Goal: Transaction & Acquisition: Book appointment/travel/reservation

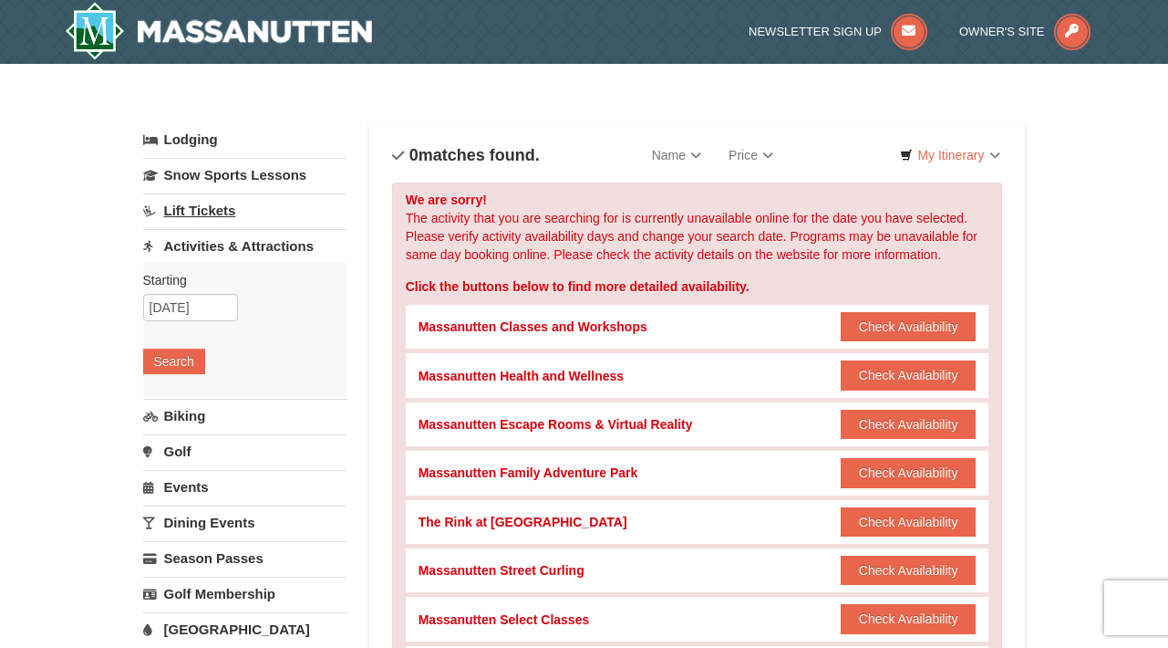
click at [194, 212] on link "Lift Tickets" at bounding box center [244, 210] width 203 height 34
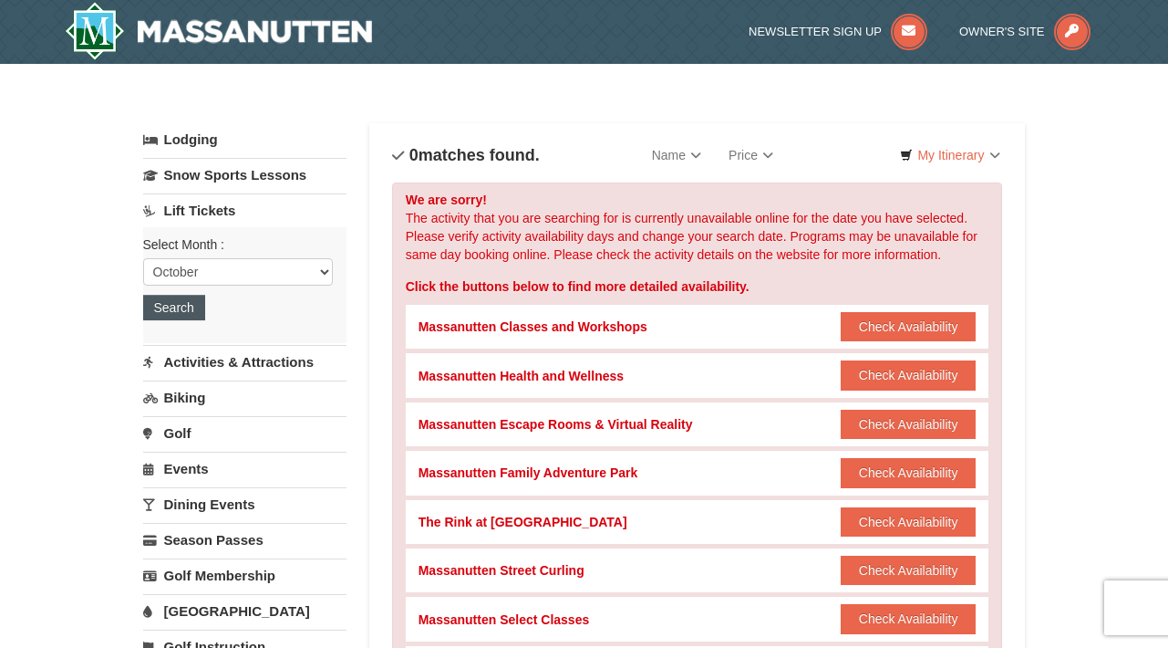
click at [182, 305] on button "Search" at bounding box center [174, 308] width 62 height 26
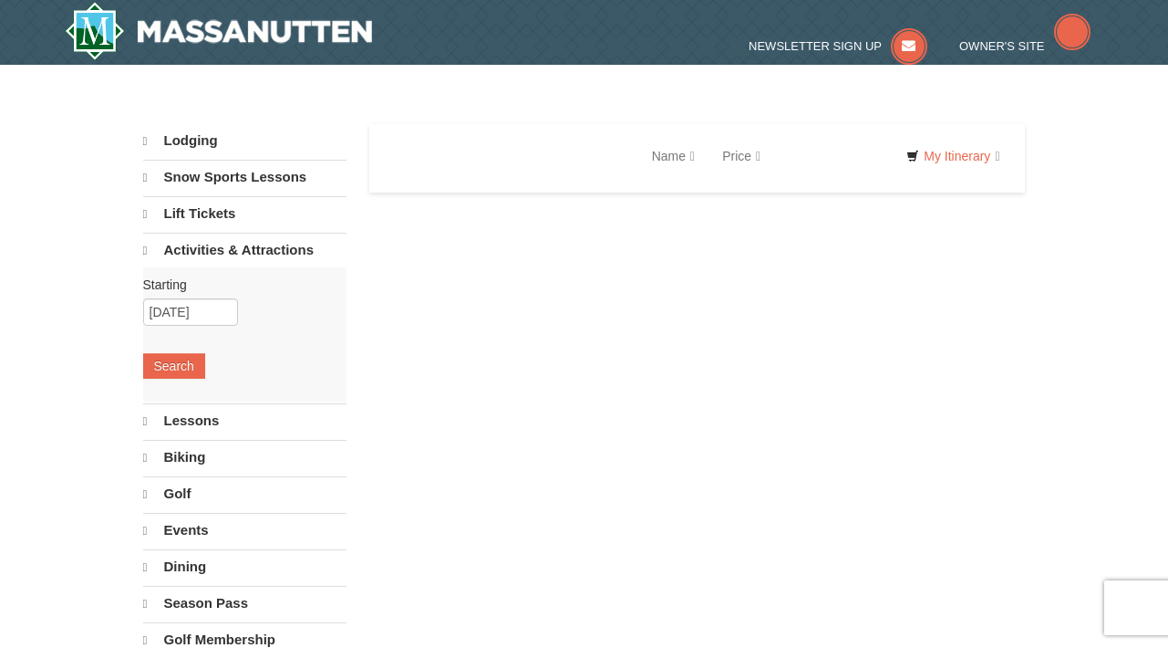
select select "10"
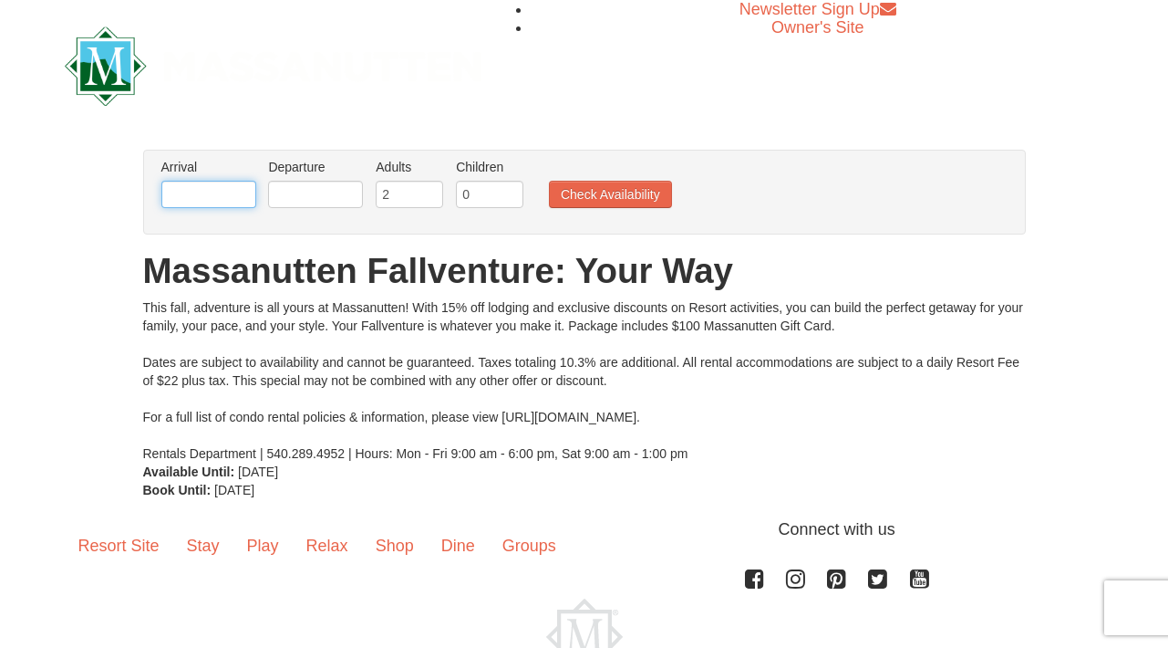
click at [217, 193] on input "text" at bounding box center [208, 194] width 95 height 27
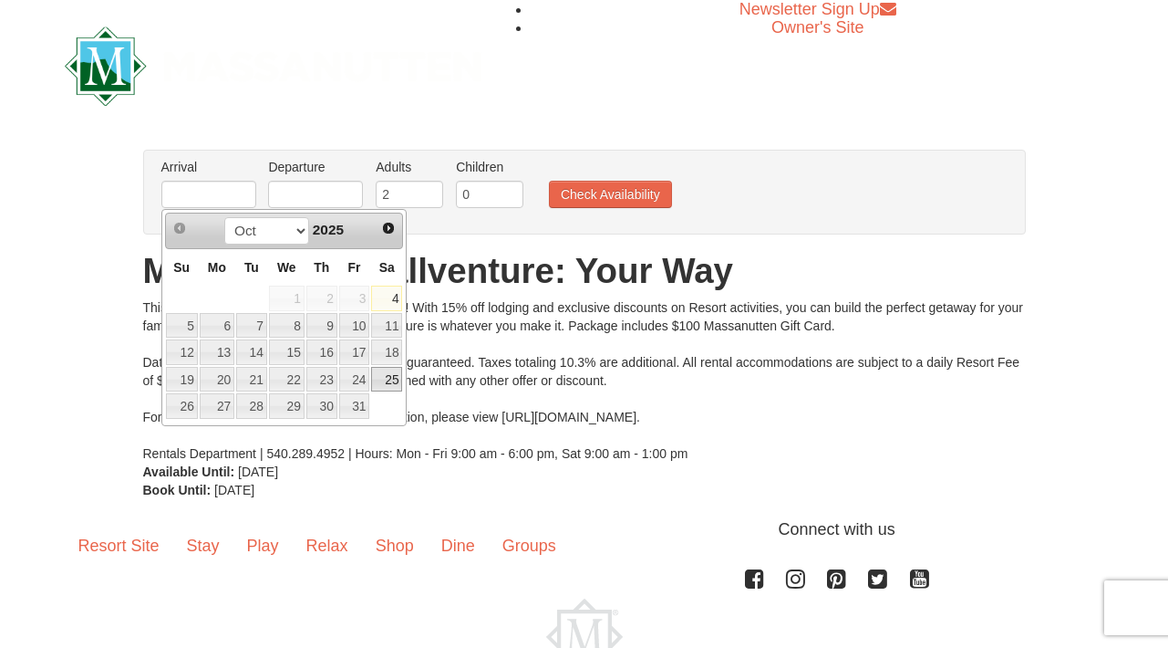
click at [385, 369] on link "25" at bounding box center [386, 380] width 31 height 26
type input "[DATE]"
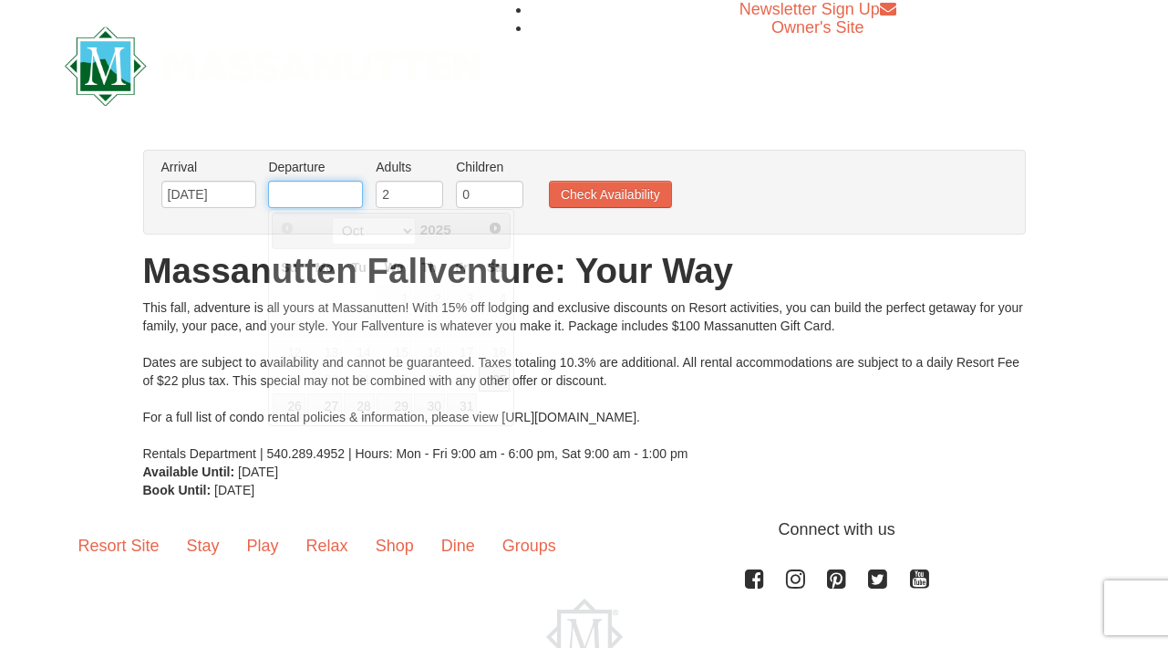
click at [288, 183] on input "text" at bounding box center [315, 194] width 95 height 27
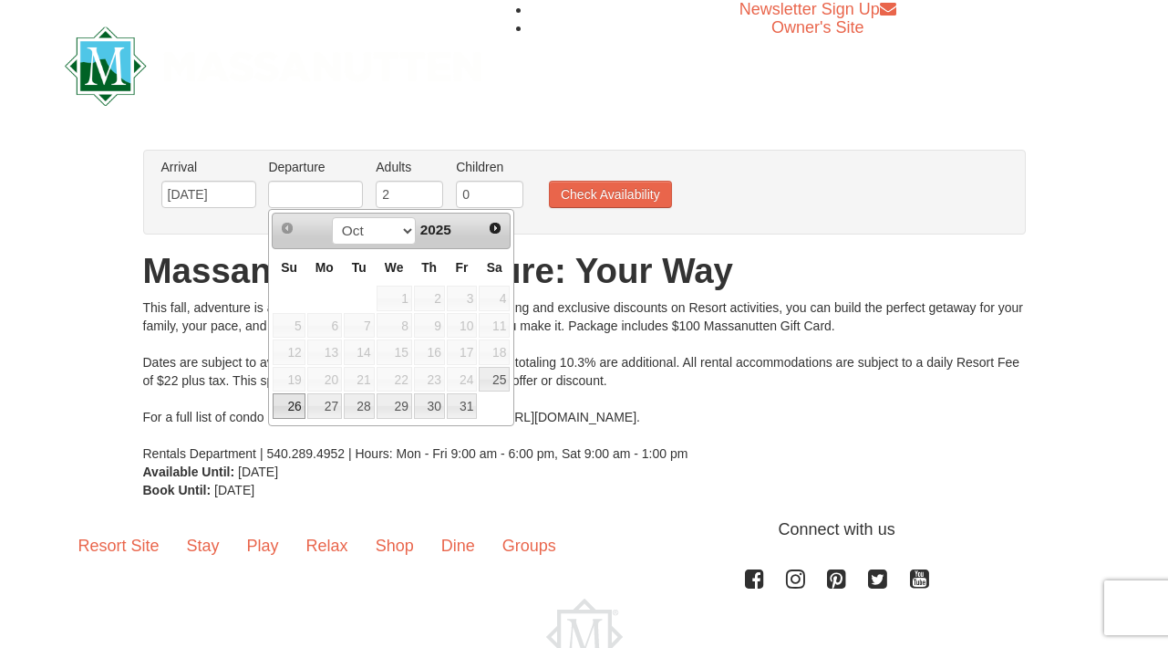
click at [288, 407] on link "26" at bounding box center [289, 406] width 32 height 26
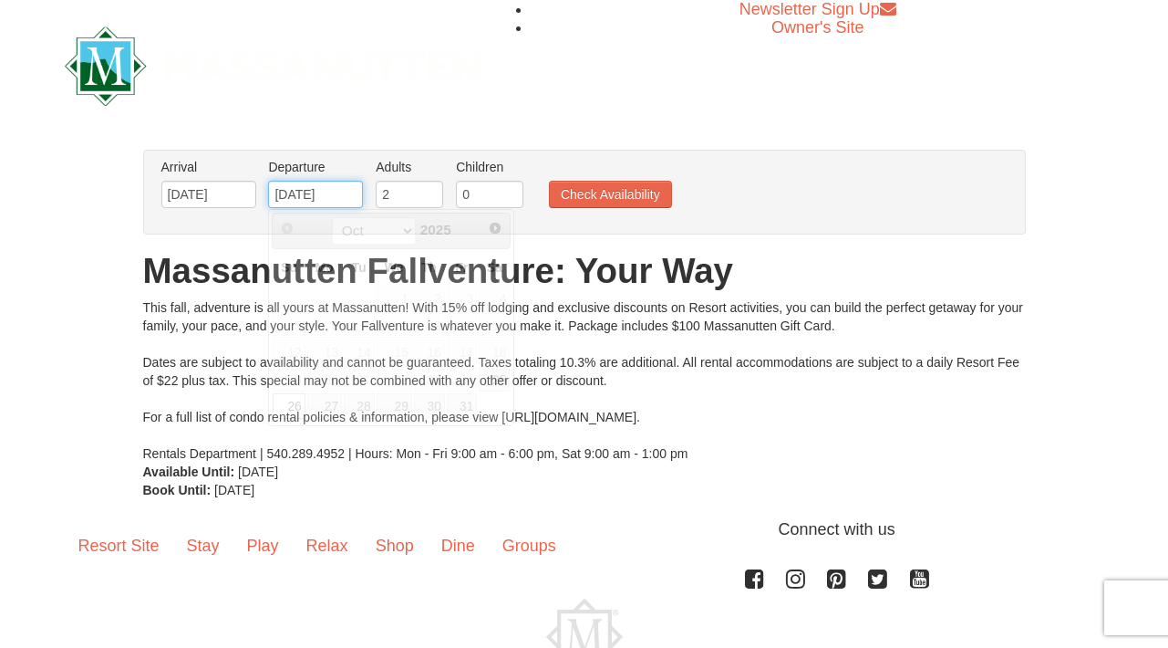
click at [329, 197] on input "[DATE]" at bounding box center [315, 194] width 95 height 27
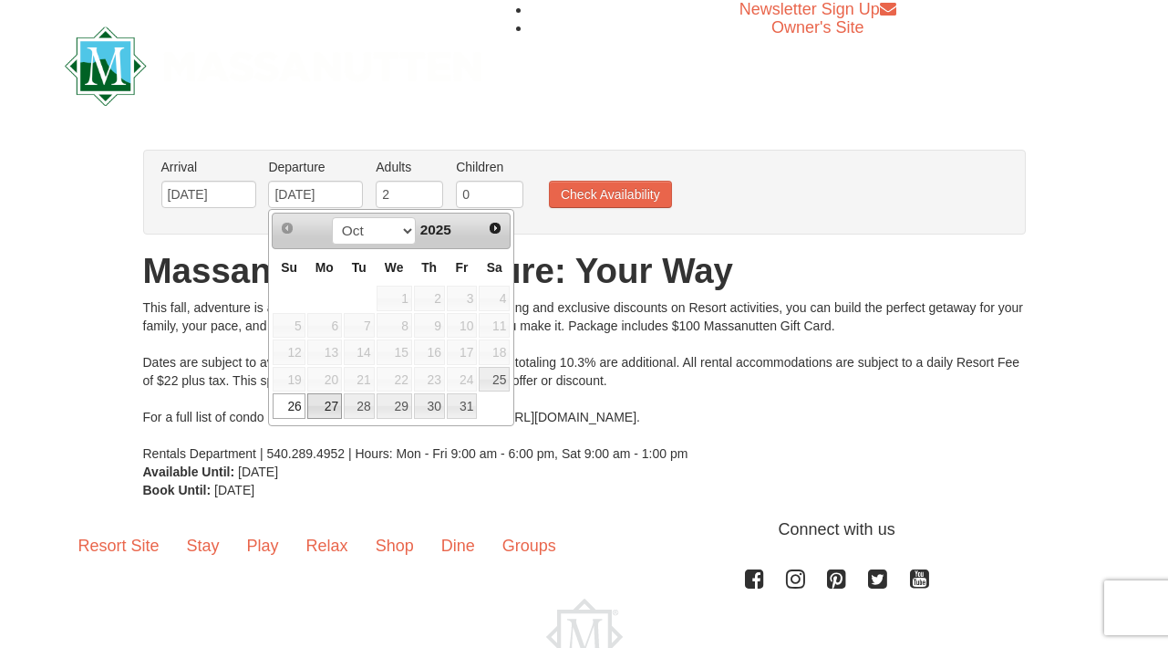
click at [332, 401] on link "27" at bounding box center [324, 406] width 35 height 26
type input "[DATE]"
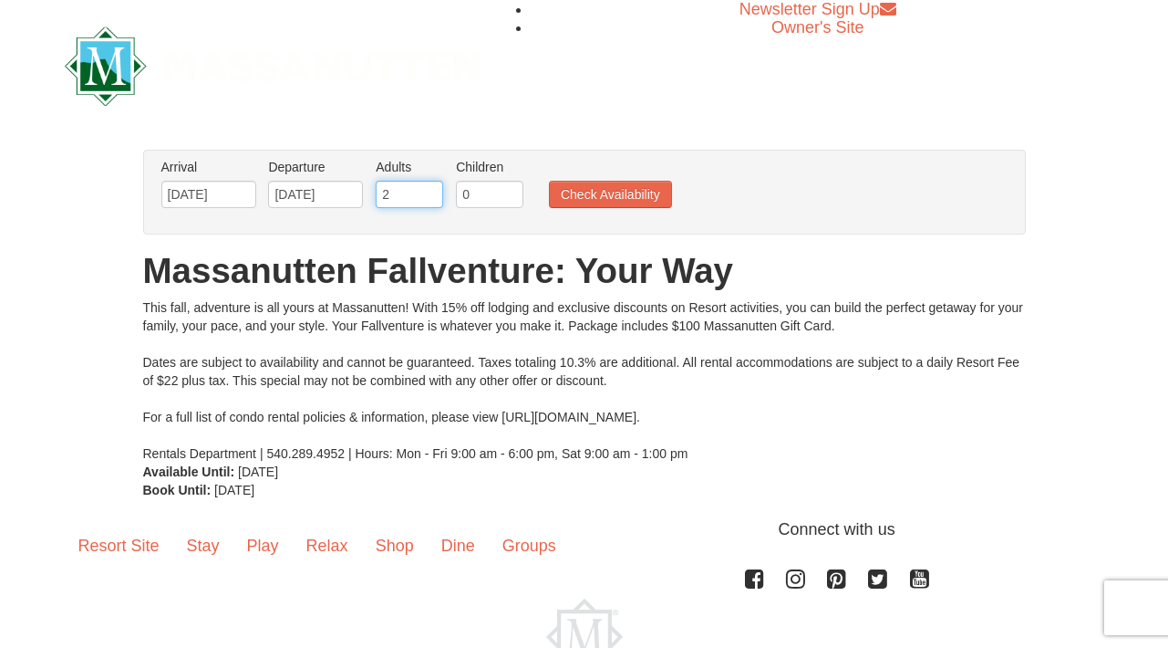
type input "3"
click at [429, 188] on input "3" at bounding box center [409, 194] width 67 height 27
click at [599, 186] on button "Check Availability" at bounding box center [610, 194] width 123 height 27
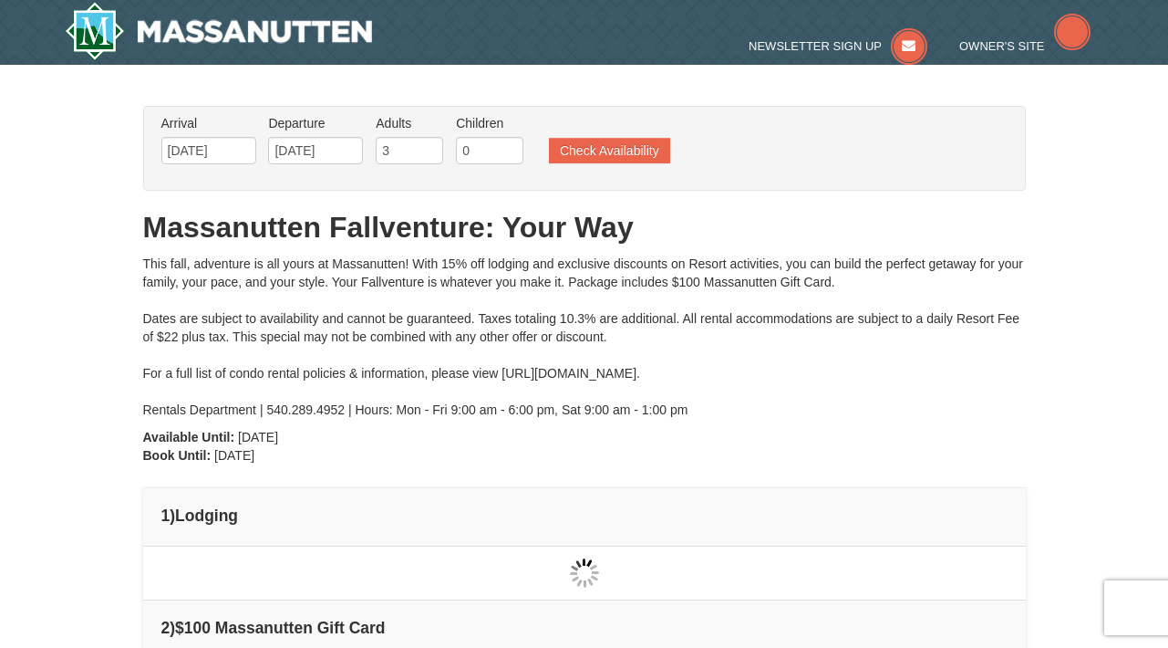
type input "[DATE]"
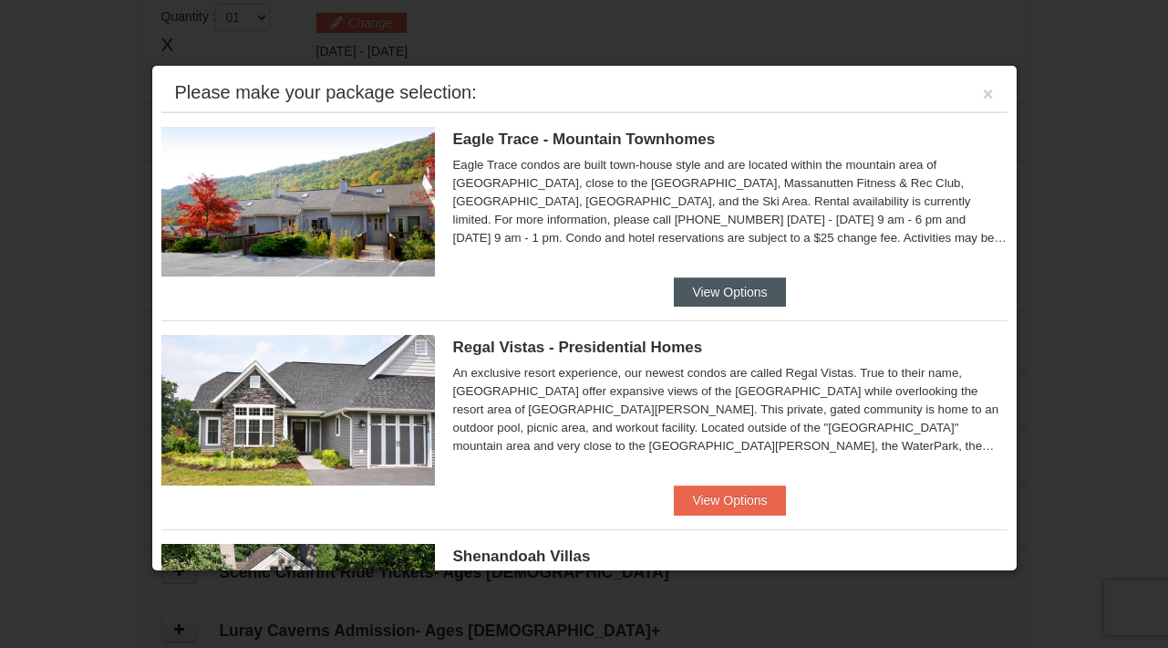
click at [725, 286] on button "View Options" at bounding box center [729, 291] width 111 height 29
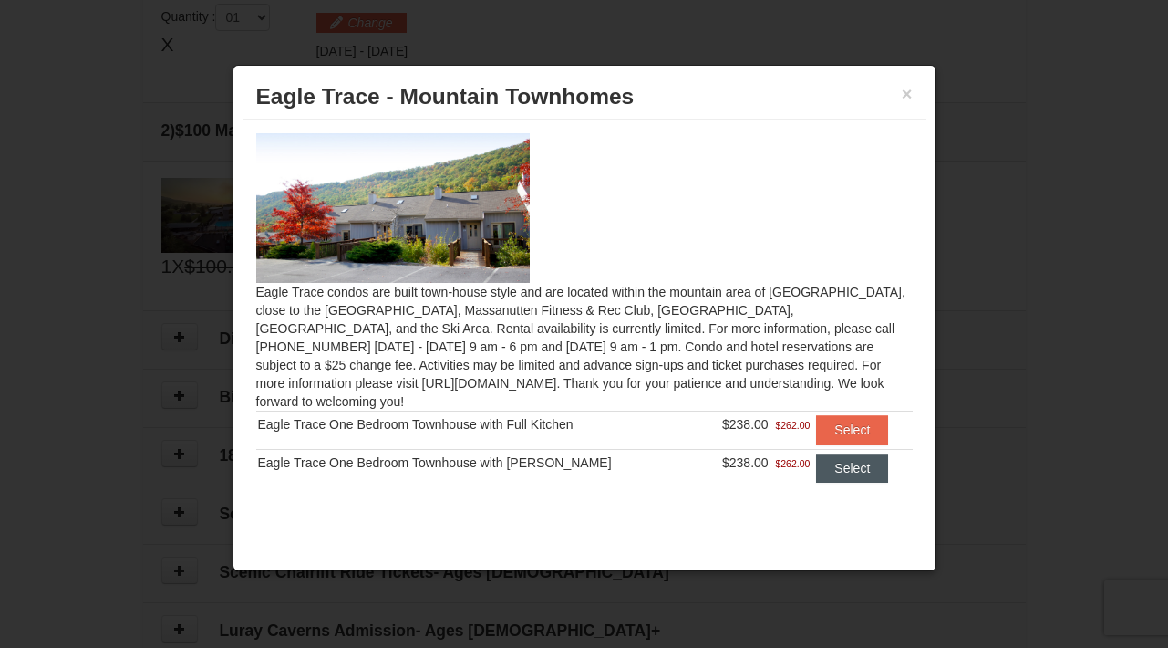
click at [835, 453] on button "Select" at bounding box center [852, 467] width 72 height 29
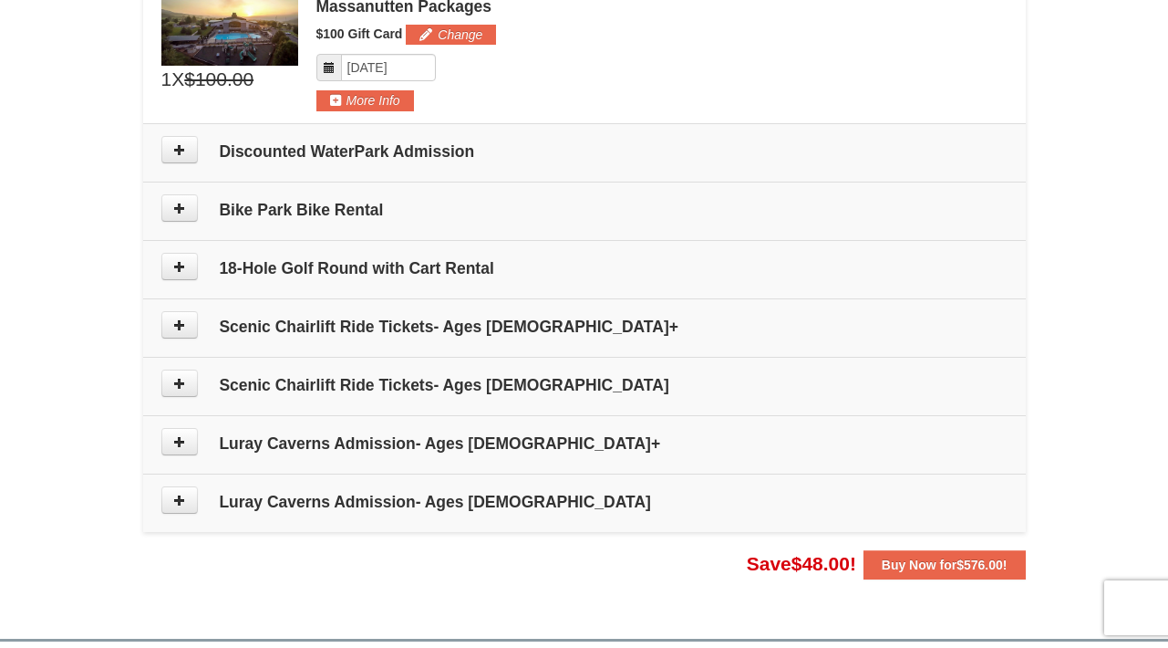
scroll to position [825, 0]
click at [179, 320] on icon at bounding box center [179, 323] width 13 height 13
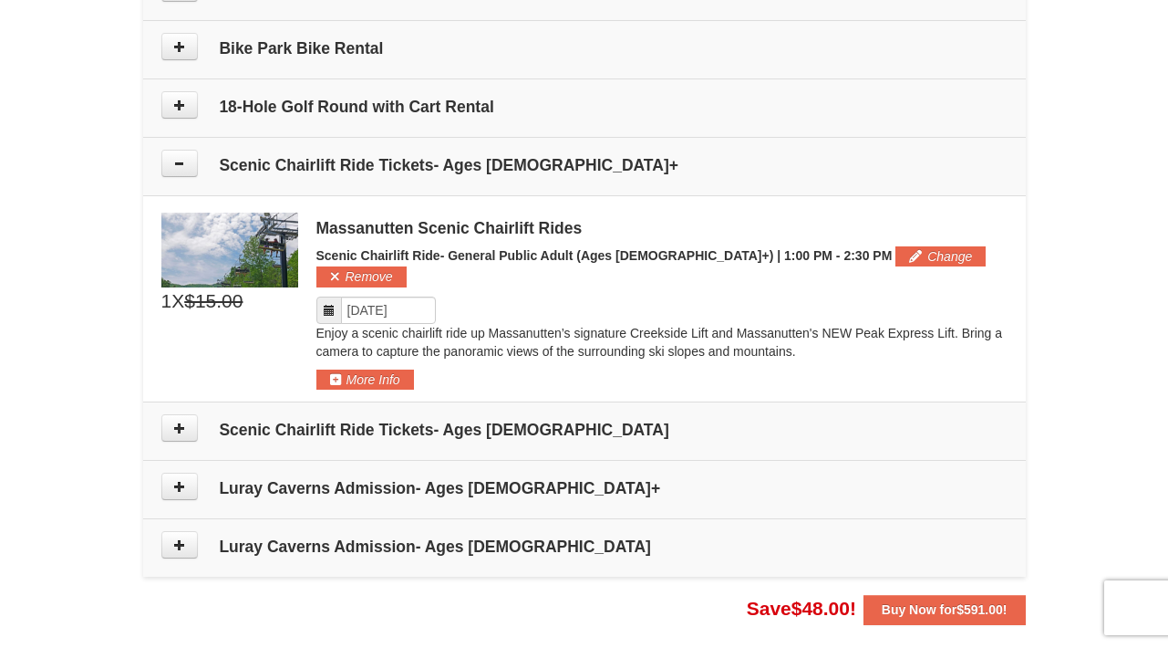
scroll to position [985, 0]
click at [331, 305] on icon at bounding box center [329, 311] width 13 height 13
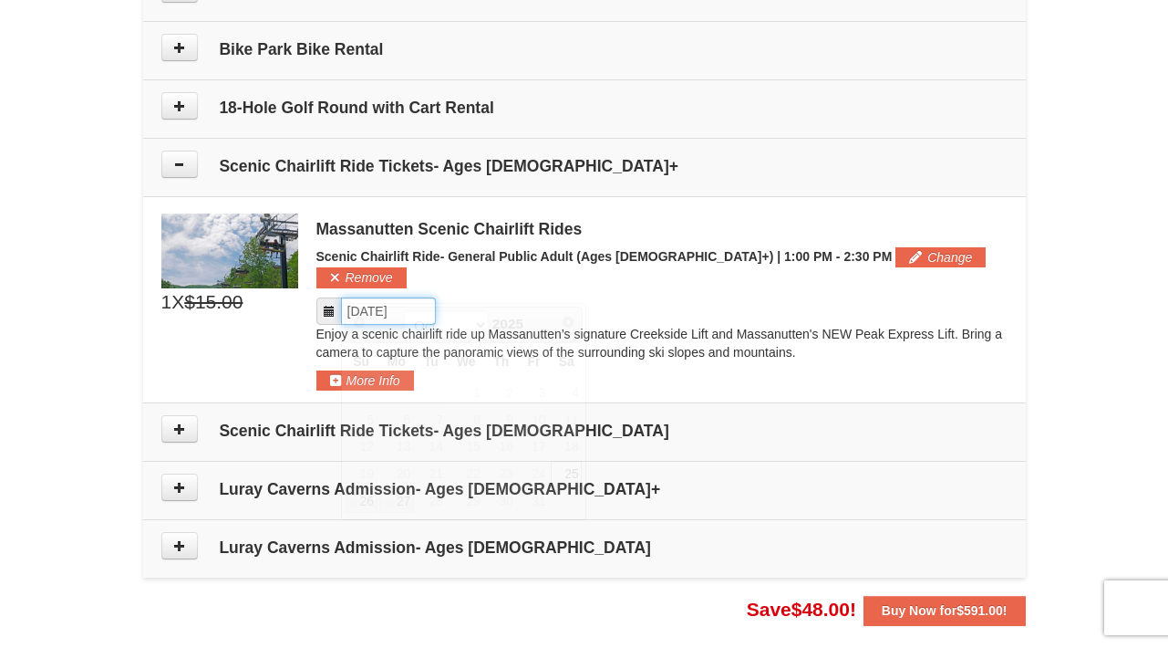
click at [368, 297] on input "Please format dates MM/DD/YYYY" at bounding box center [388, 310] width 95 height 27
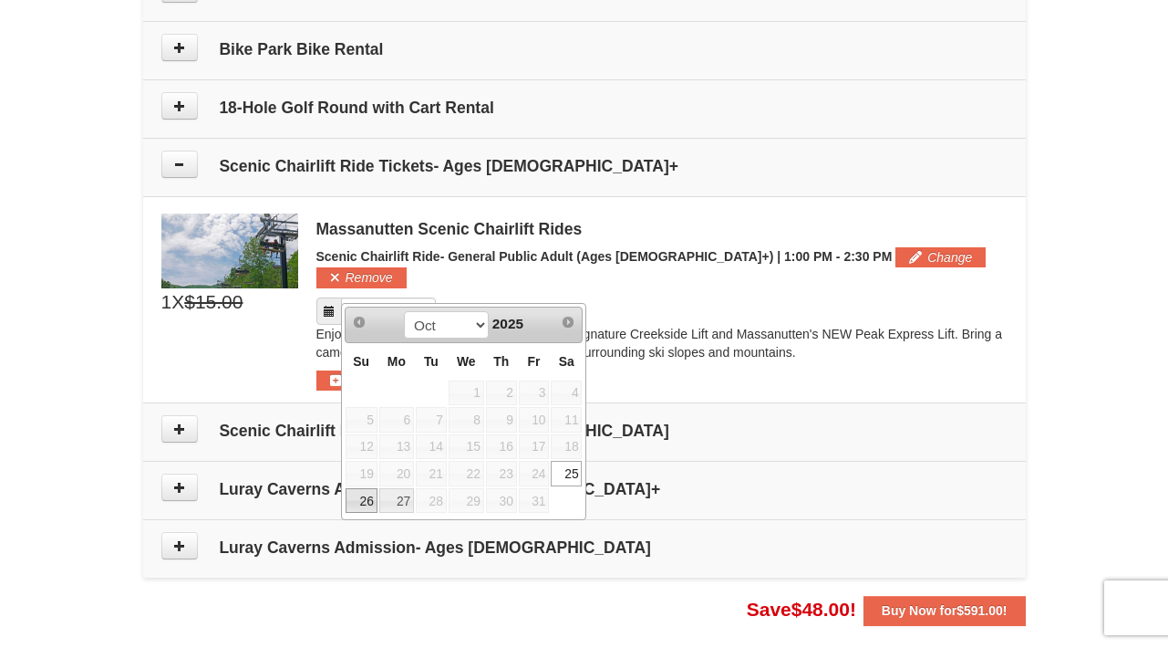
click at [367, 503] on link "26" at bounding box center [362, 501] width 32 height 26
type input "[DATE]"
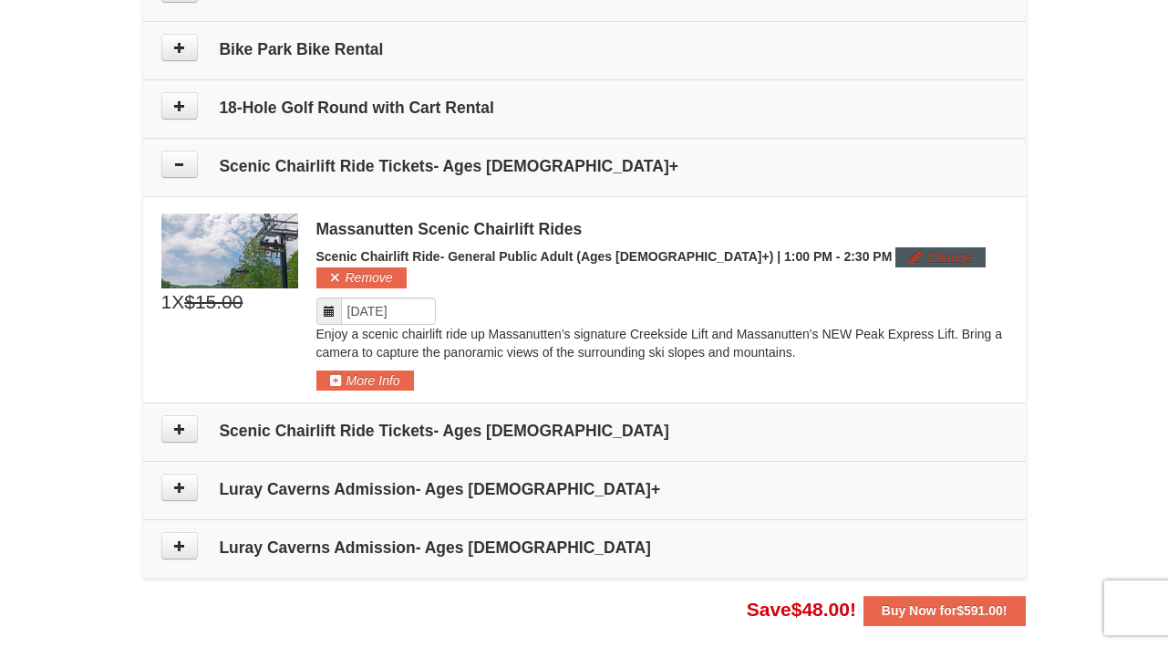
click at [896, 254] on button "Change" at bounding box center [941, 257] width 90 height 20
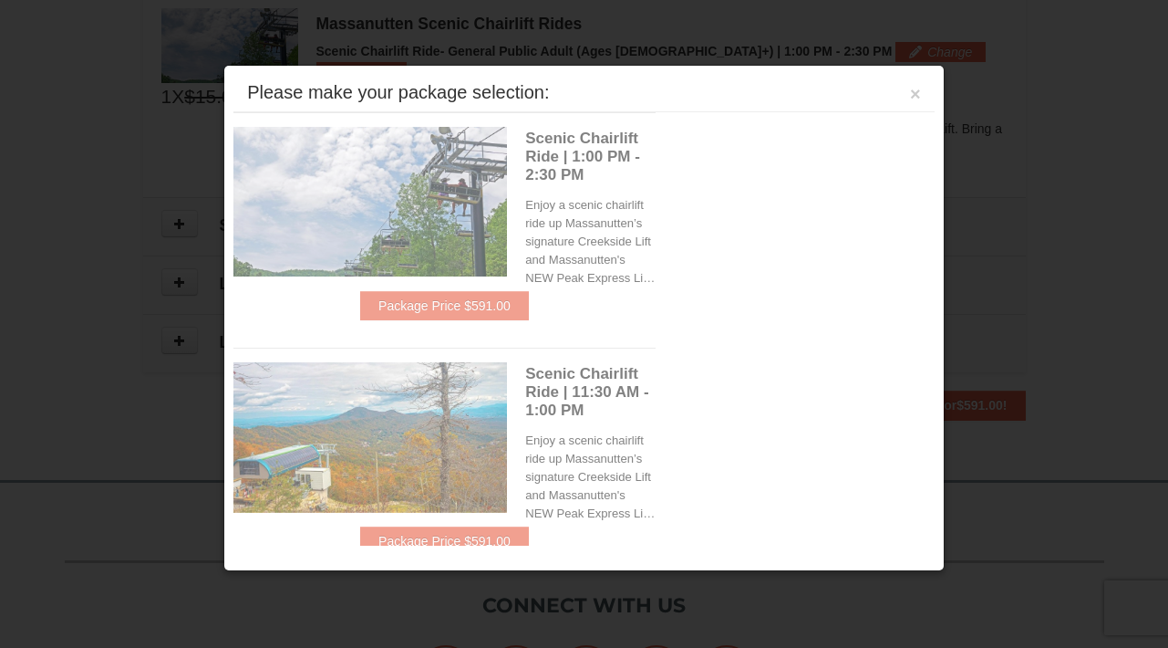
scroll to position [1197, 0]
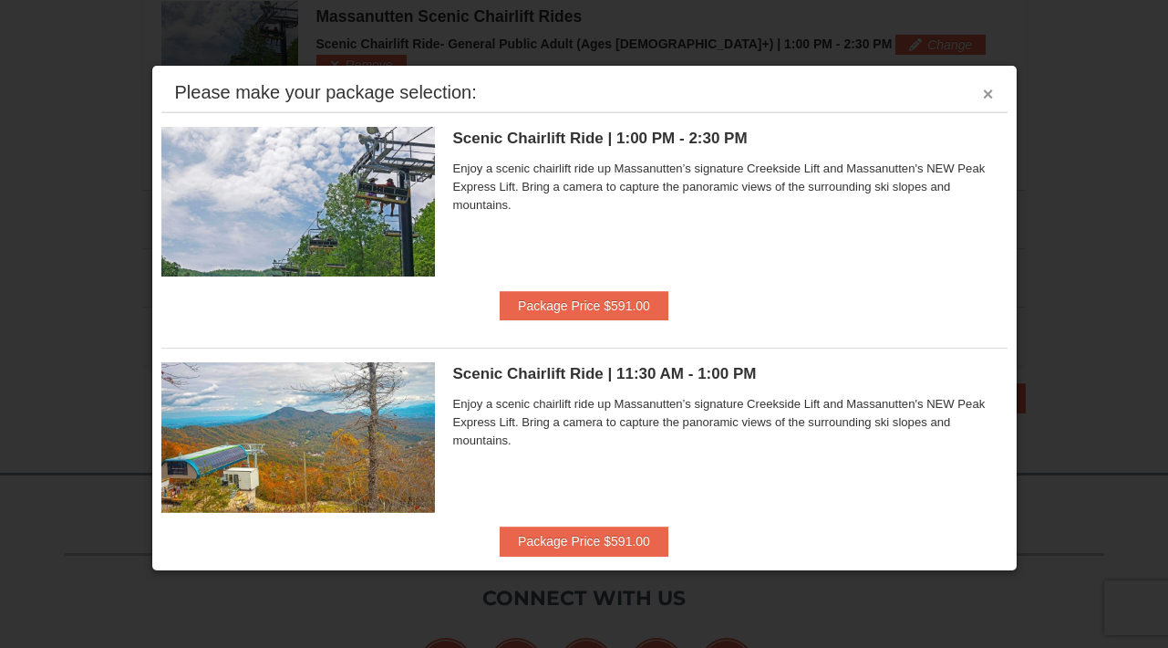
click at [983, 94] on button "×" at bounding box center [988, 94] width 11 height 18
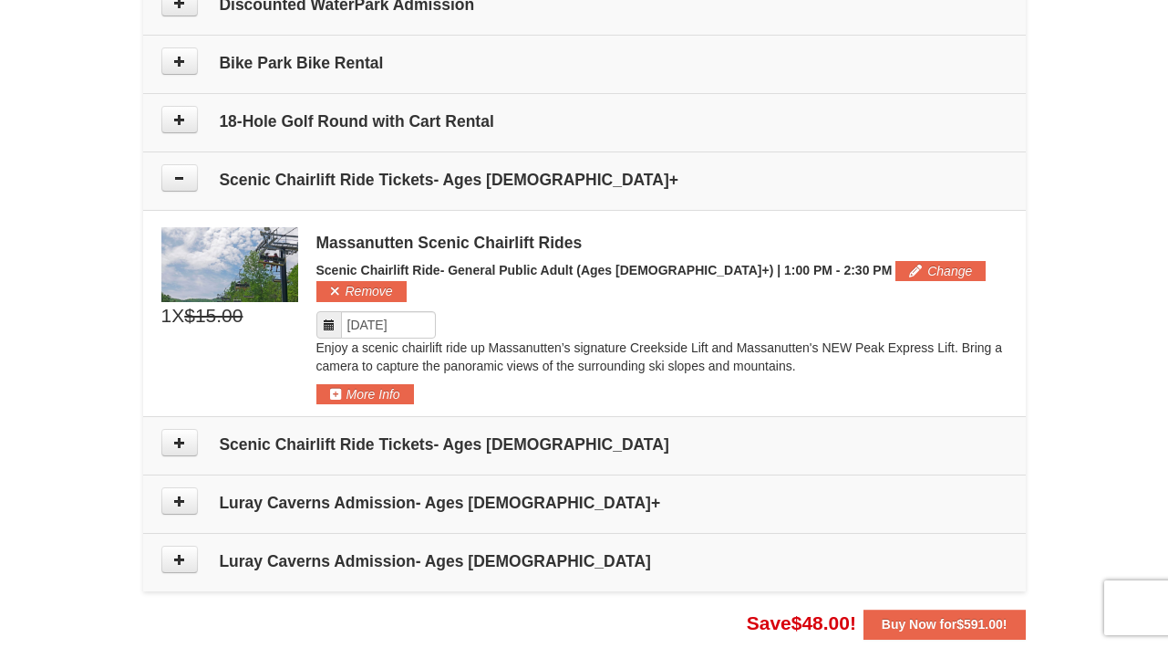
scroll to position [970, 0]
click at [357, 385] on button "More Info" at bounding box center [365, 395] width 98 height 20
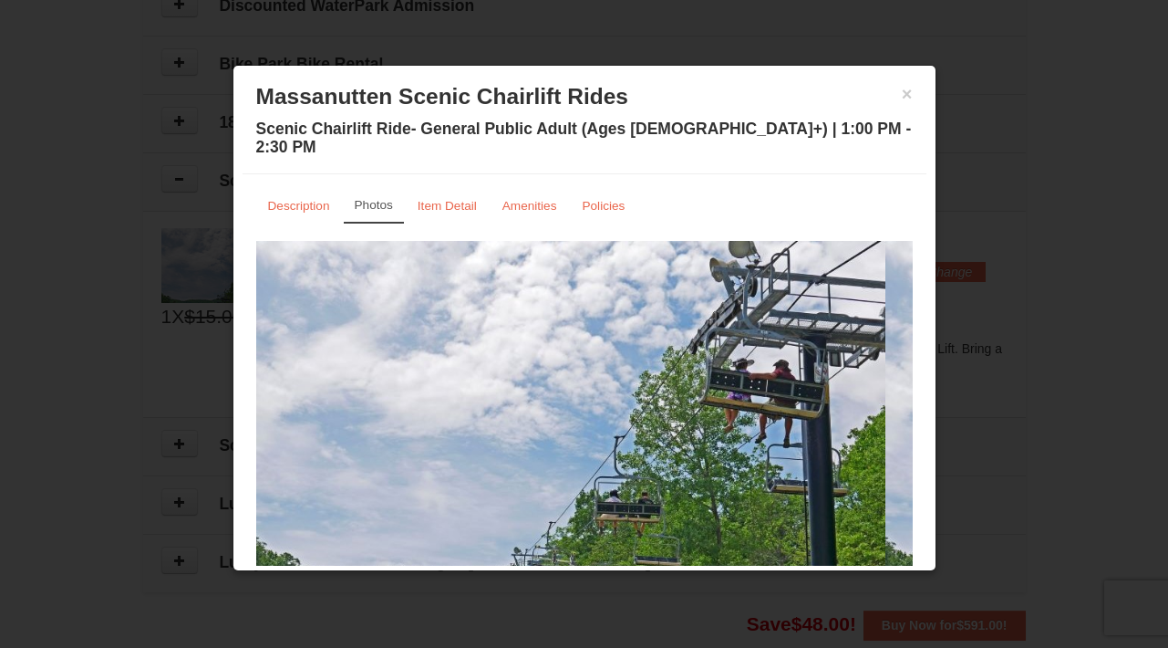
scroll to position [0, 0]
click at [456, 199] on small "Item Detail" at bounding box center [447, 206] width 59 height 14
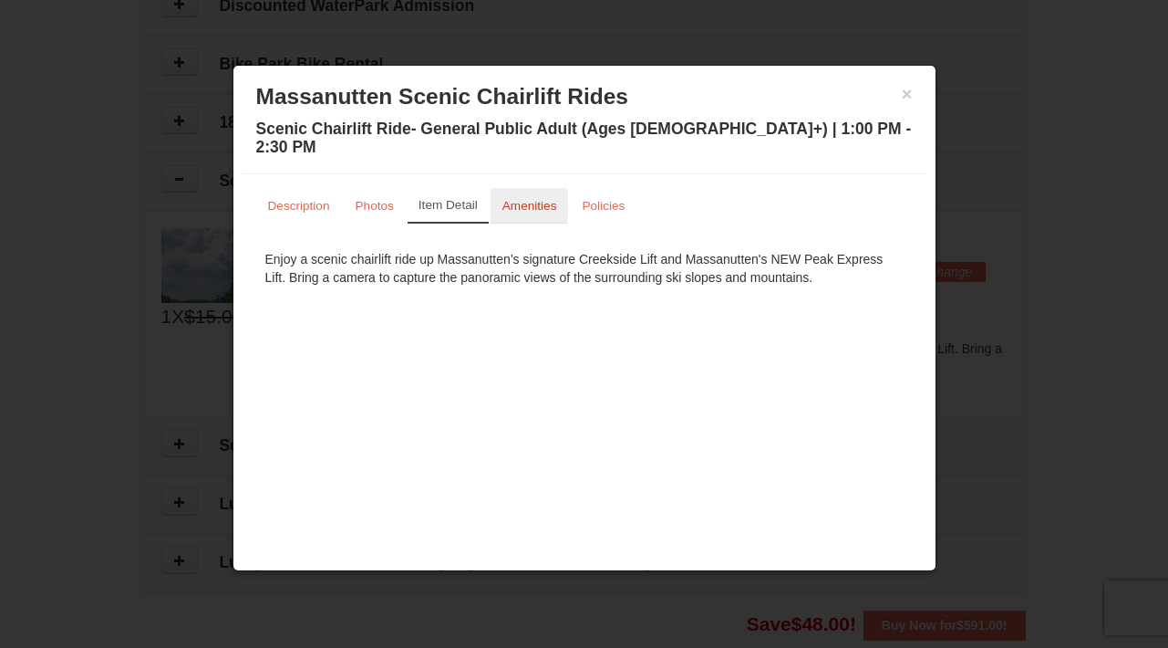
click at [510, 199] on small "Amenities" at bounding box center [530, 206] width 55 height 14
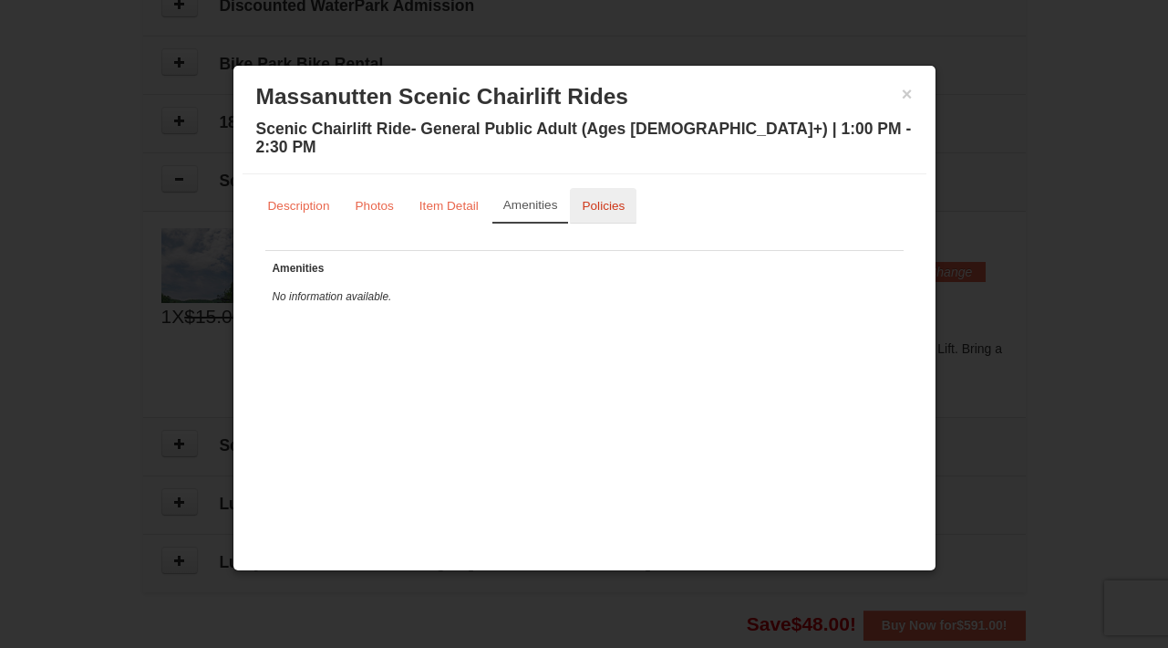
click at [591, 199] on small "Policies" at bounding box center [603, 206] width 43 height 14
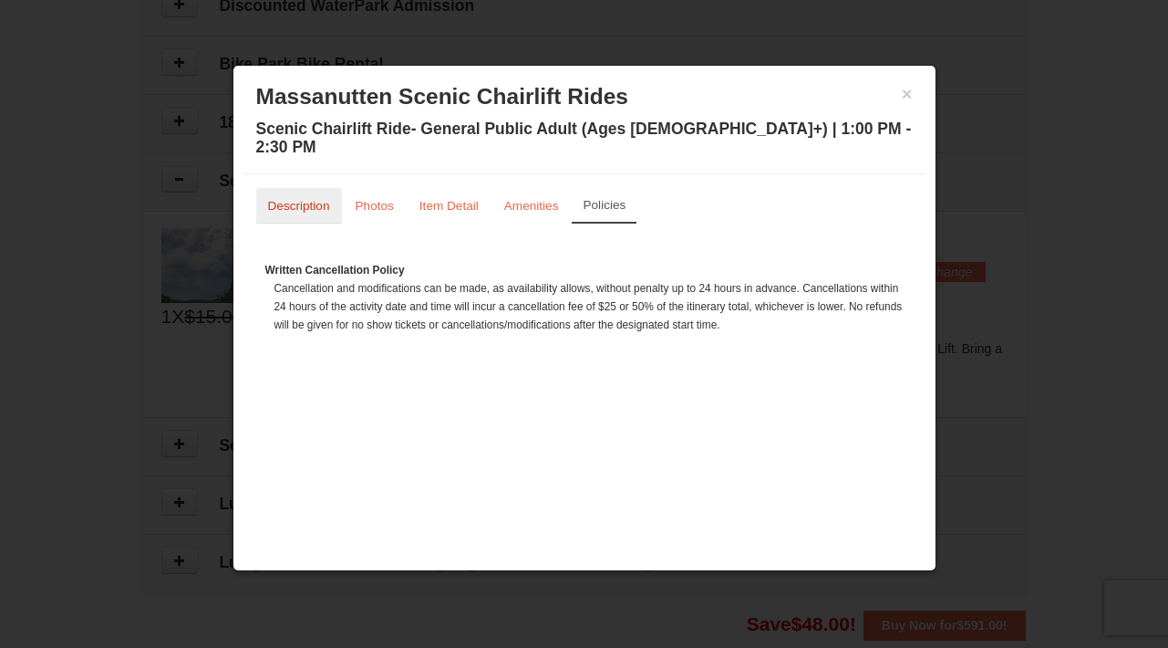
click at [284, 199] on small "Description" at bounding box center [299, 206] width 62 height 14
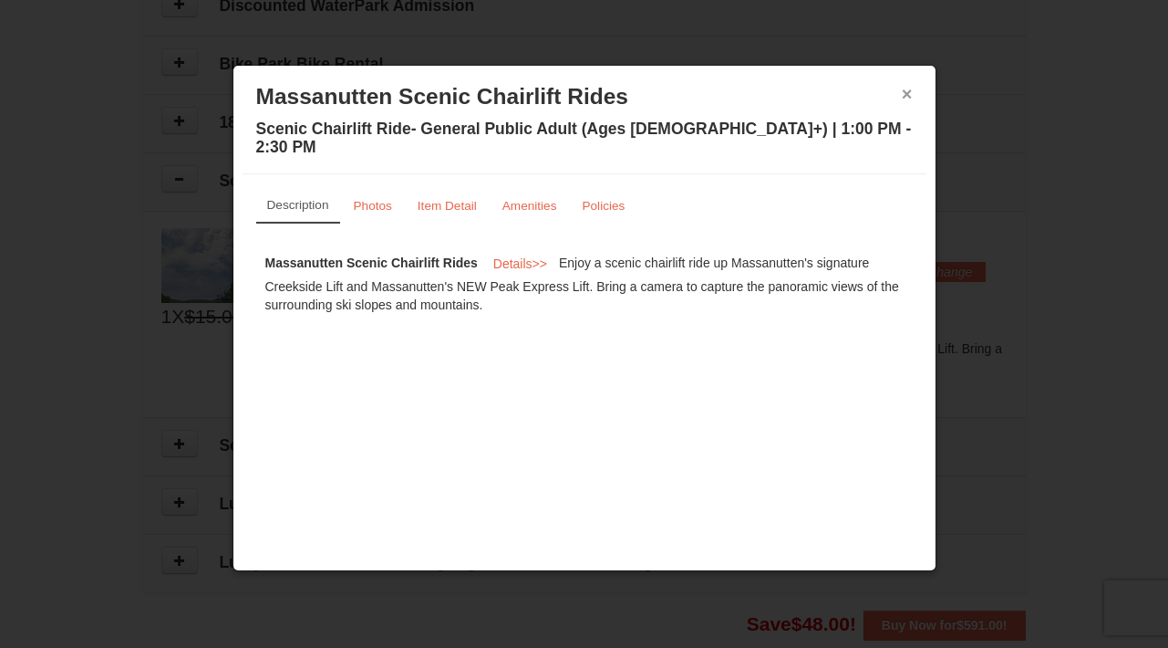
click at [907, 98] on button "×" at bounding box center [907, 94] width 11 height 18
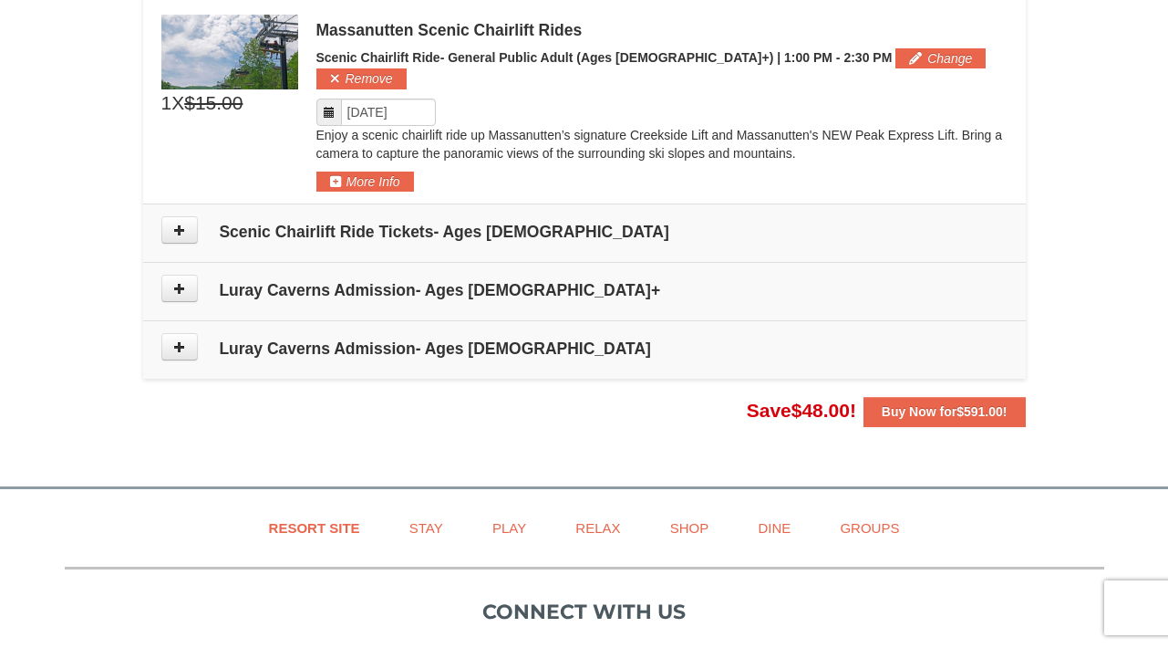
scroll to position [1189, 0]
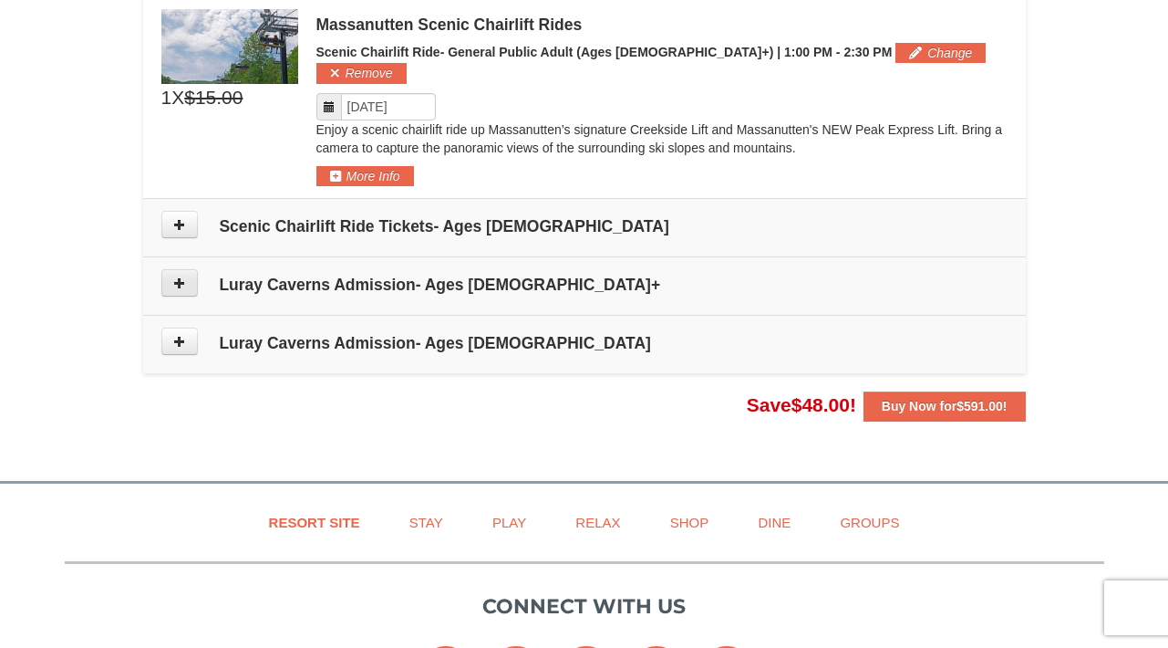
click at [181, 276] on icon at bounding box center [179, 282] width 13 height 13
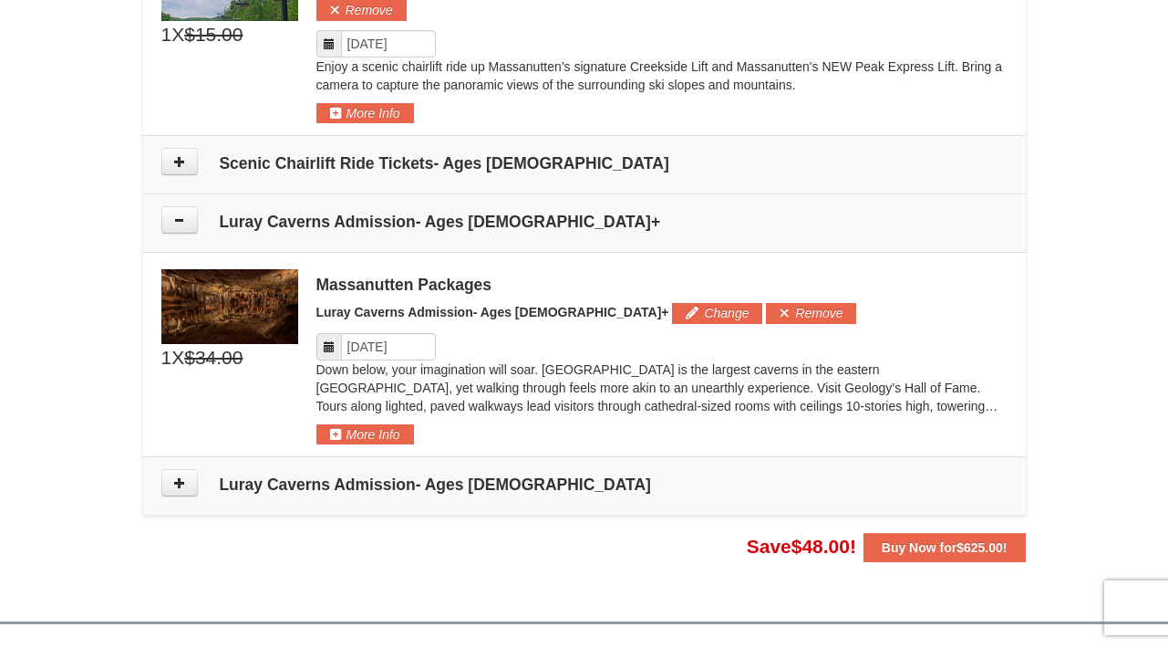
scroll to position [1249, 0]
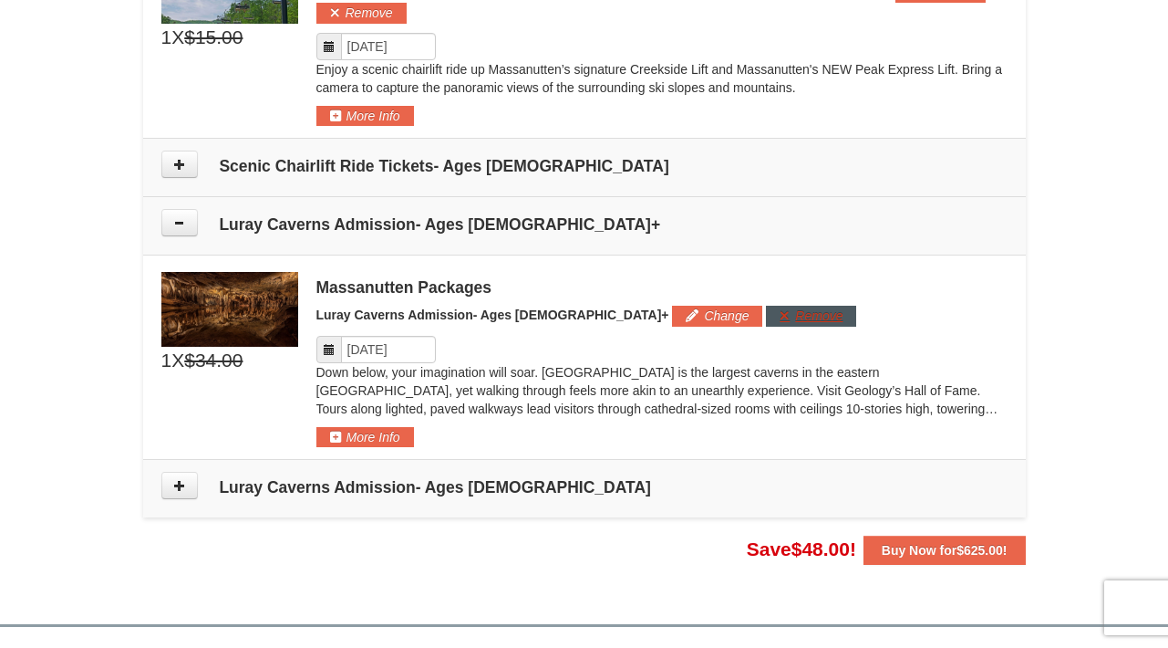
click at [766, 306] on button "Remove" at bounding box center [811, 316] width 90 height 20
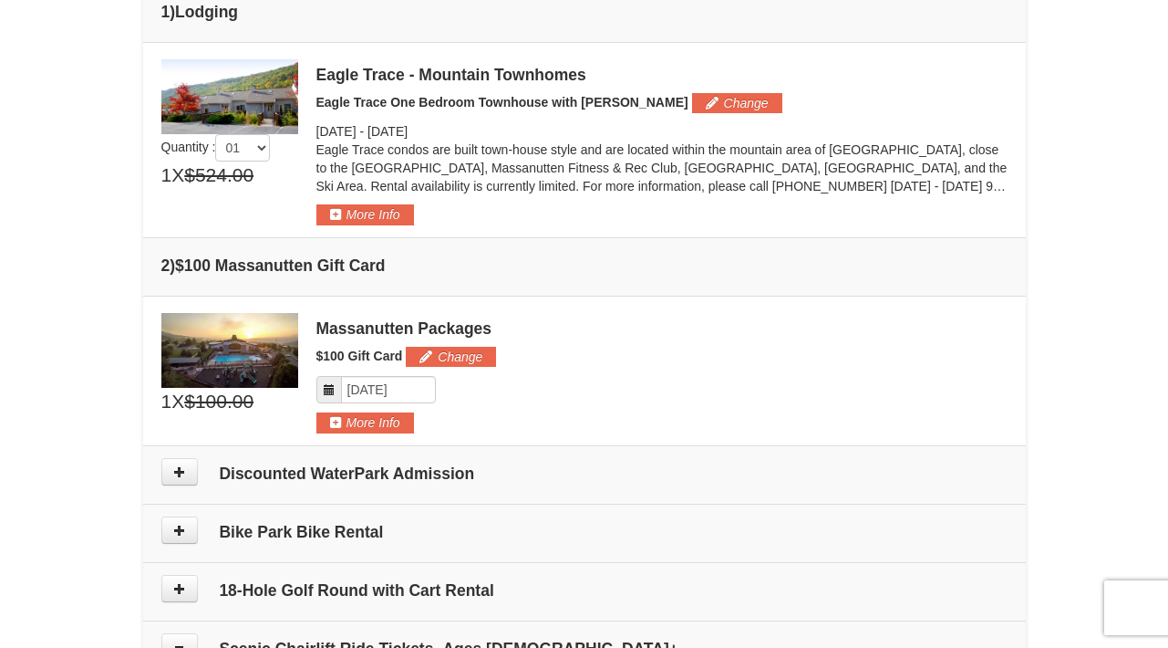
scroll to position [503, 0]
click at [392, 420] on button "More Info" at bounding box center [365, 422] width 98 height 20
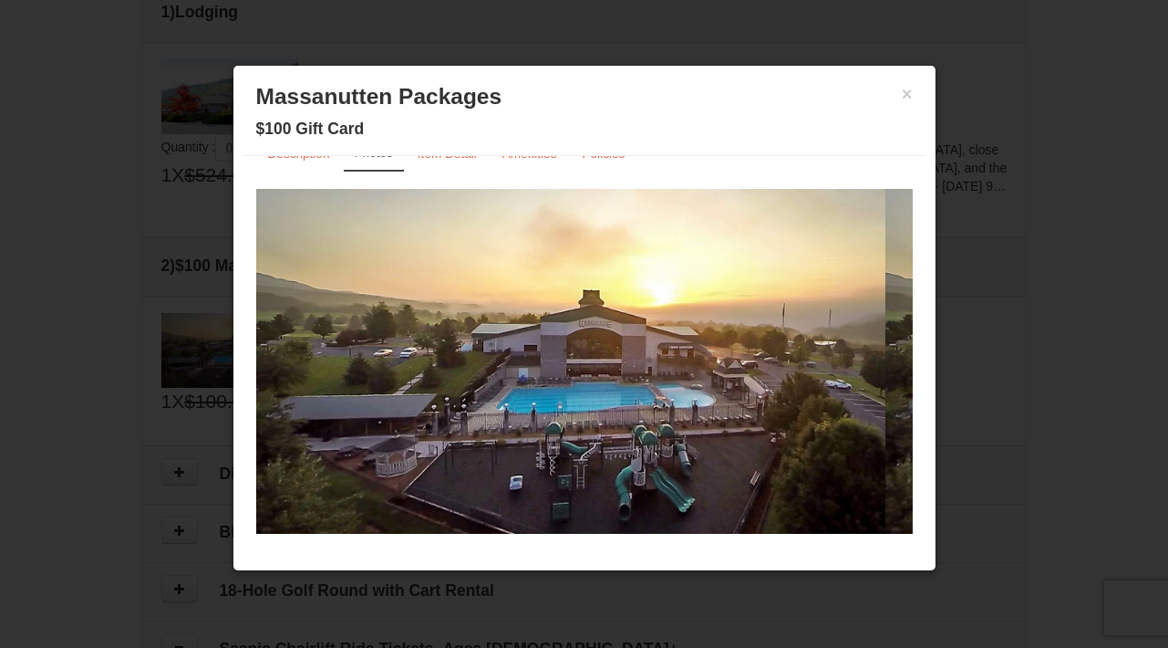
scroll to position [34, 0]
click at [447, 161] on link "Item Detail" at bounding box center [447, 154] width 83 height 36
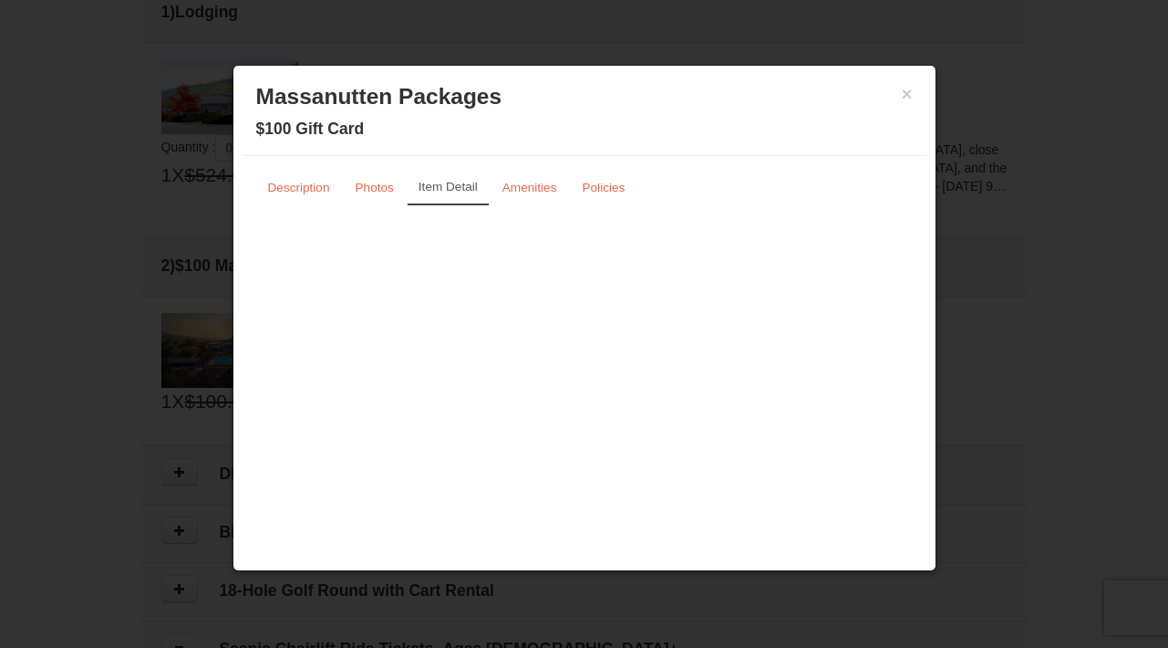
scroll to position [0, 0]
click at [539, 191] on small "Amenities" at bounding box center [530, 188] width 55 height 14
click at [582, 191] on small "Policies" at bounding box center [603, 188] width 43 height 14
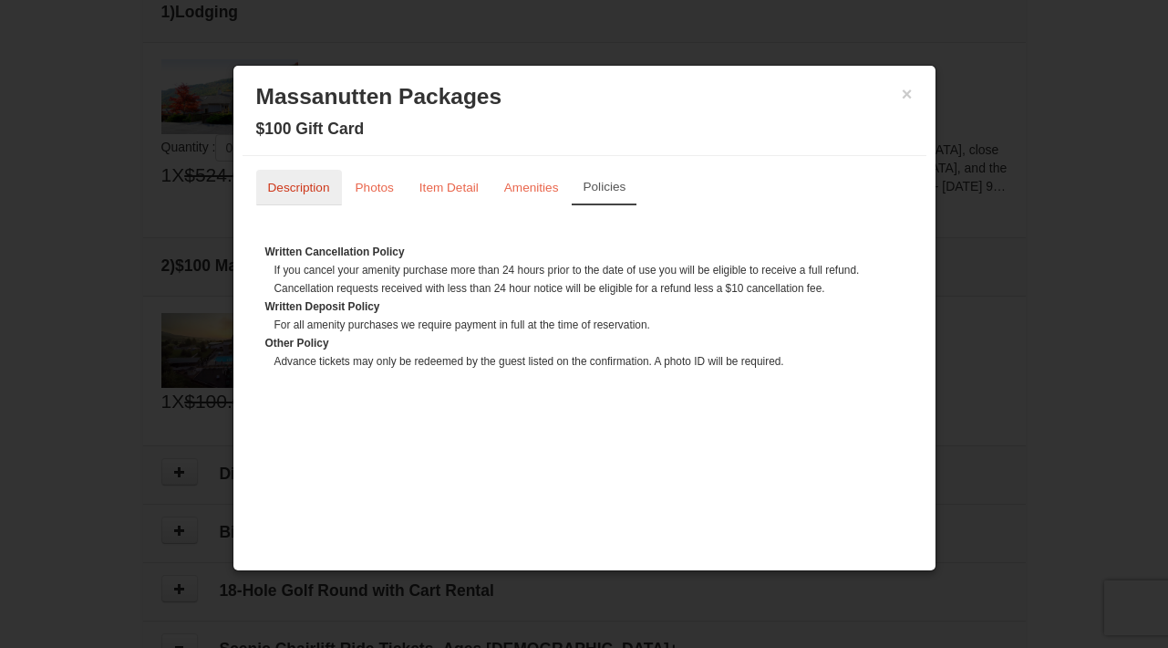
click at [277, 188] on small "Description" at bounding box center [299, 188] width 62 height 14
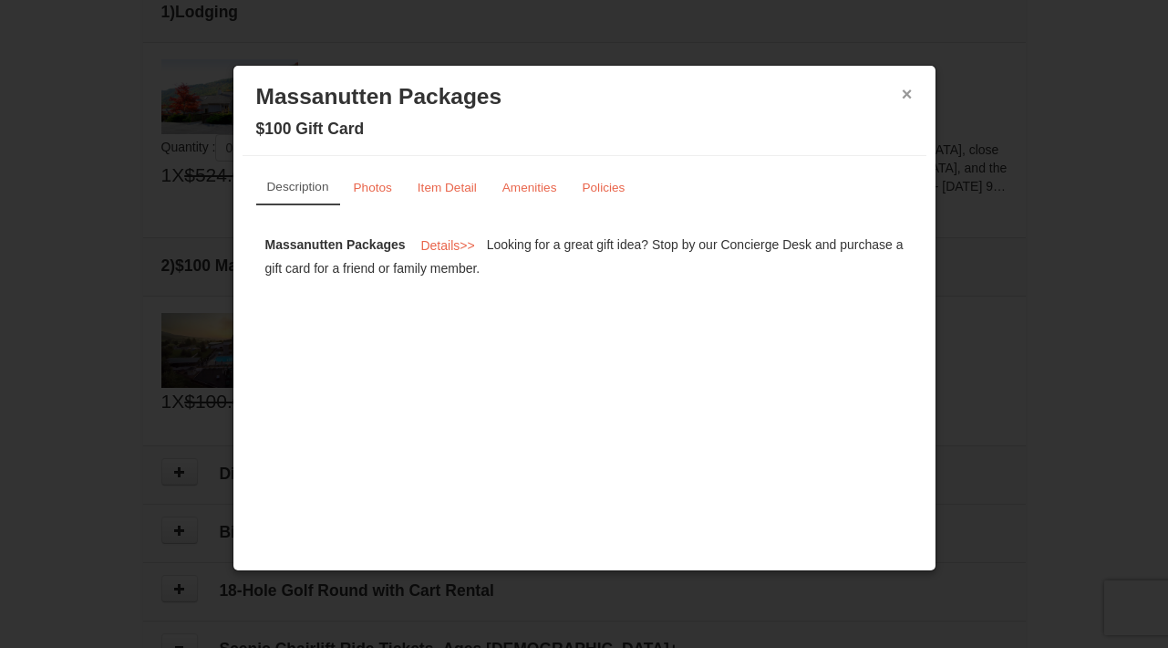
click at [907, 93] on button "×" at bounding box center [907, 94] width 11 height 18
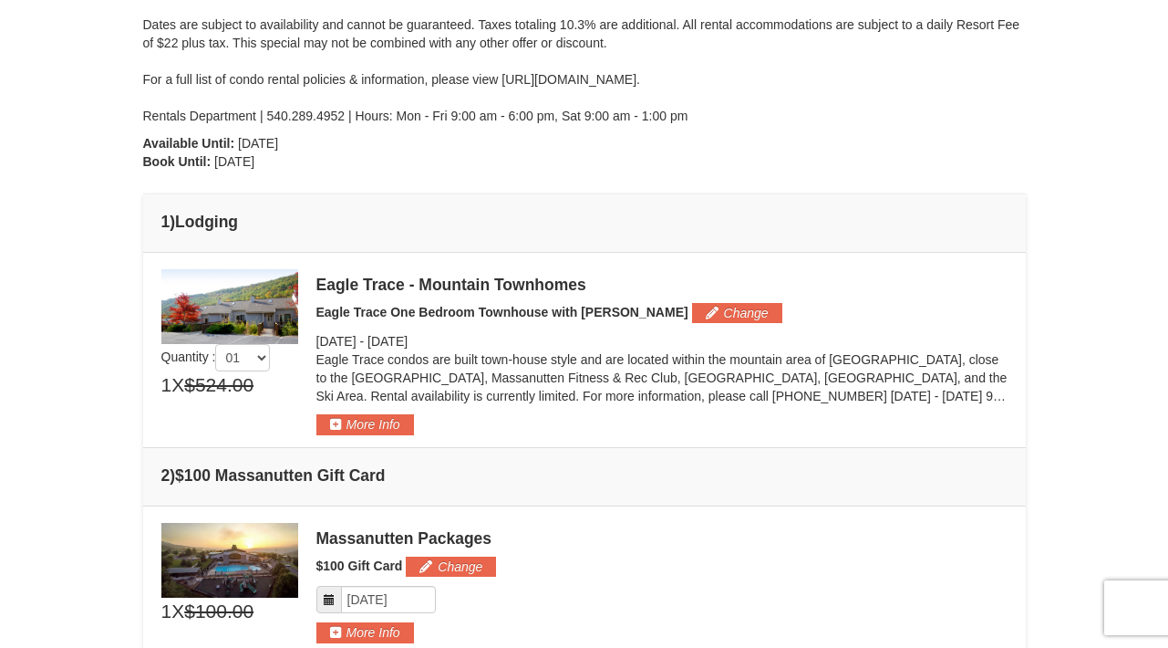
scroll to position [289, 0]
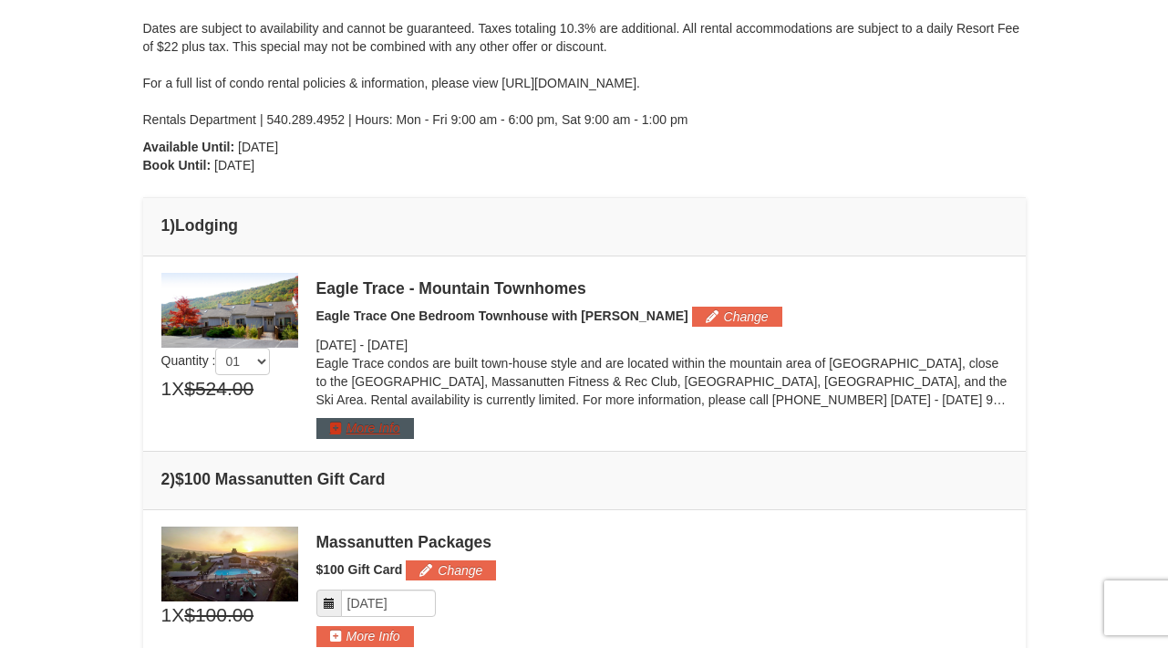
click at [360, 431] on button "More Info" at bounding box center [365, 428] width 98 height 20
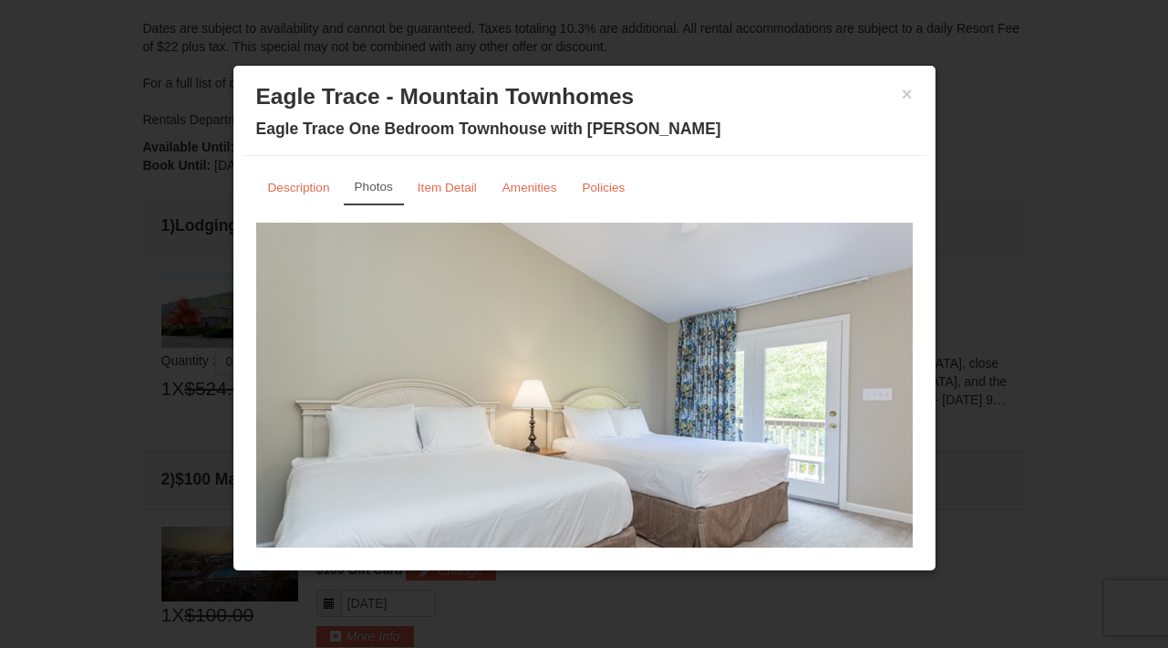
scroll to position [0, 0]
click at [299, 188] on small "Description" at bounding box center [299, 188] width 62 height 14
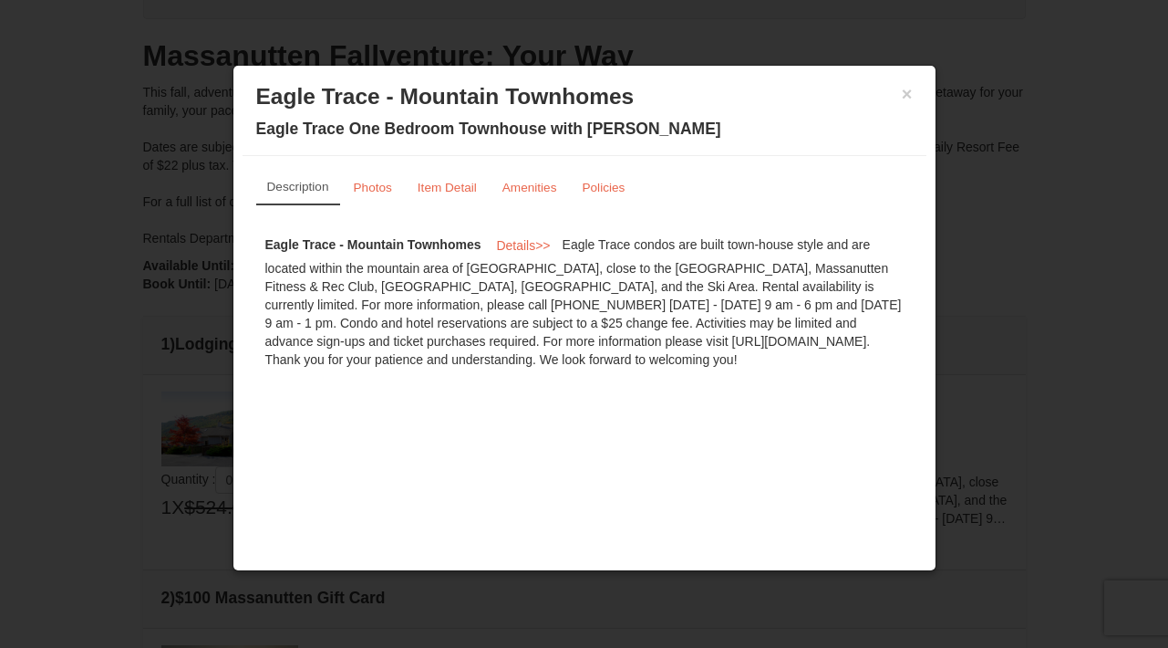
scroll to position [174, 0]
click at [381, 188] on small "Photos" at bounding box center [373, 188] width 38 height 14
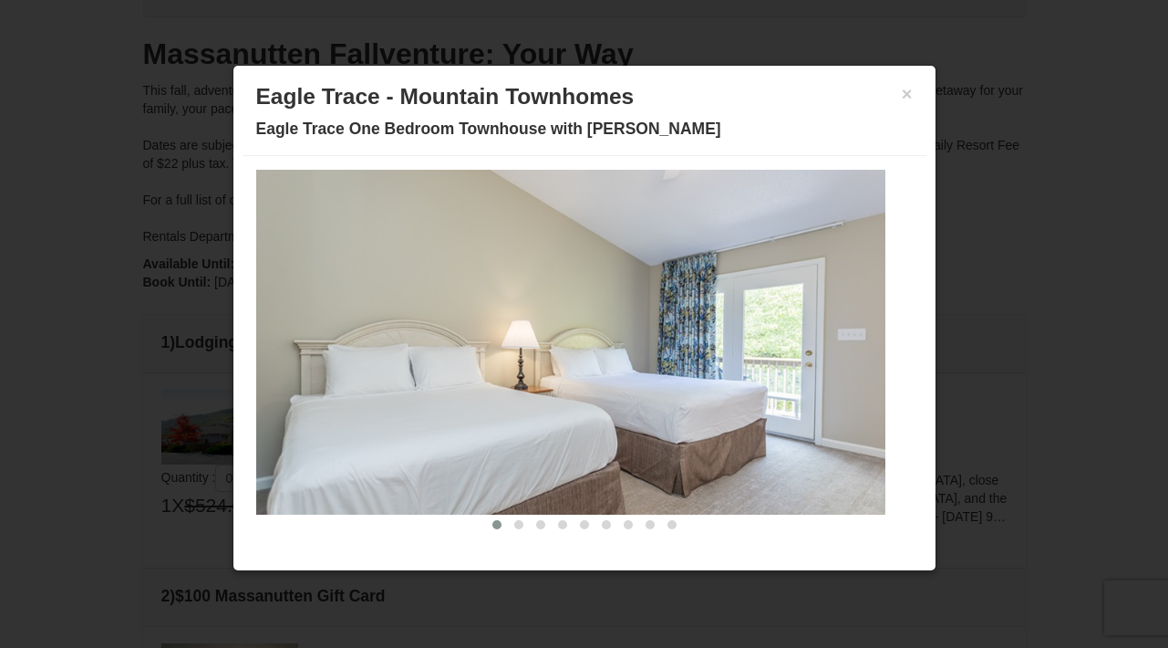
scroll to position [164, 0]
click at [514, 524] on span at bounding box center [518, 524] width 9 height 9
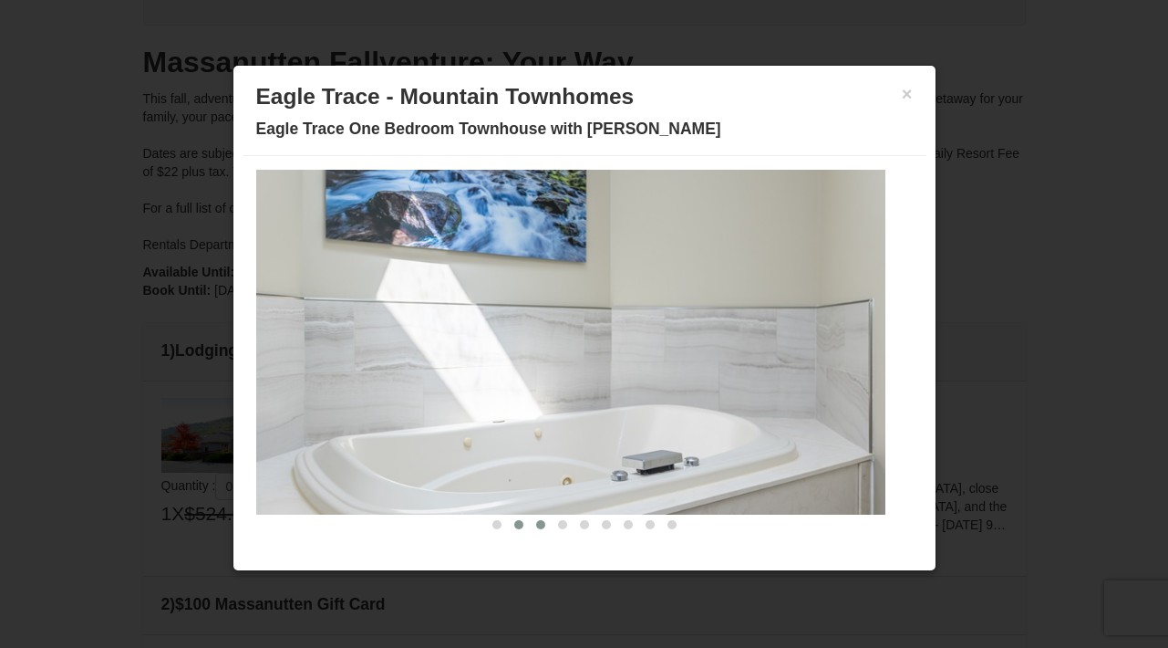
click at [536, 525] on span at bounding box center [540, 524] width 9 height 9
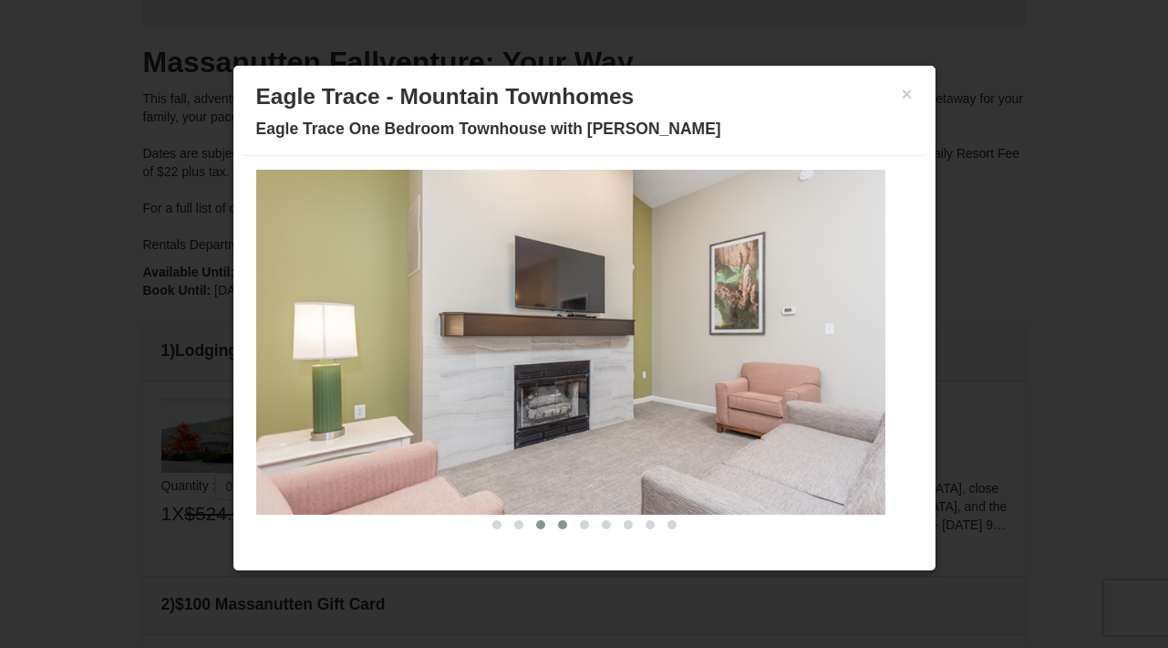
click at [558, 524] on span at bounding box center [562, 524] width 9 height 9
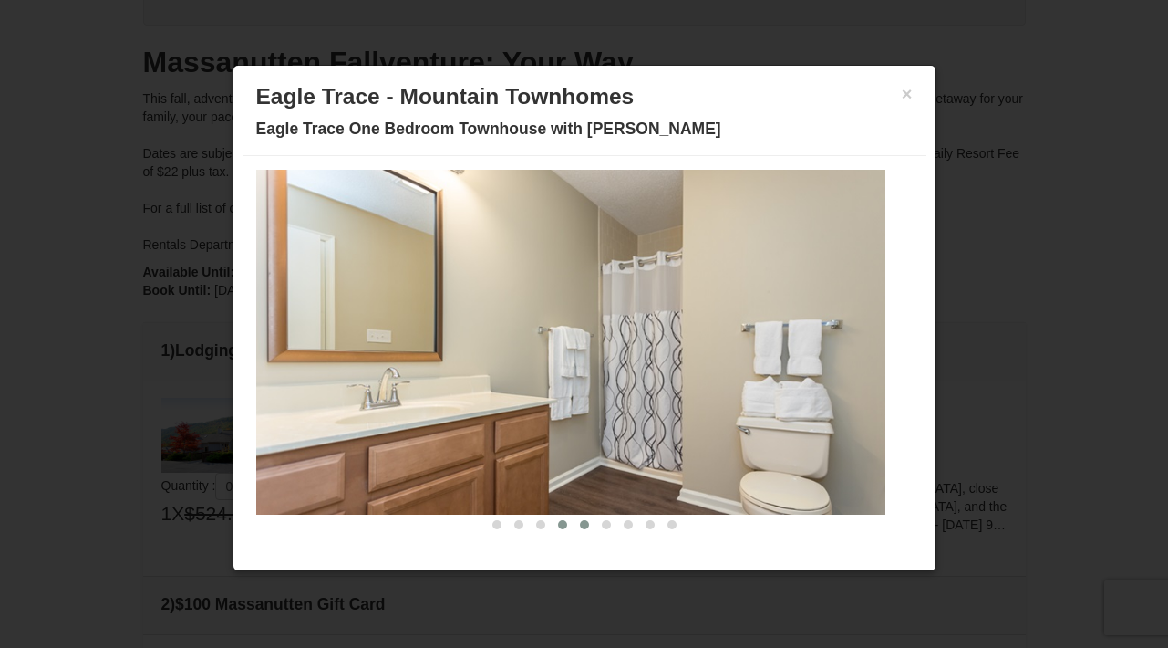
click at [580, 526] on span at bounding box center [584, 524] width 9 height 9
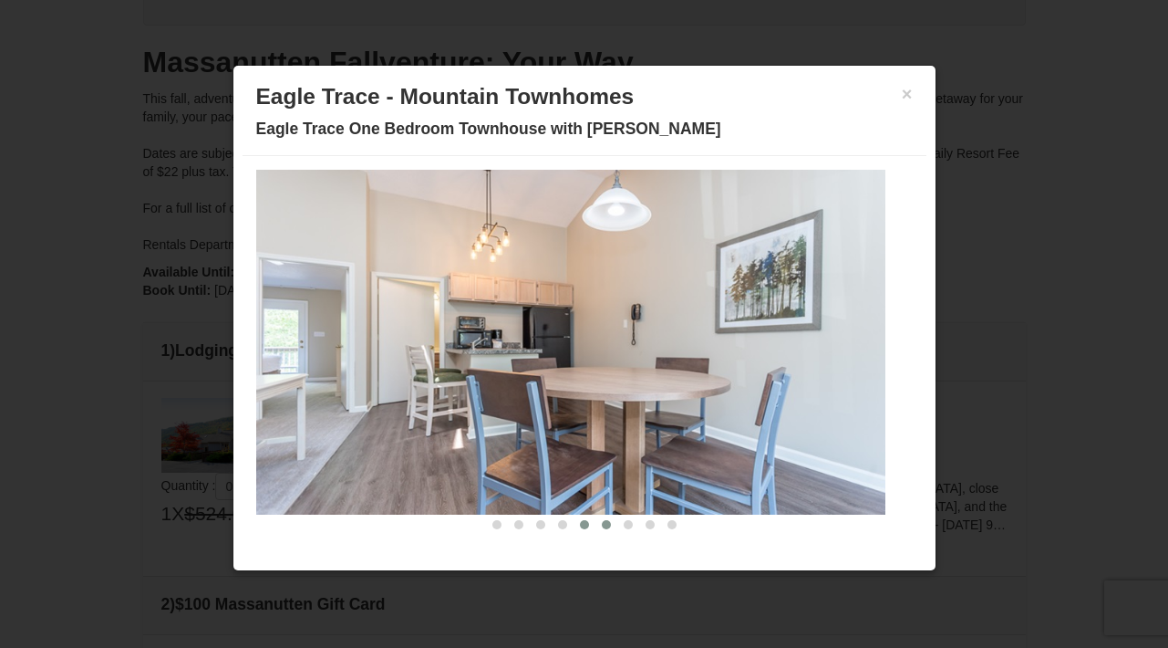
click at [602, 524] on span at bounding box center [606, 524] width 9 height 9
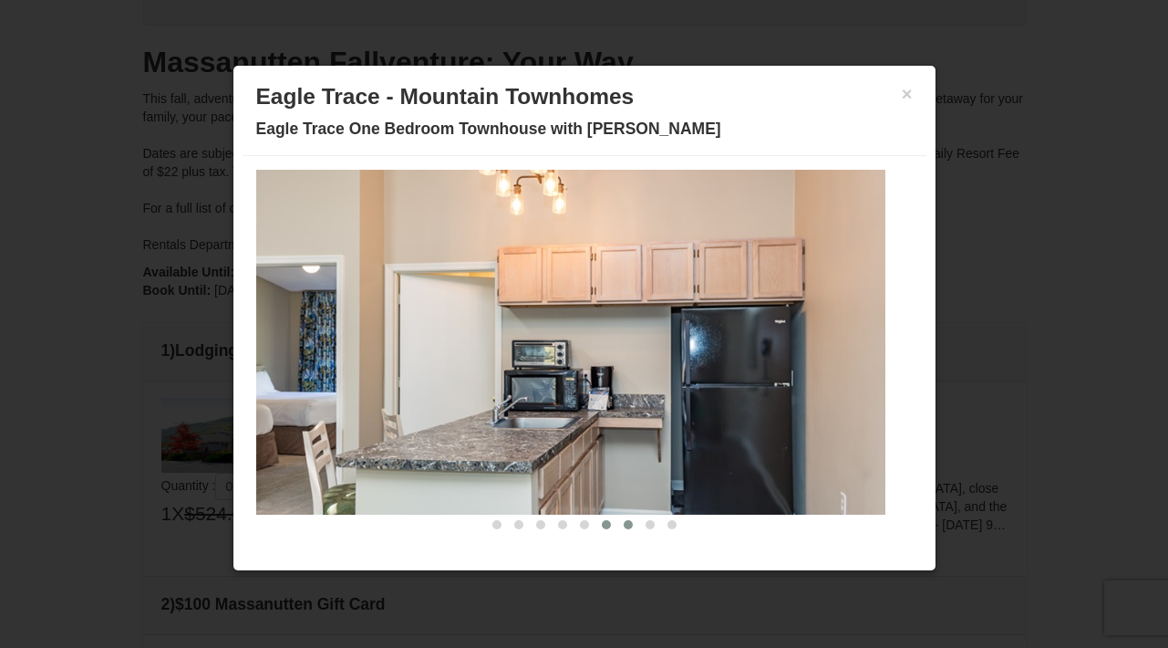
click at [624, 525] on span at bounding box center [628, 524] width 9 height 9
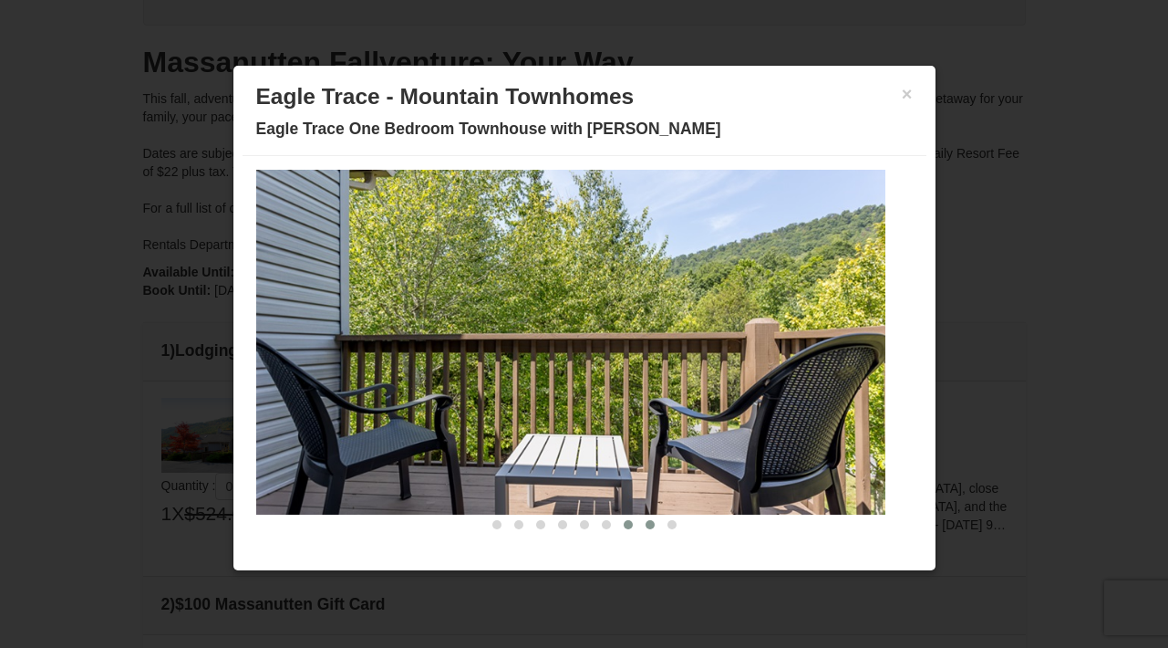
click at [646, 524] on span at bounding box center [650, 524] width 9 height 9
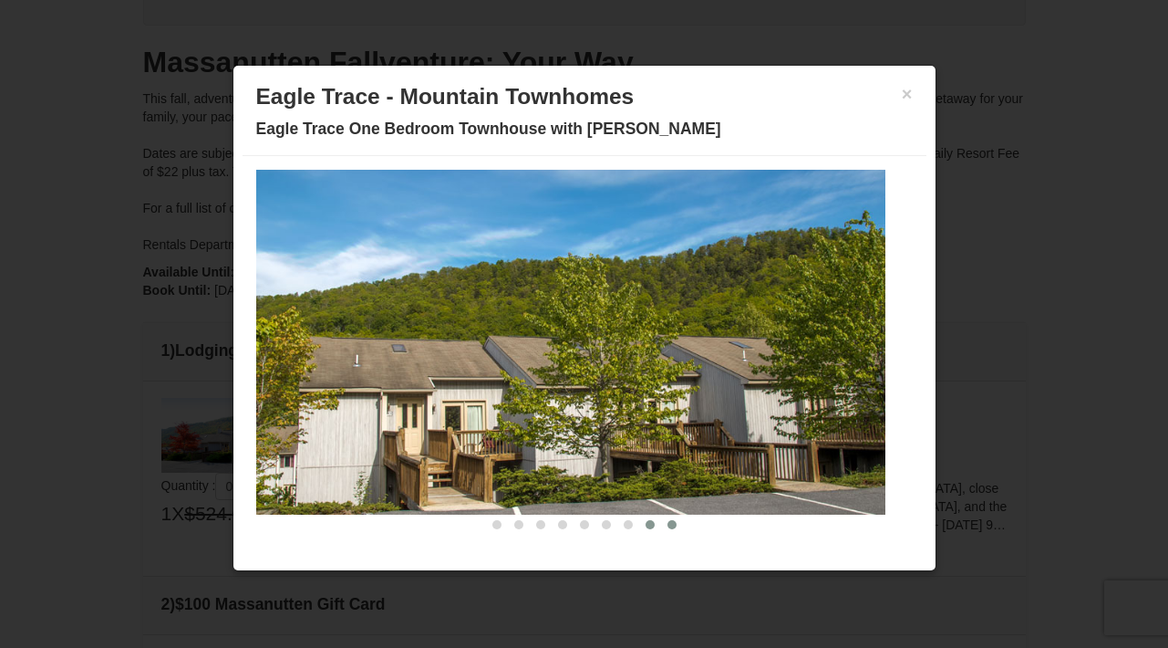
click at [668, 525] on span at bounding box center [672, 524] width 9 height 9
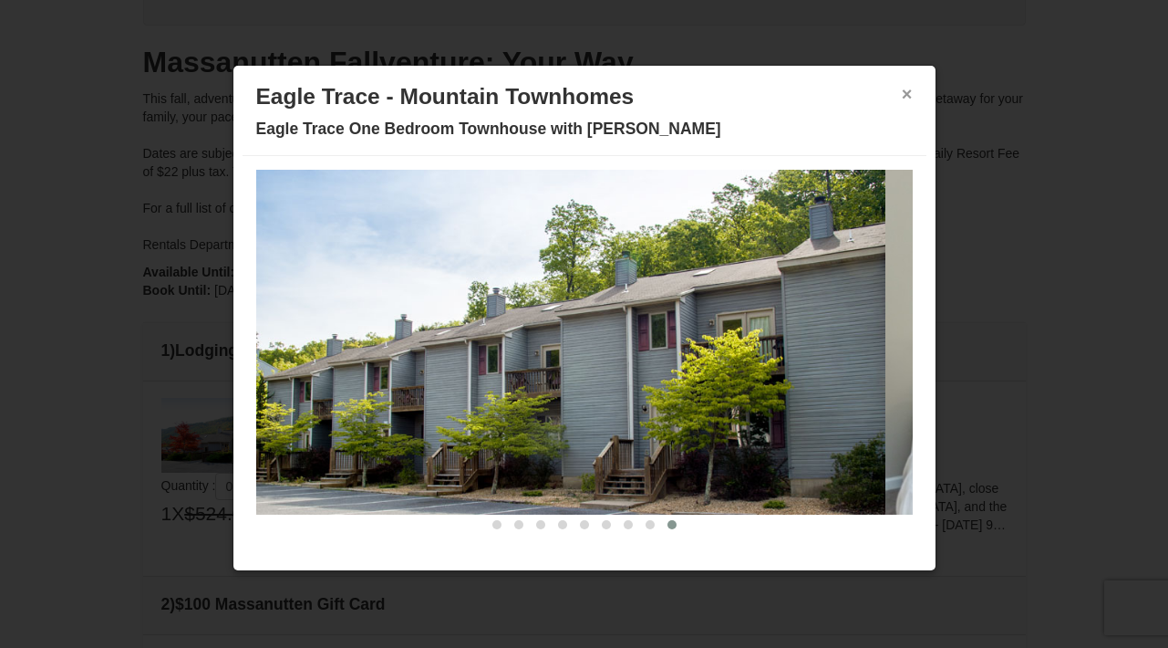
click at [902, 94] on button "×" at bounding box center [907, 94] width 11 height 18
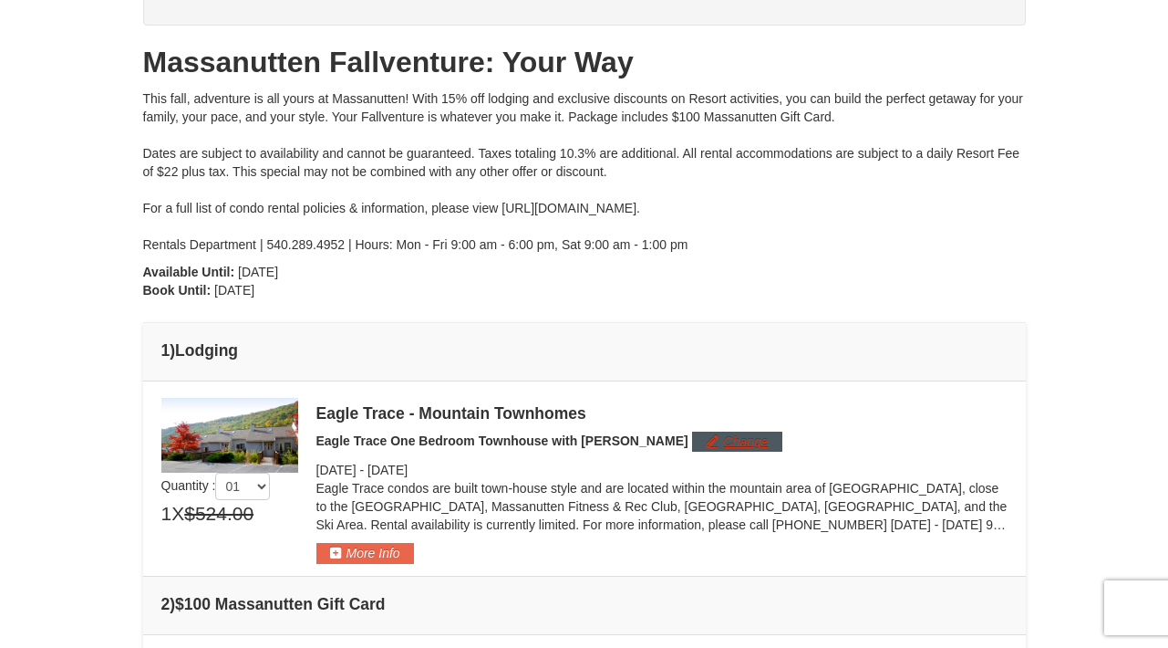
click at [692, 444] on button "Change" at bounding box center [737, 441] width 90 height 20
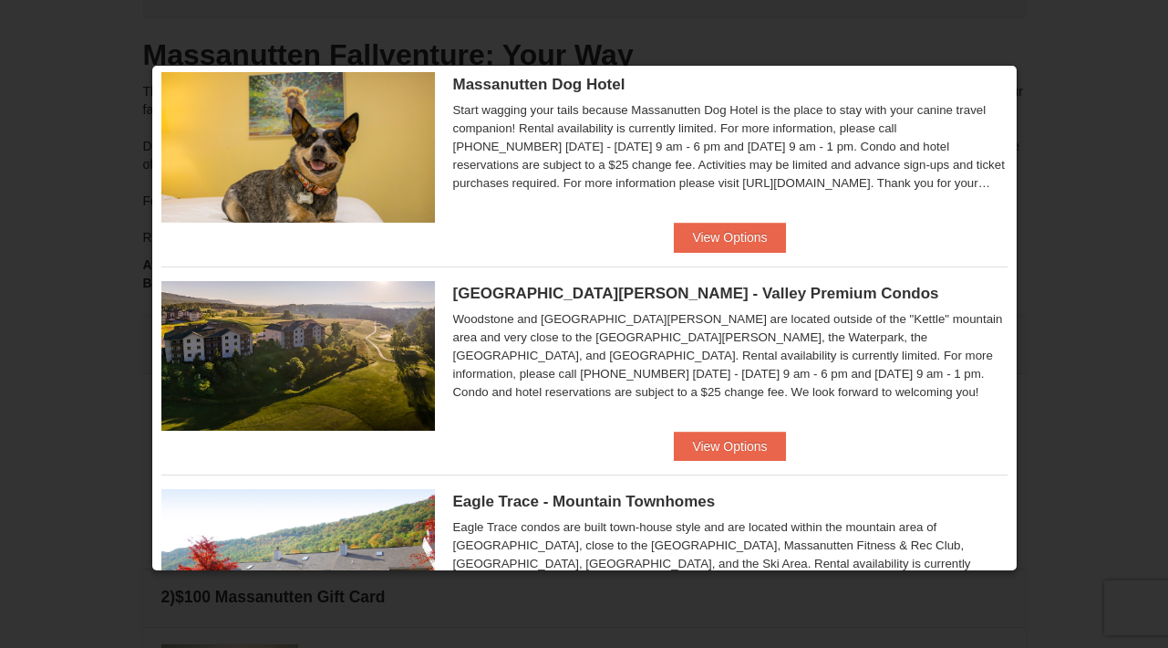
scroll to position [663, 0]
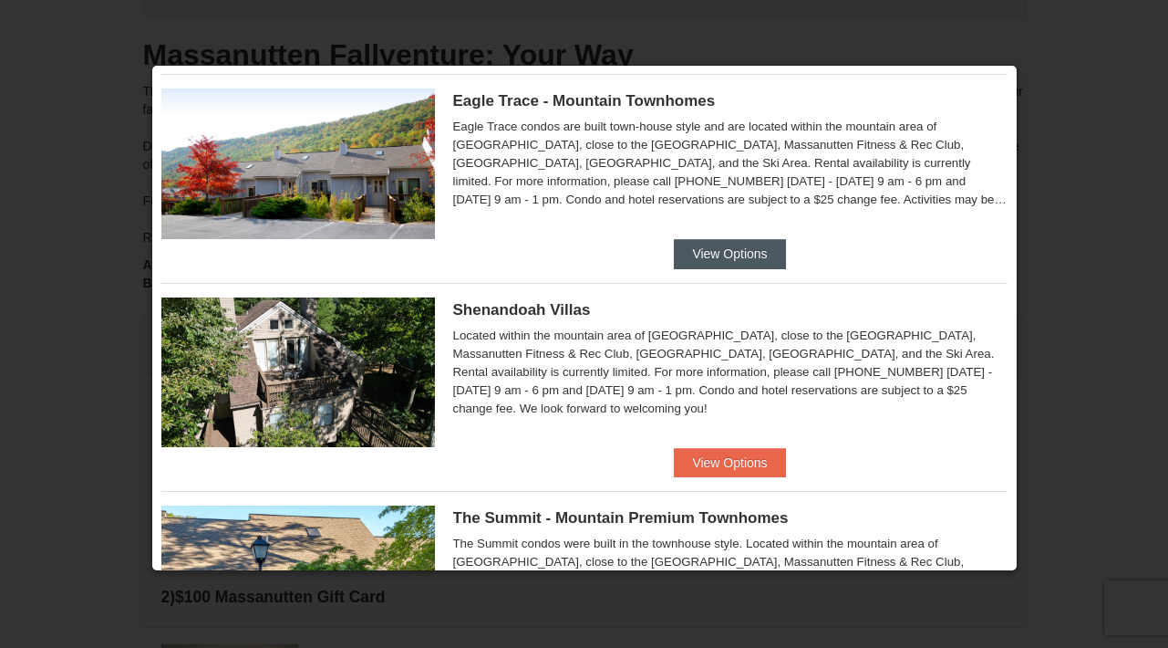
click at [706, 250] on button "View Options" at bounding box center [729, 253] width 111 height 29
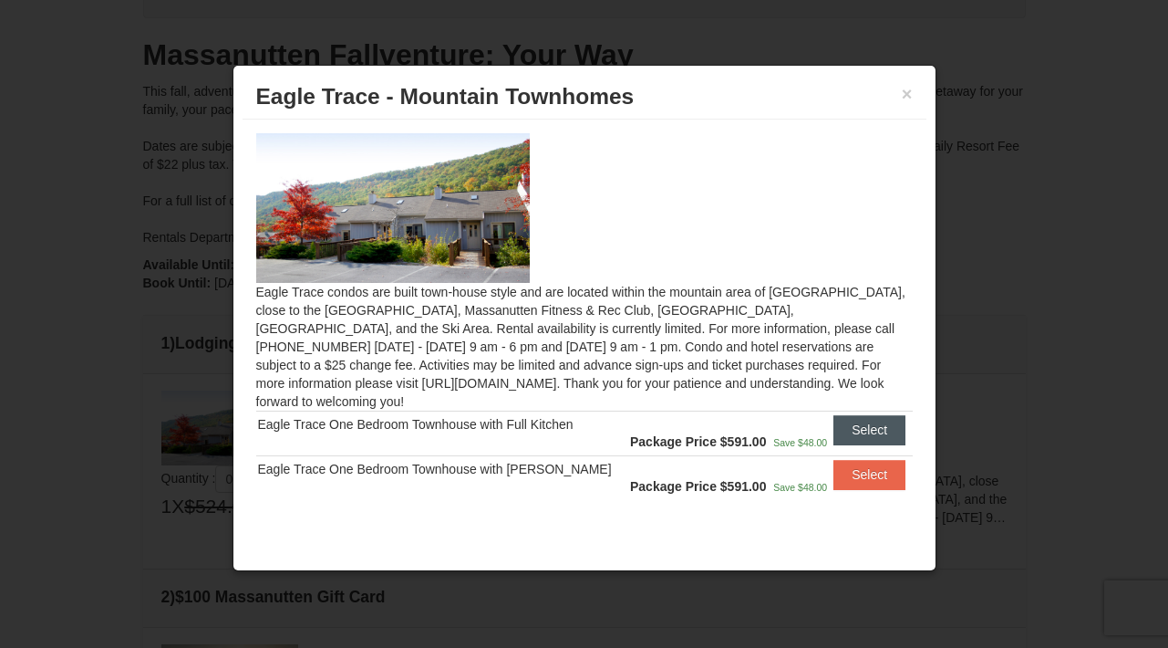
click at [842, 415] on button "Select" at bounding box center [870, 429] width 72 height 29
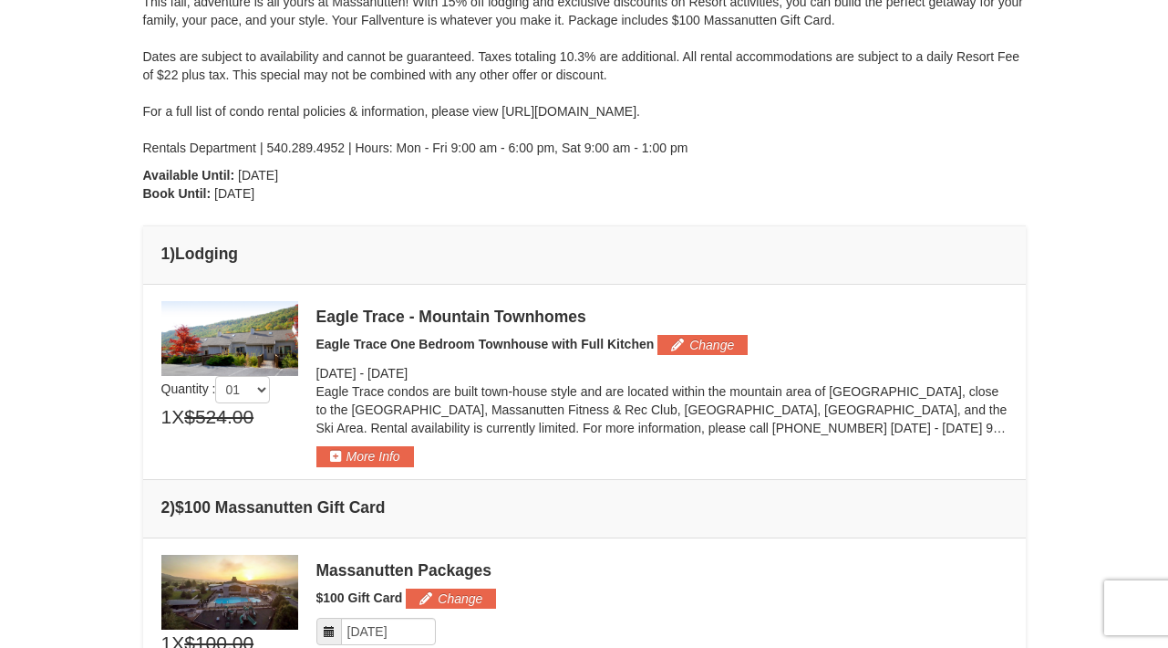
scroll to position [262, 0]
click at [384, 454] on button "More Info" at bounding box center [365, 455] width 98 height 20
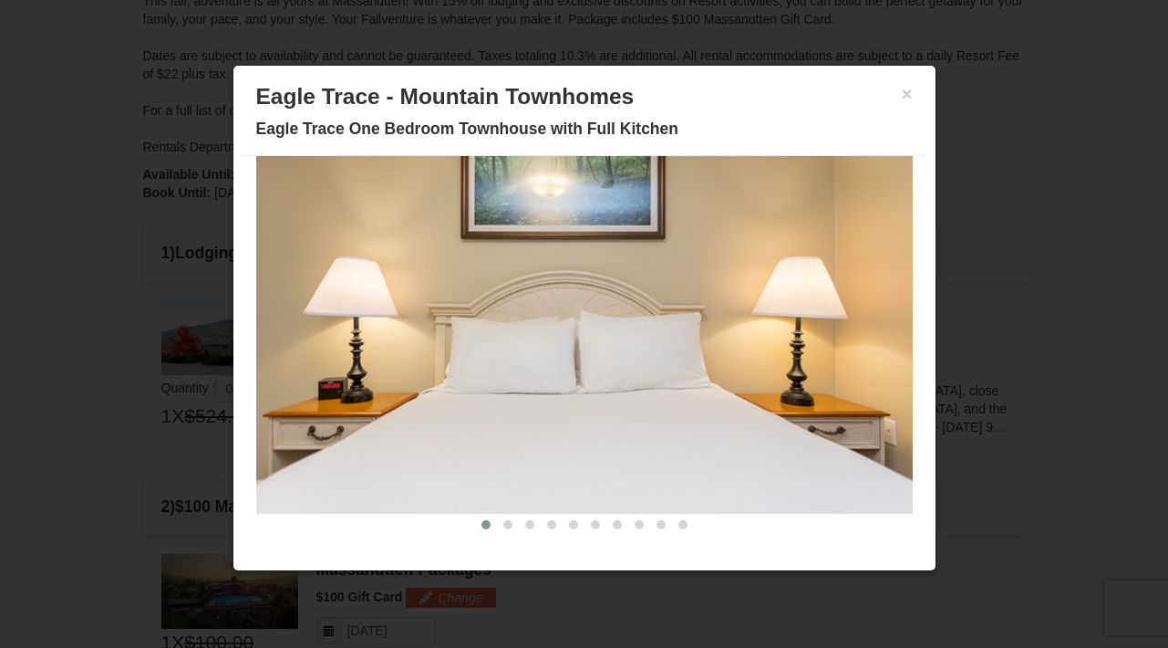
scroll to position [68, 0]
click at [503, 523] on span at bounding box center [507, 524] width 9 height 9
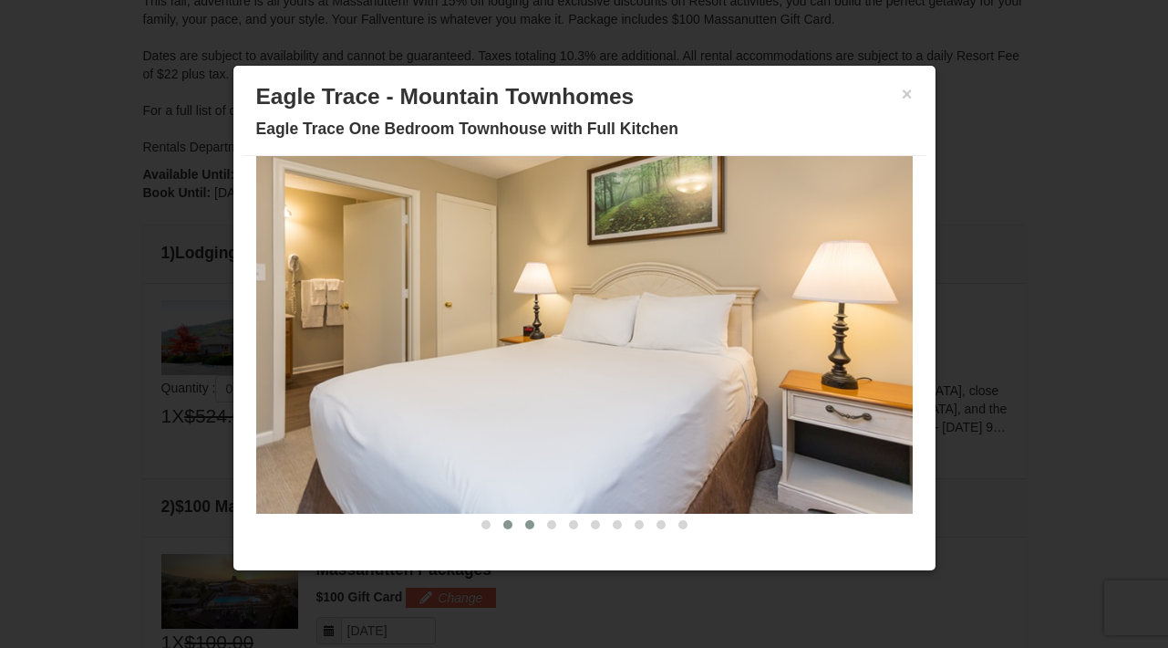
click at [525, 524] on span at bounding box center [529, 524] width 9 height 9
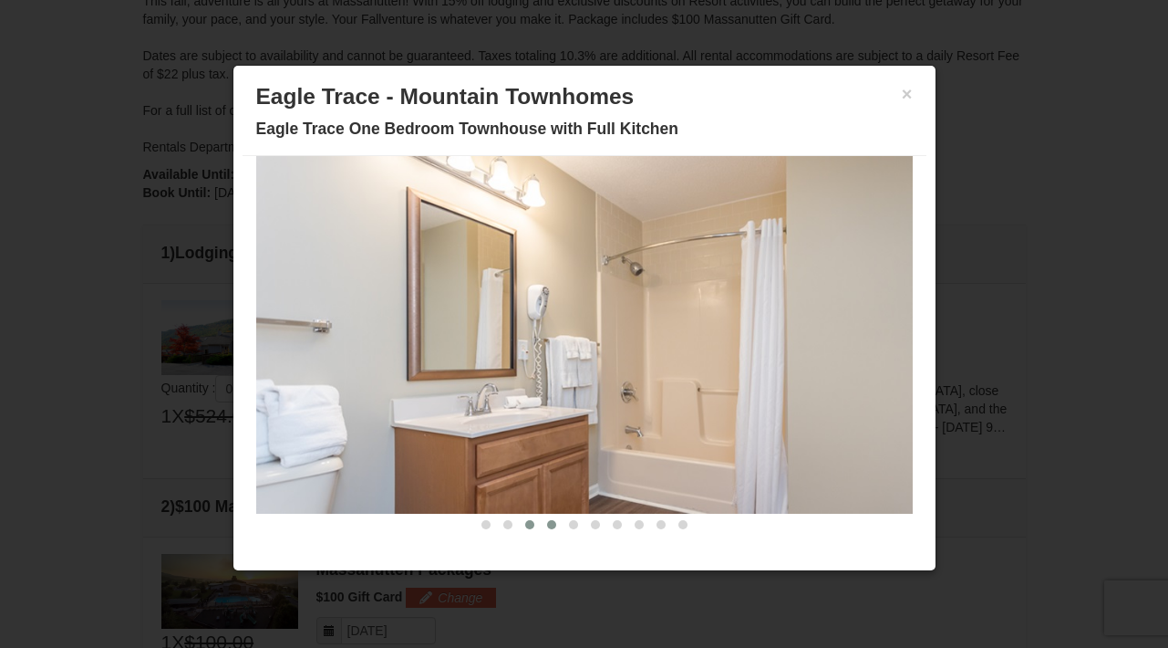
click at [547, 525] on span at bounding box center [551, 524] width 9 height 9
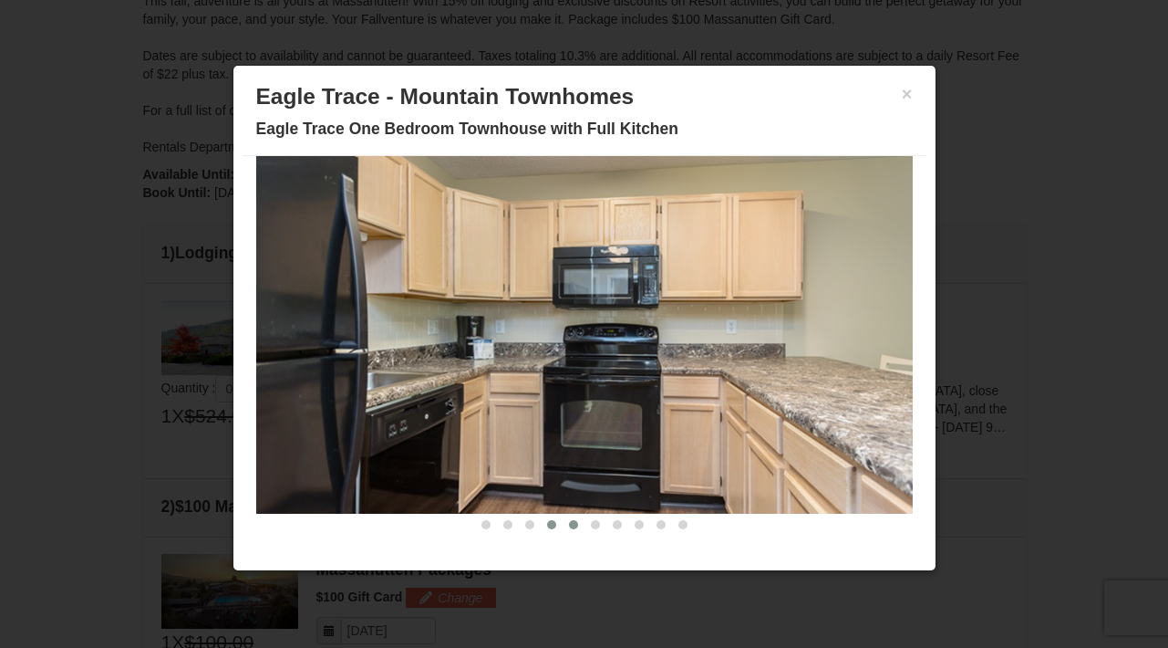
click at [569, 524] on span at bounding box center [573, 524] width 9 height 9
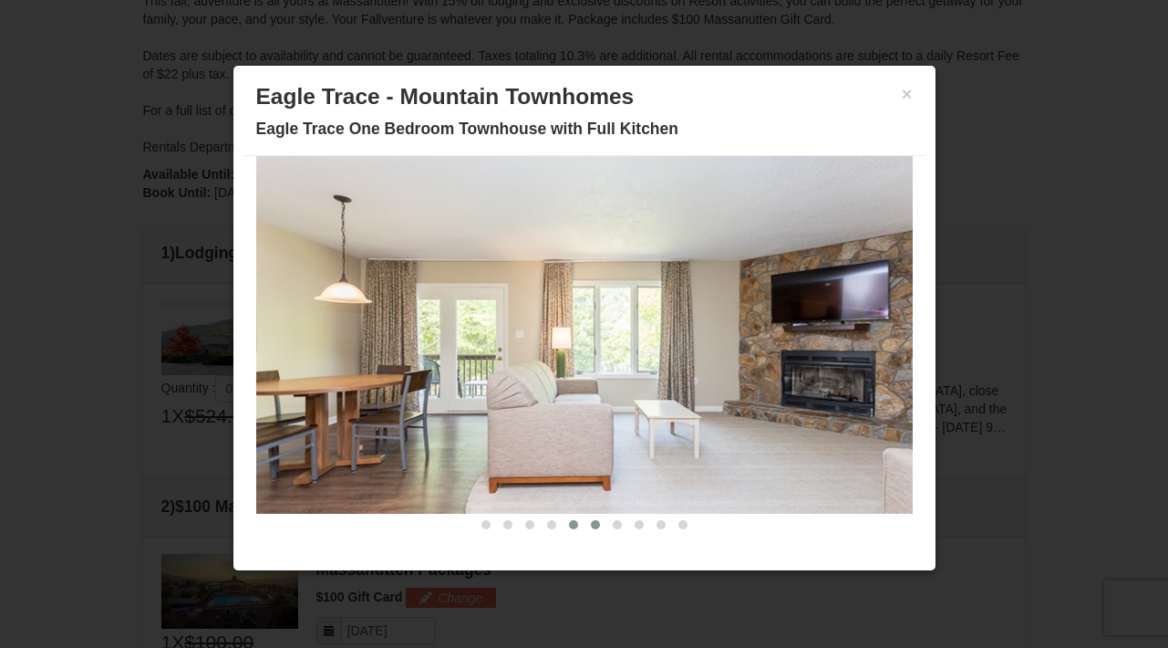
click at [591, 525] on span at bounding box center [595, 524] width 9 height 9
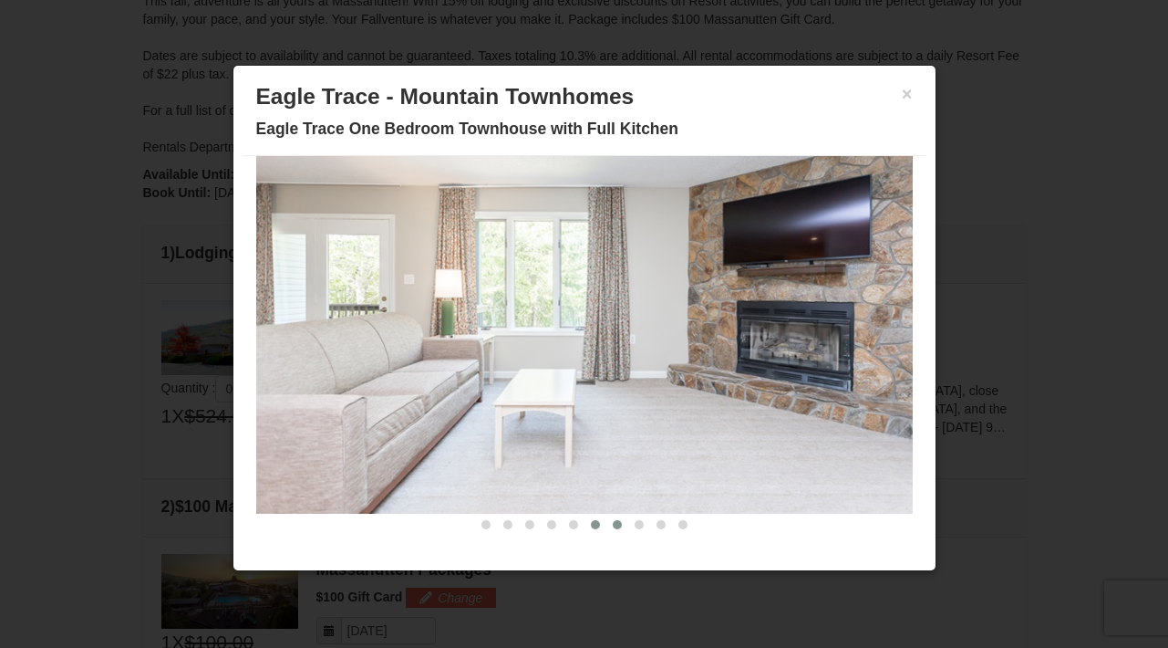
click at [606, 528] on button at bounding box center [617, 524] width 22 height 18
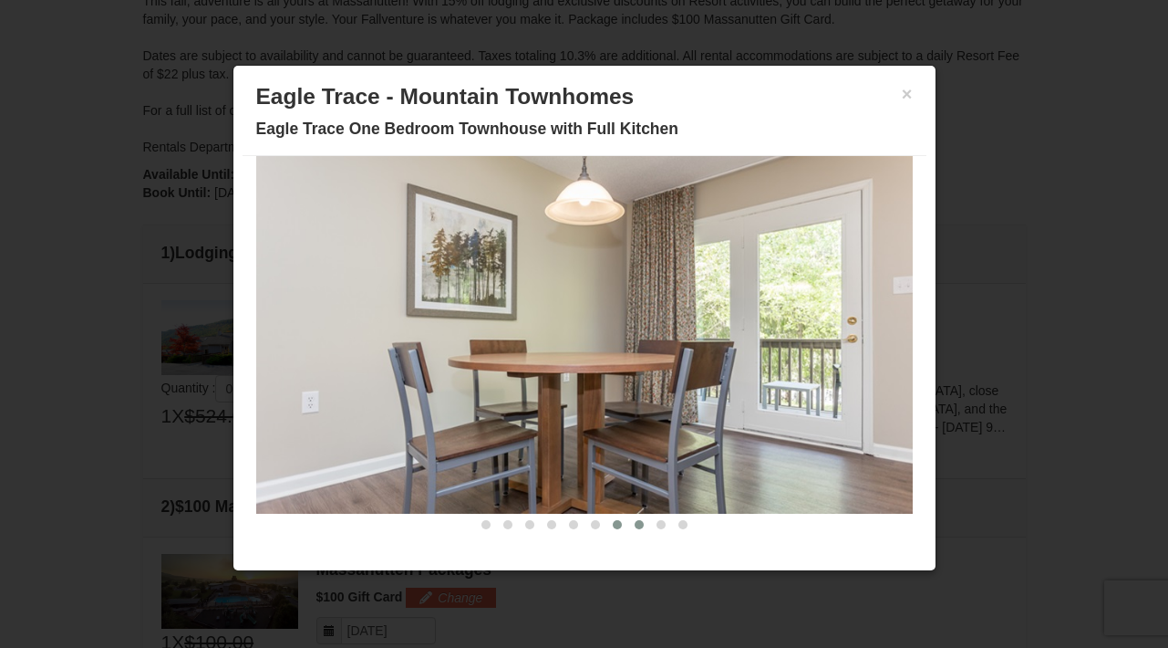
click at [635, 528] on span at bounding box center [639, 524] width 9 height 9
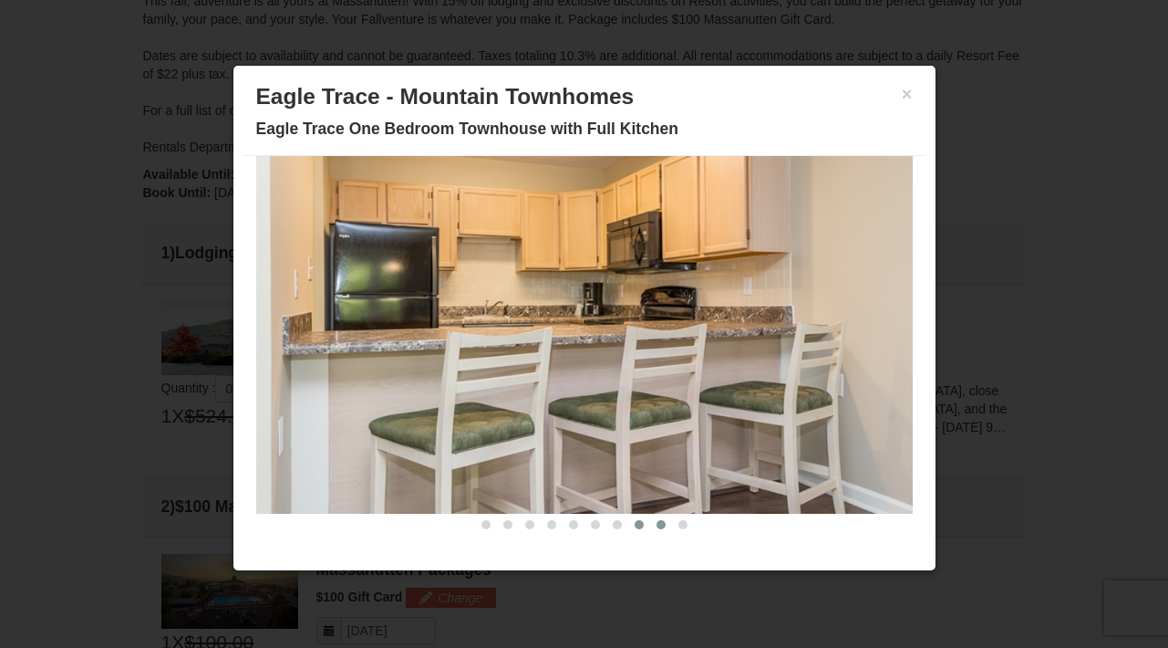
click at [657, 527] on span at bounding box center [661, 524] width 9 height 9
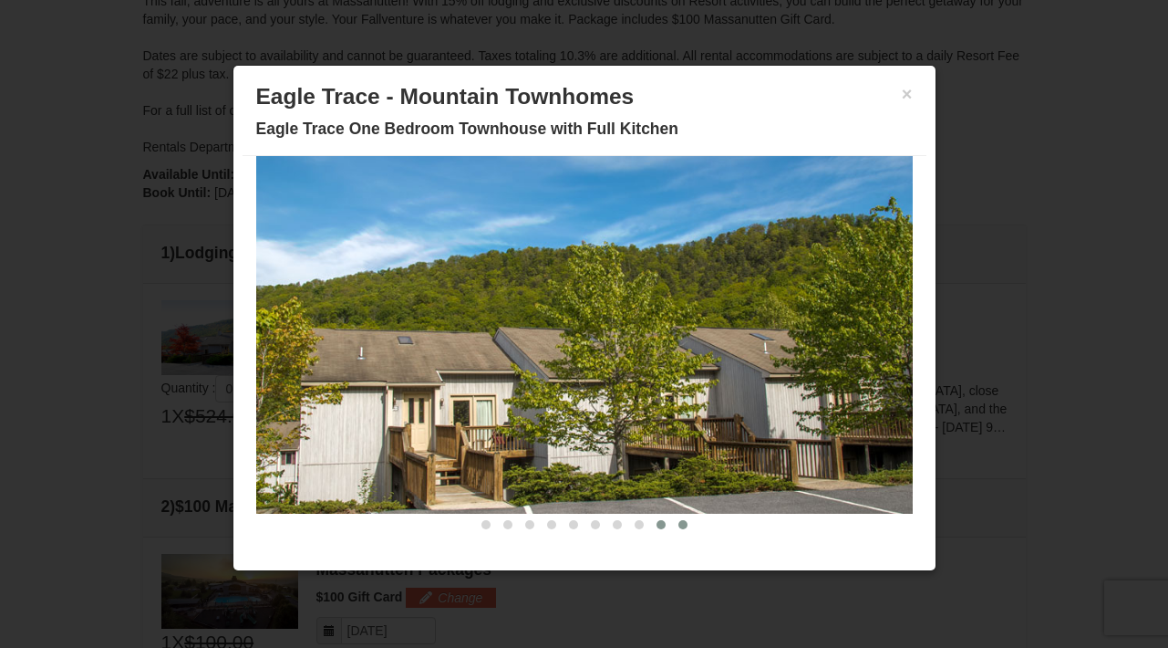
click at [679, 525] on span at bounding box center [683, 524] width 9 height 9
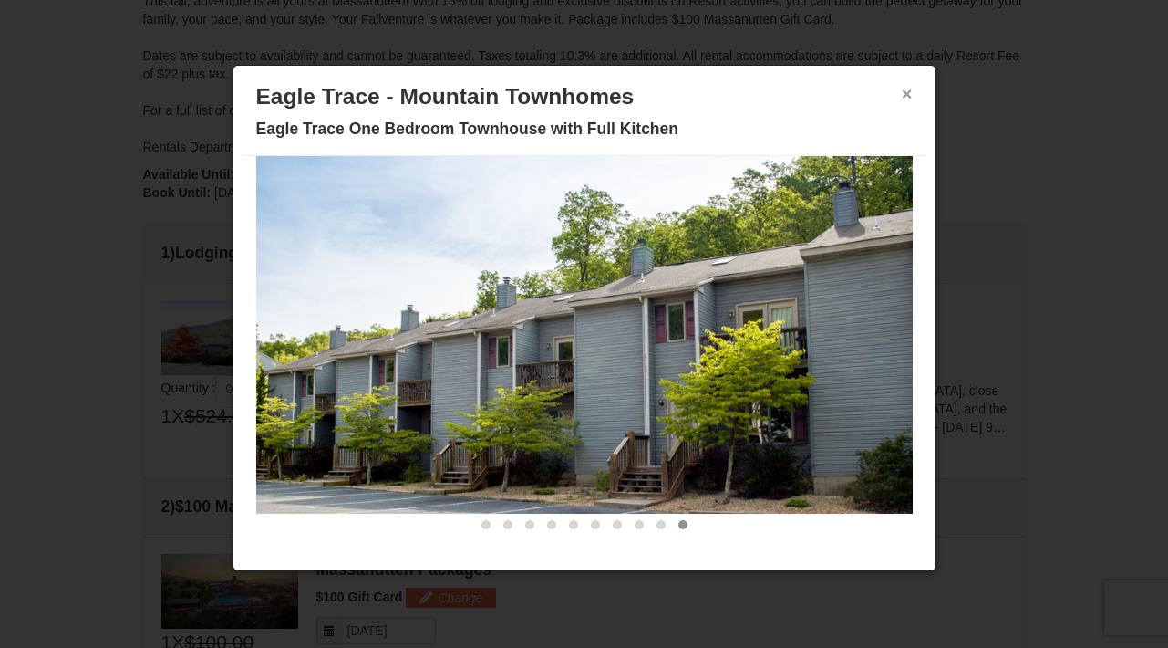
click at [902, 97] on button "×" at bounding box center [907, 94] width 11 height 18
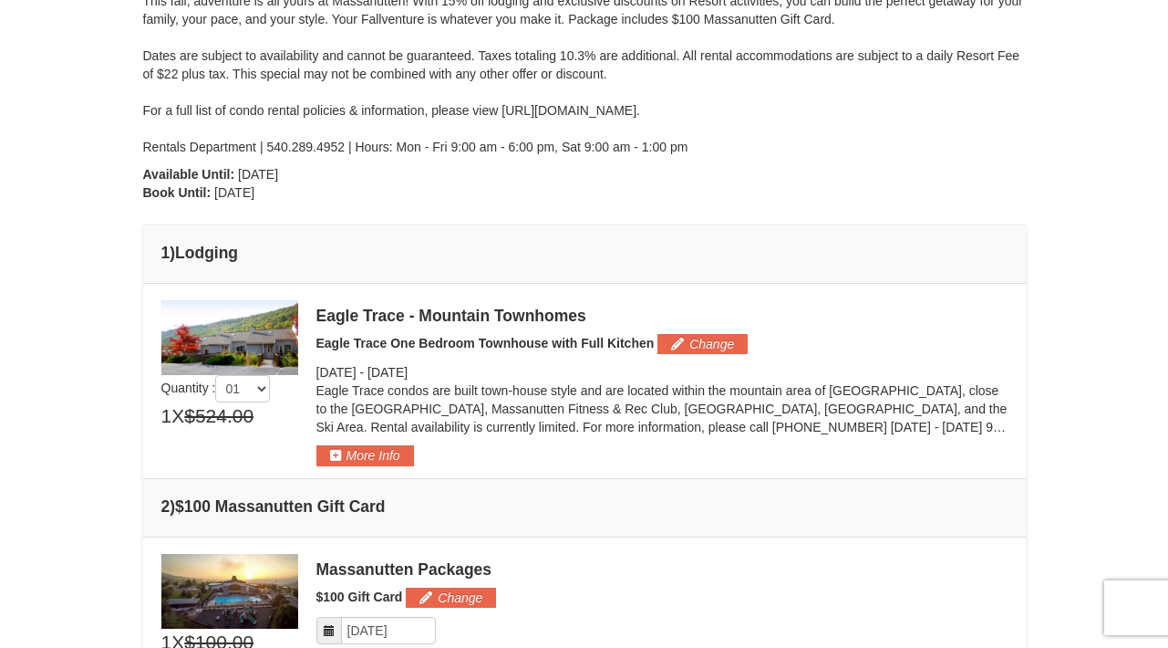
click at [689, 354] on div "Eagle Trace - Mountain Townhomes Eagle Trace One Bedroom Townhouse with Full Ki…" at bounding box center [661, 383] width 691 height 166
click at [691, 350] on button "Change" at bounding box center [703, 344] width 90 height 20
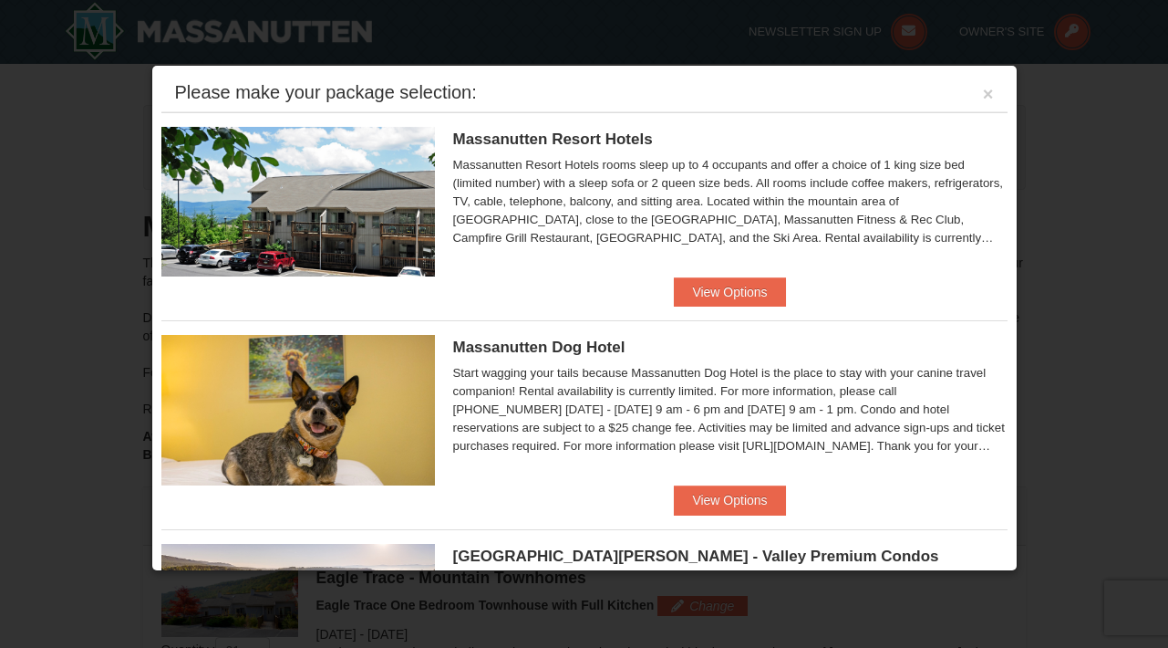
scroll to position [0, 0]
click at [706, 290] on button "View Options" at bounding box center [729, 291] width 111 height 29
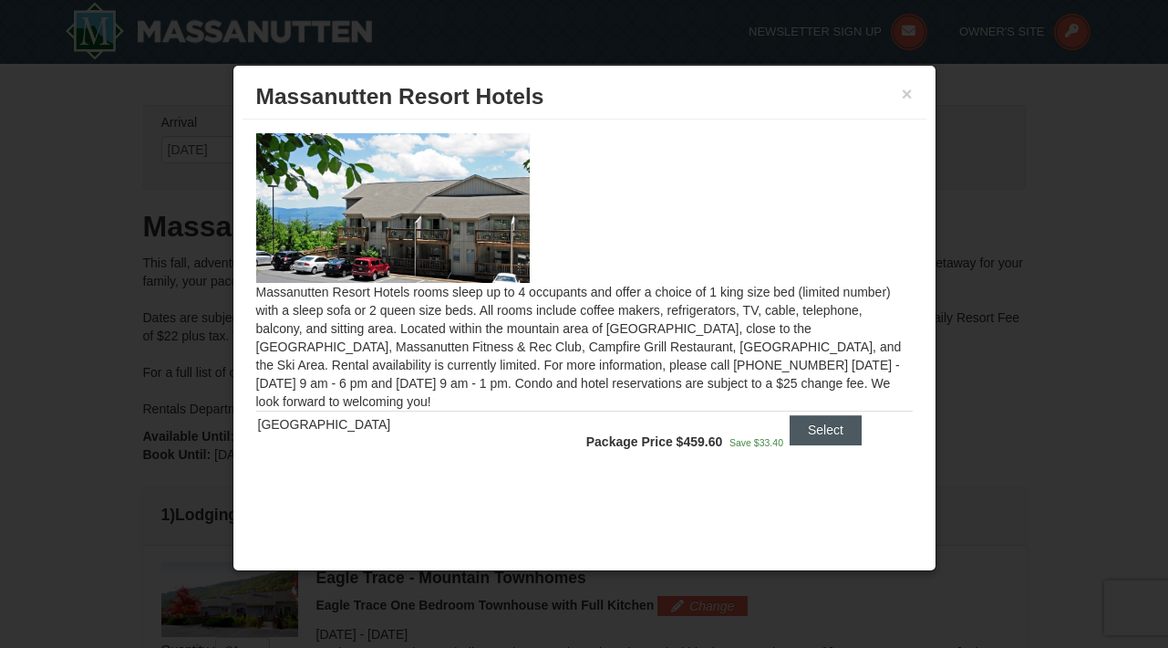
click at [814, 433] on button "Select" at bounding box center [826, 429] width 72 height 29
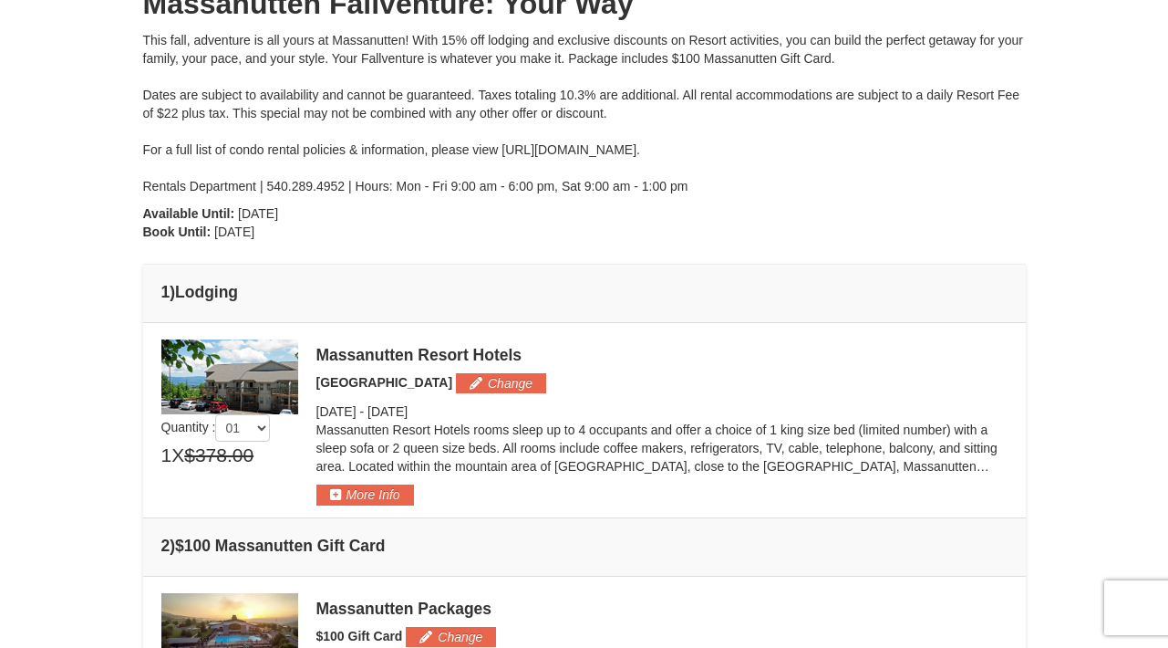
scroll to position [221, 0]
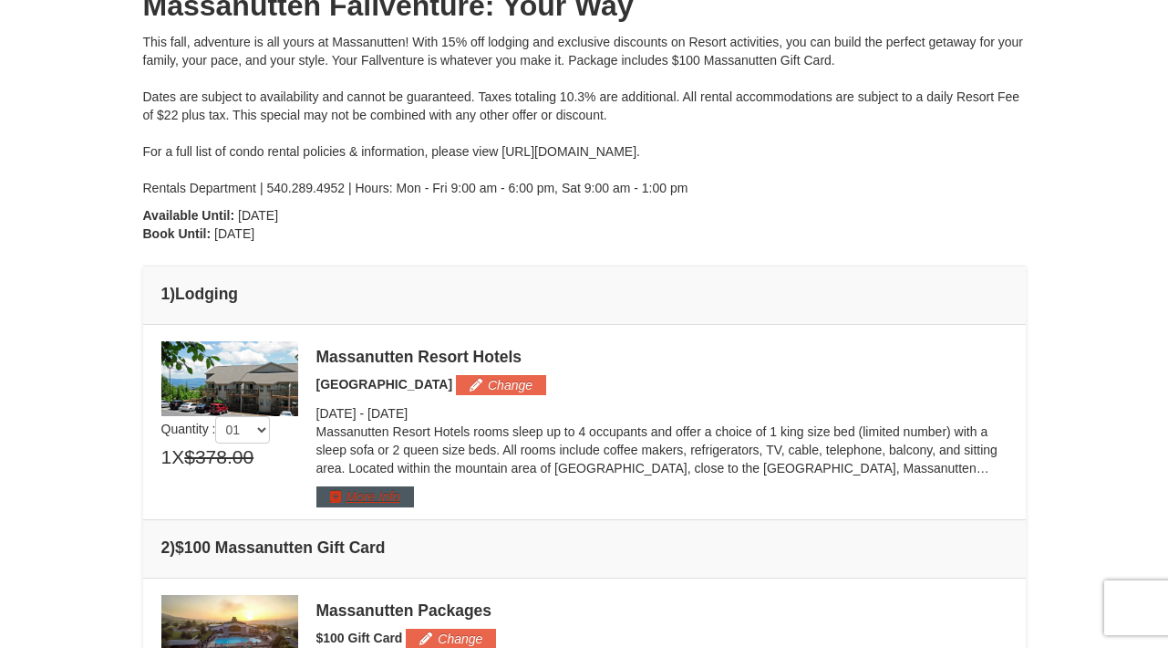
click at [379, 490] on button "More Info" at bounding box center [365, 496] width 98 height 20
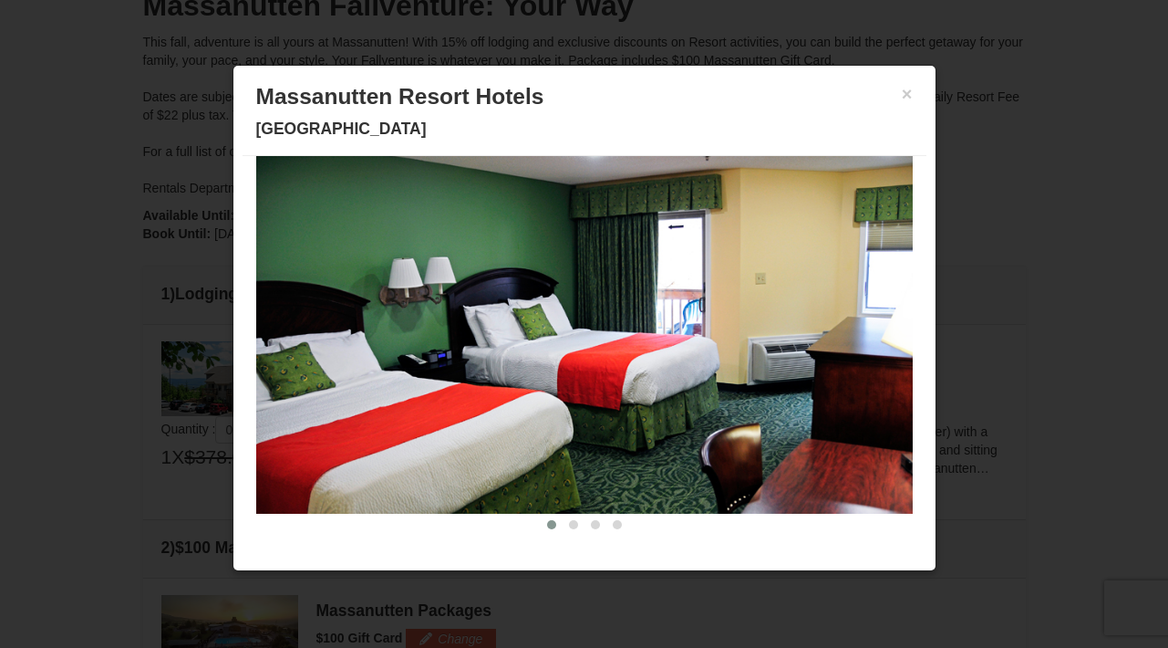
scroll to position [68, 0]
click at [569, 525] on span at bounding box center [573, 524] width 9 height 9
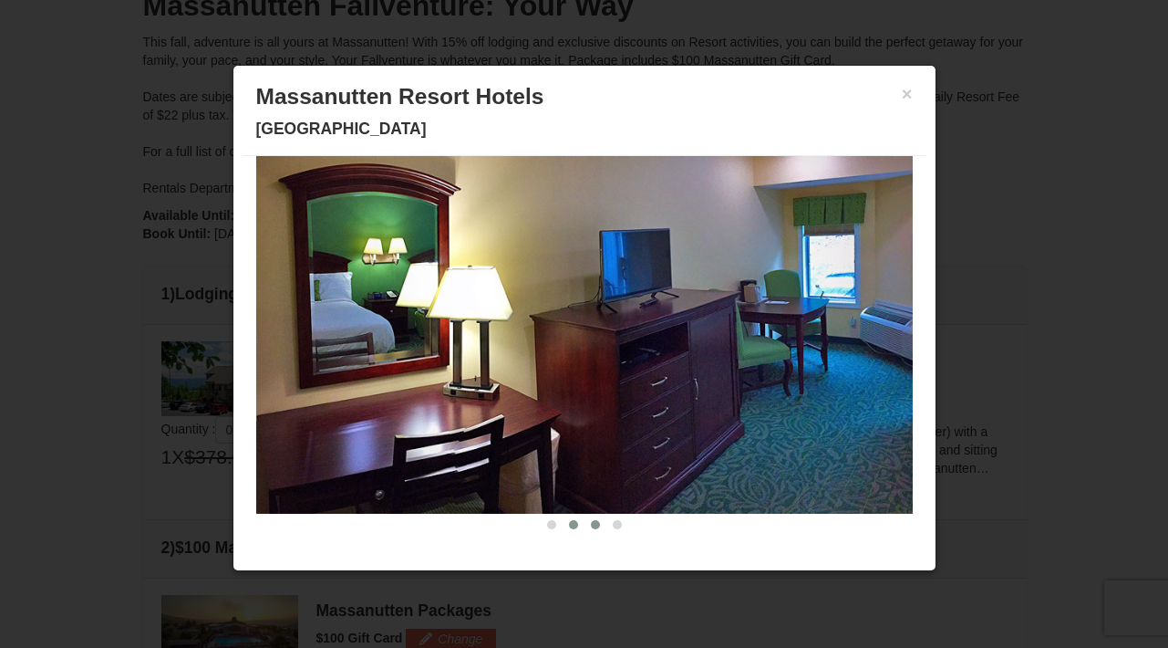
click at [591, 526] on span at bounding box center [595, 524] width 9 height 9
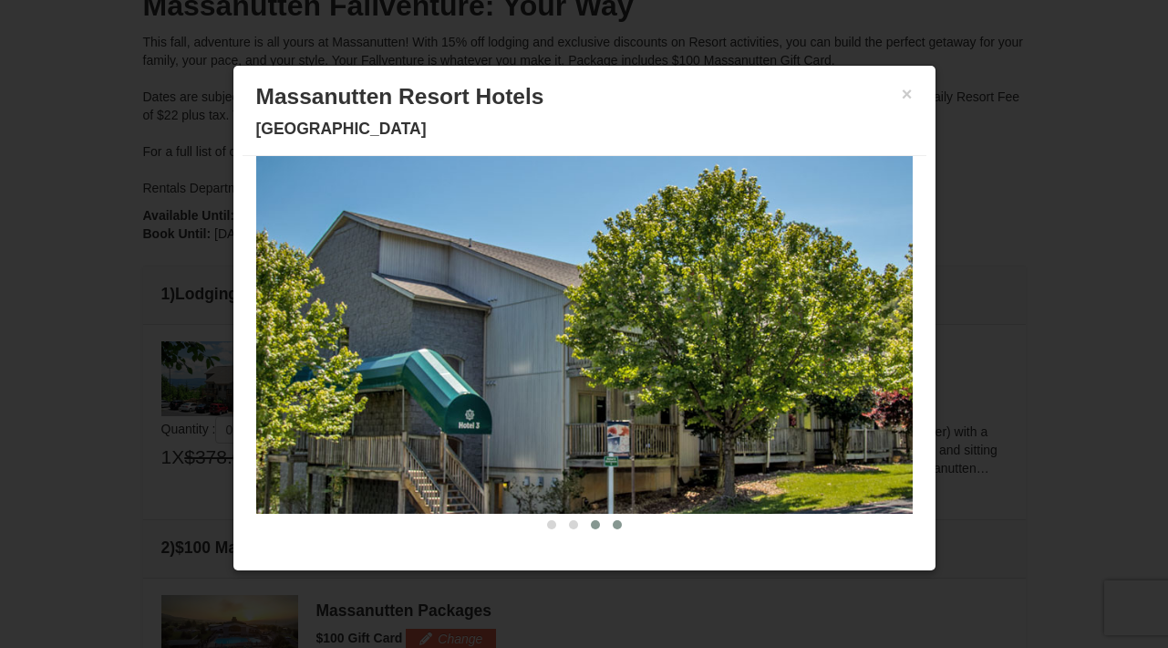
click at [613, 526] on span at bounding box center [617, 524] width 9 height 9
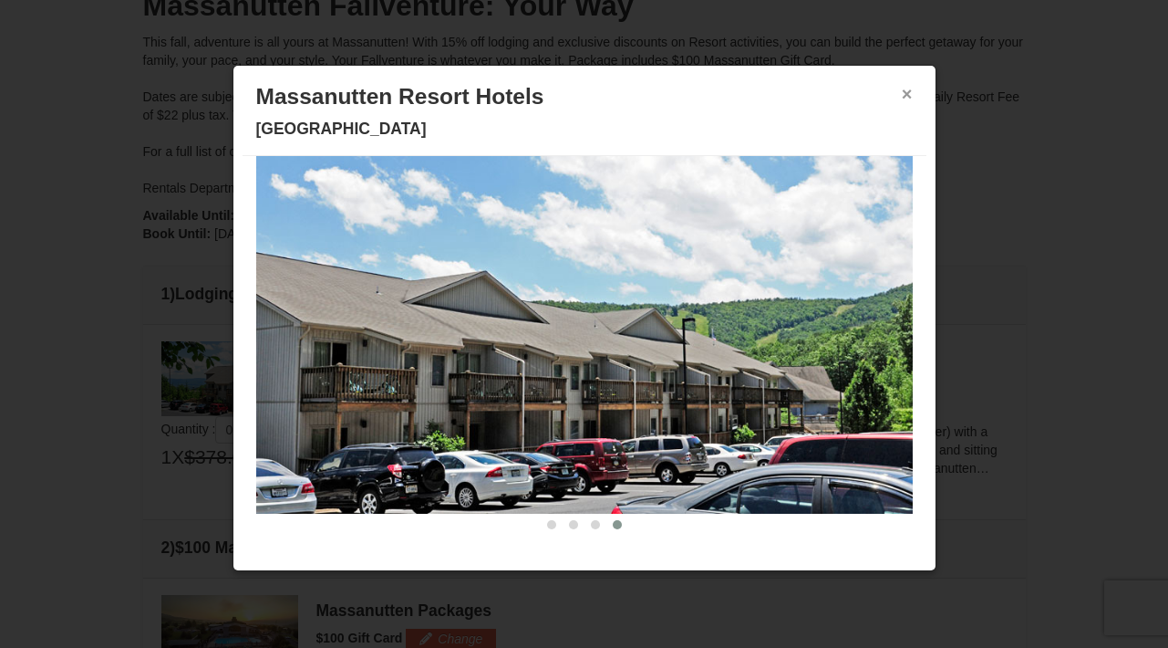
click at [902, 97] on button "×" at bounding box center [907, 94] width 11 height 18
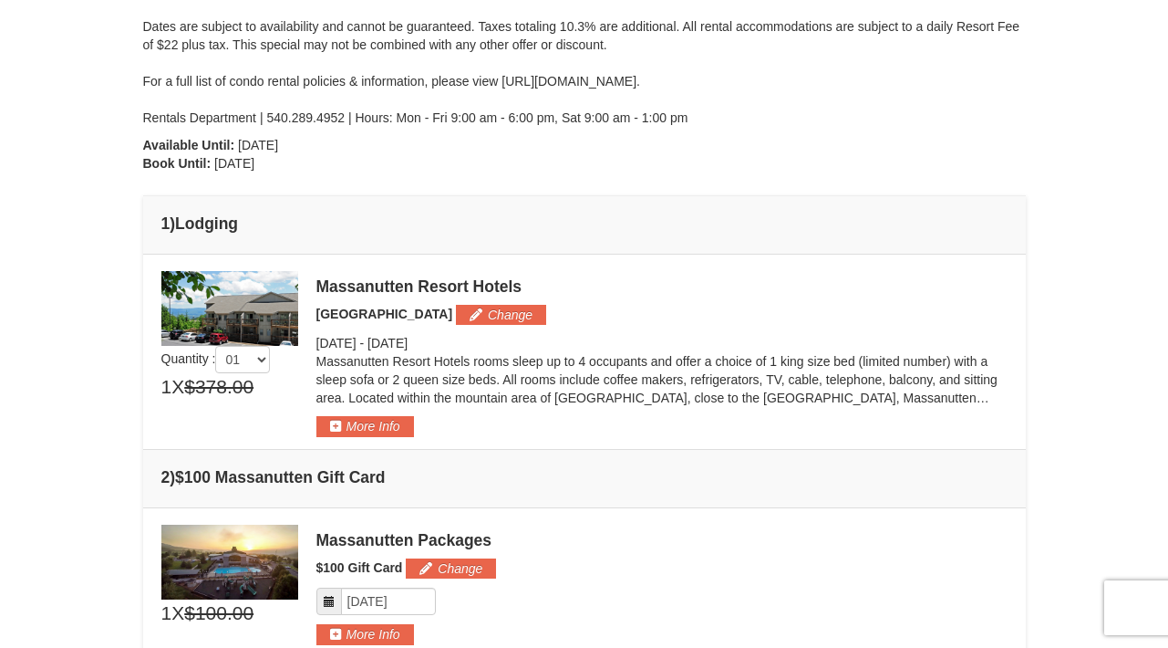
scroll to position [295, 0]
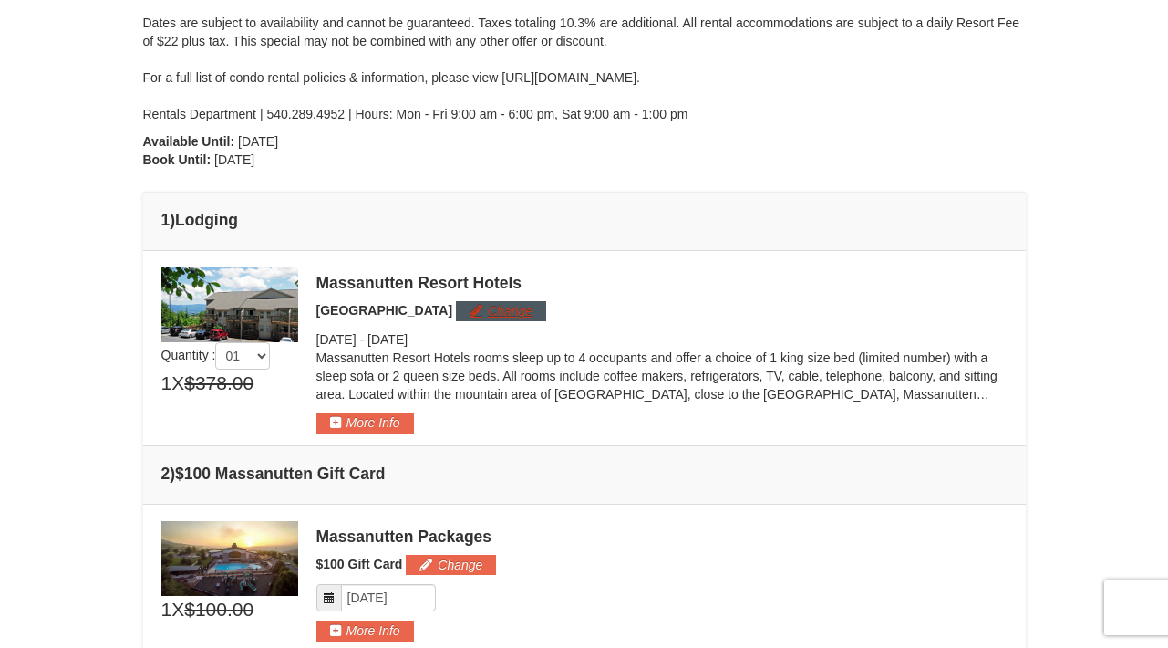
click at [487, 310] on button "Change" at bounding box center [501, 311] width 90 height 20
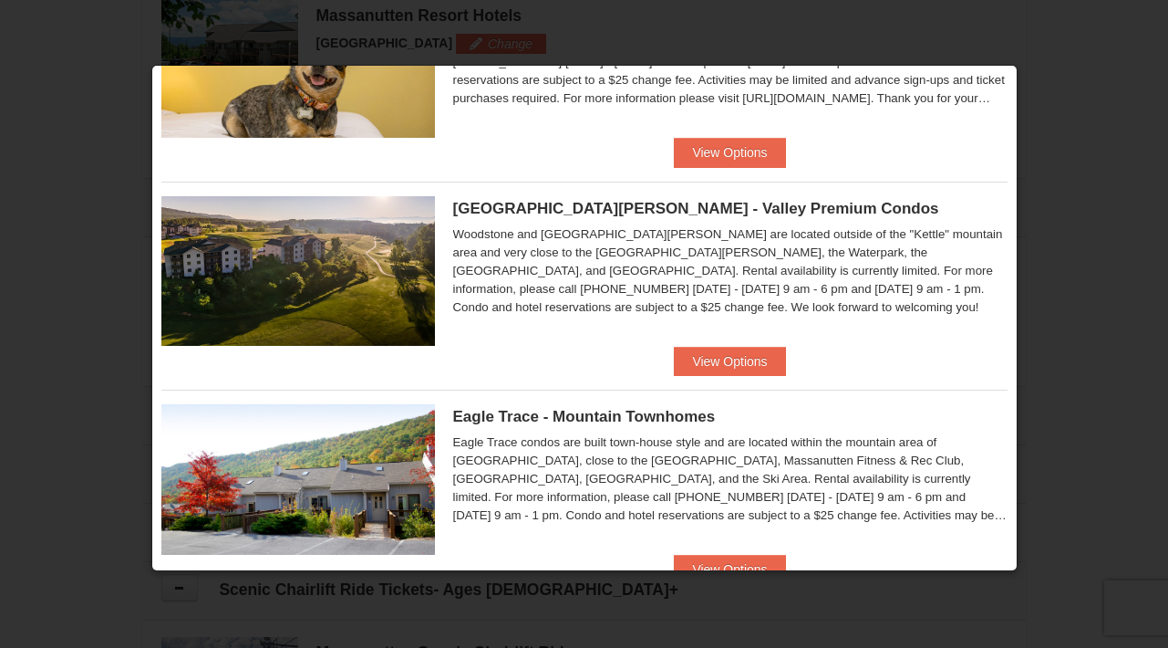
scroll to position [349, 0]
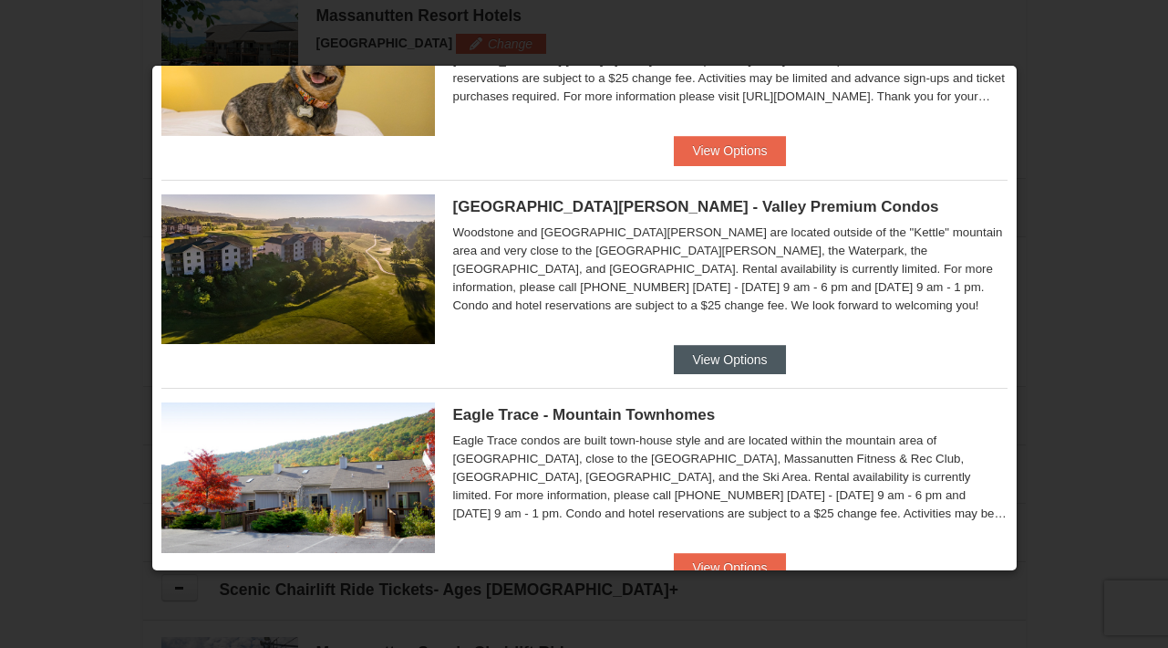
click at [710, 350] on button "View Options" at bounding box center [729, 359] width 111 height 29
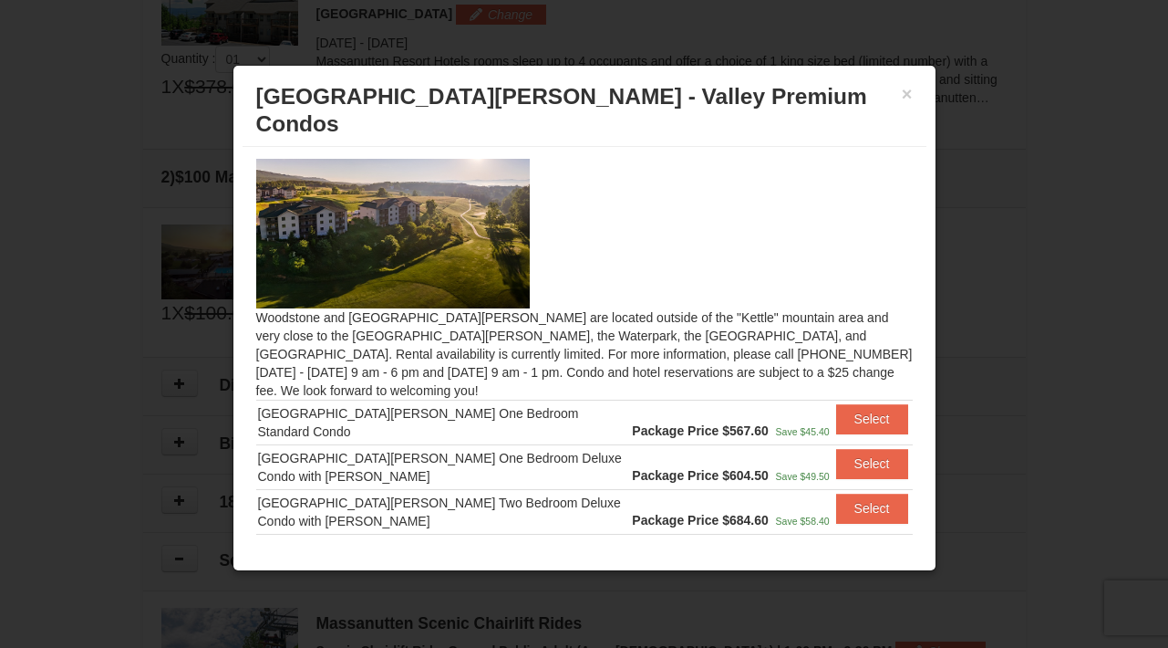
scroll to position [1, 0]
click at [846, 405] on button "Select" at bounding box center [872, 419] width 72 height 29
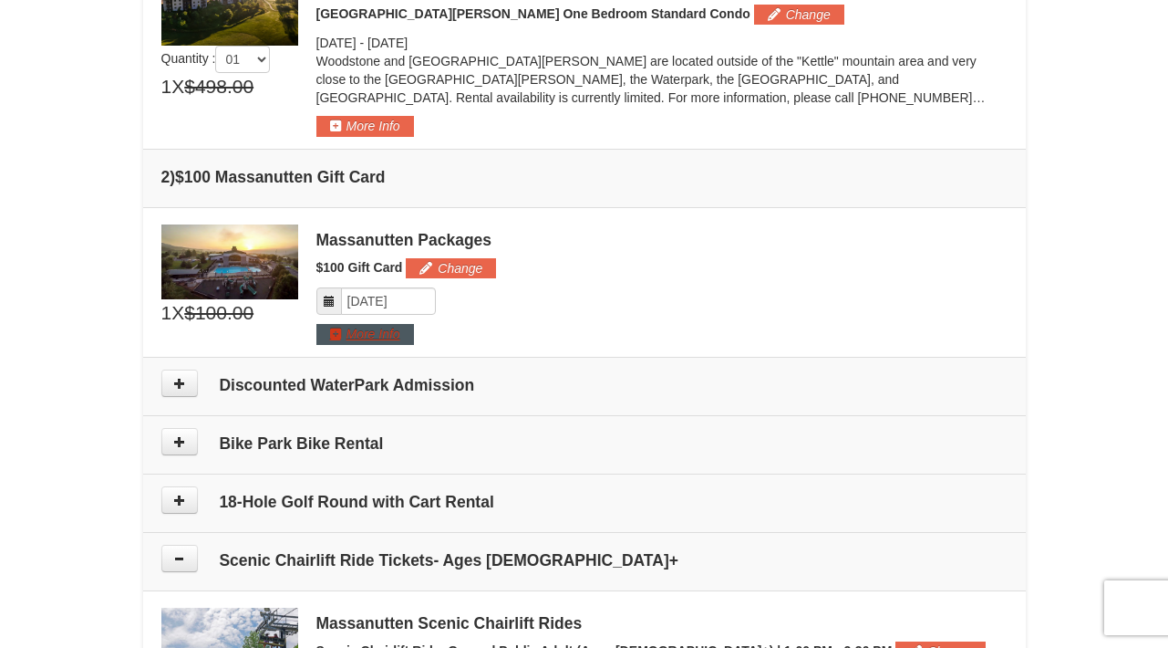
click at [374, 335] on button "More Info" at bounding box center [365, 334] width 98 height 20
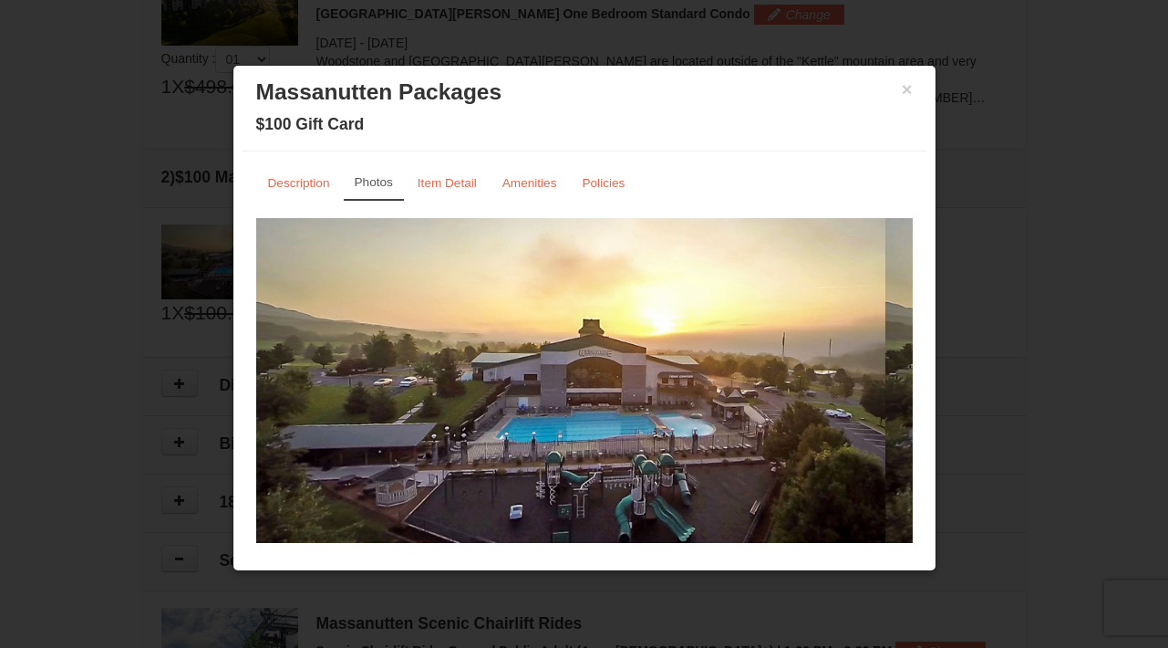
scroll to position [0, 0]
click at [902, 92] on button "×" at bounding box center [907, 89] width 11 height 18
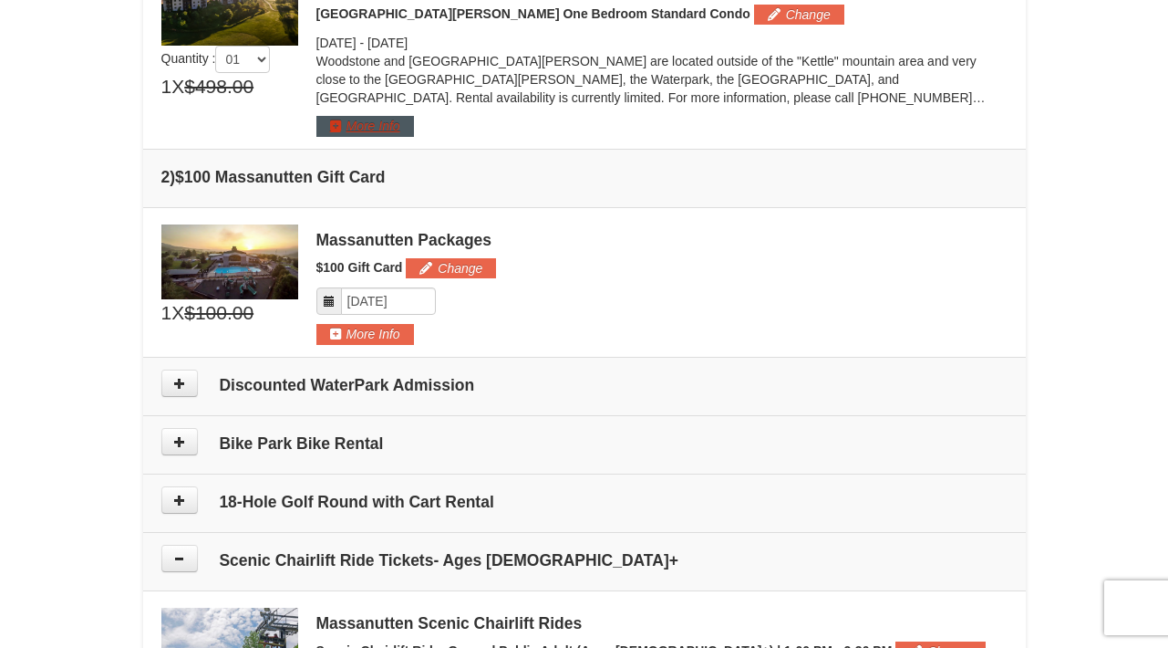
click at [356, 131] on button "More Info" at bounding box center [365, 126] width 98 height 20
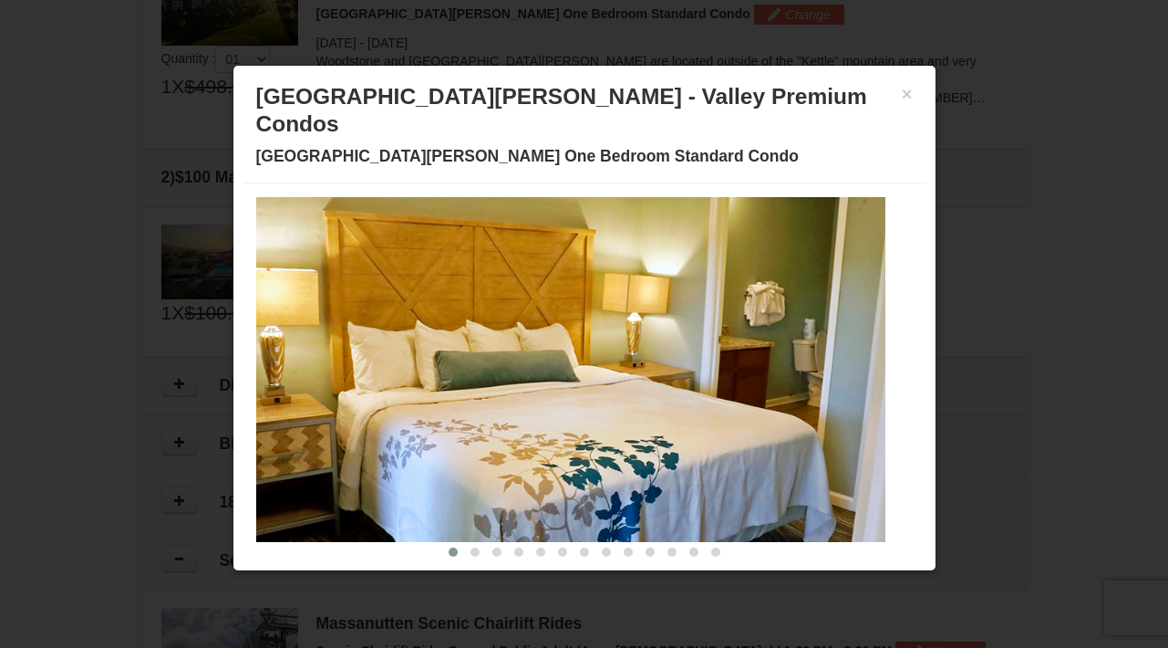
scroll to position [53, 0]
click at [471, 547] on span at bounding box center [475, 551] width 9 height 9
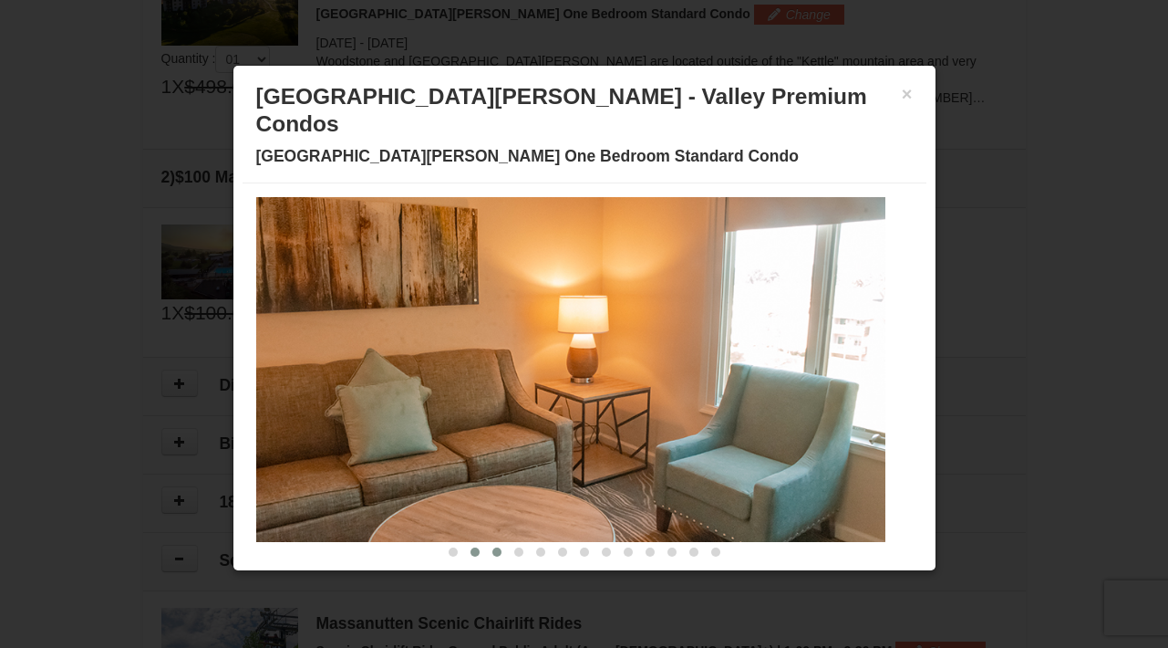
click at [492, 547] on span at bounding box center [496, 551] width 9 height 9
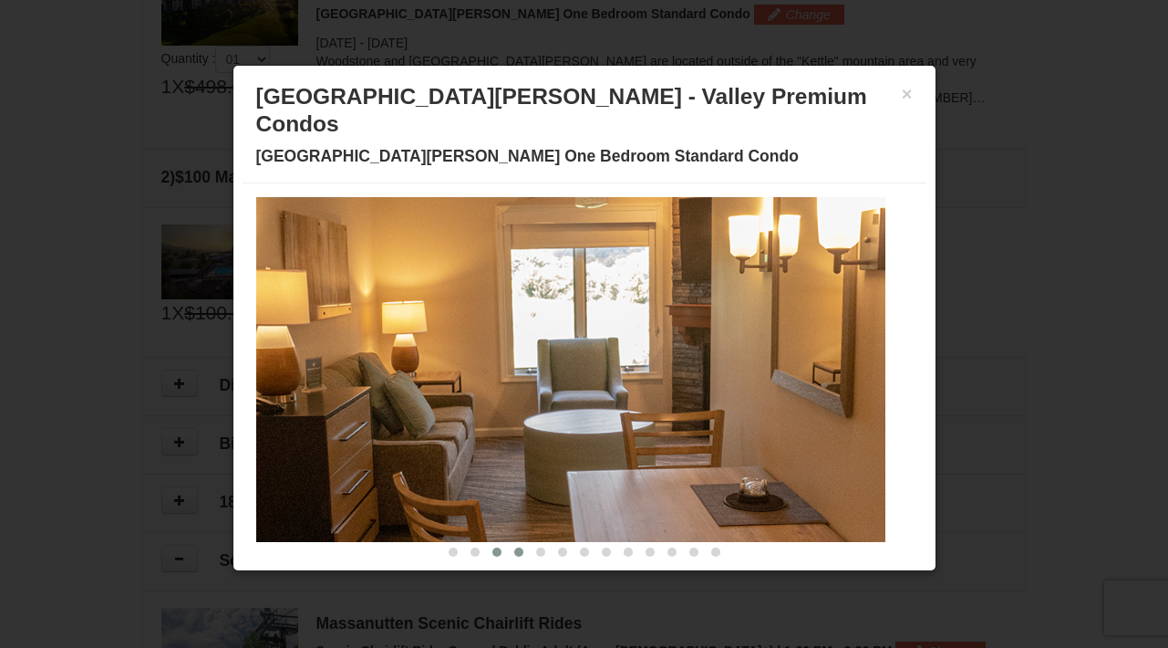
click at [514, 547] on span at bounding box center [518, 551] width 9 height 9
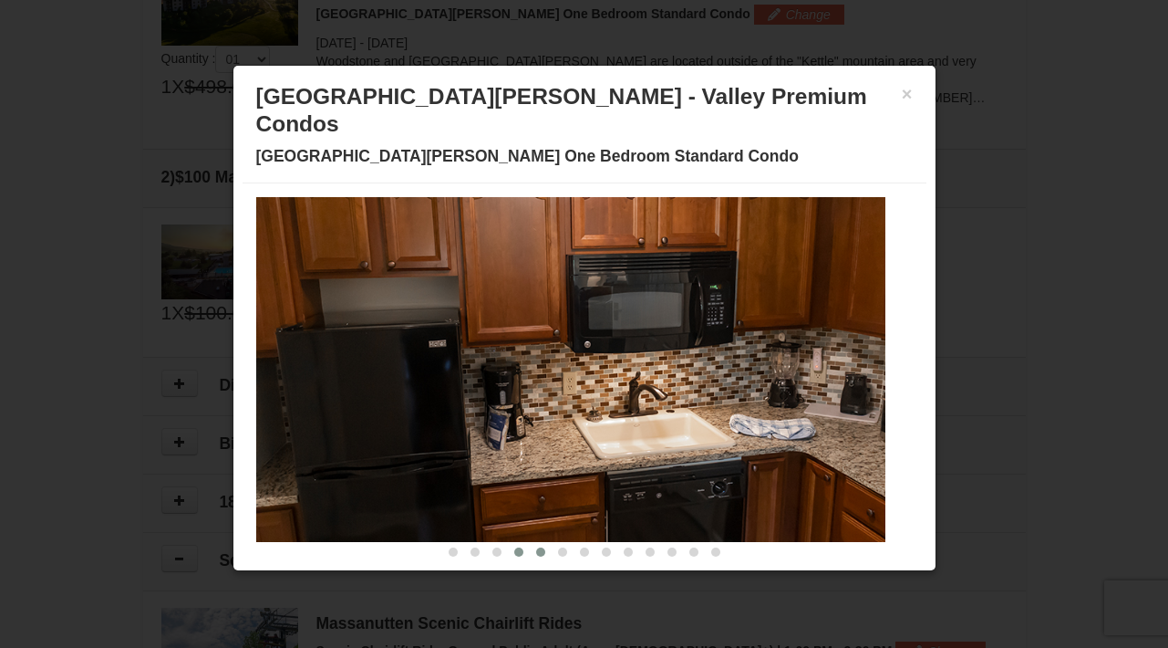
click at [536, 547] on span at bounding box center [540, 551] width 9 height 9
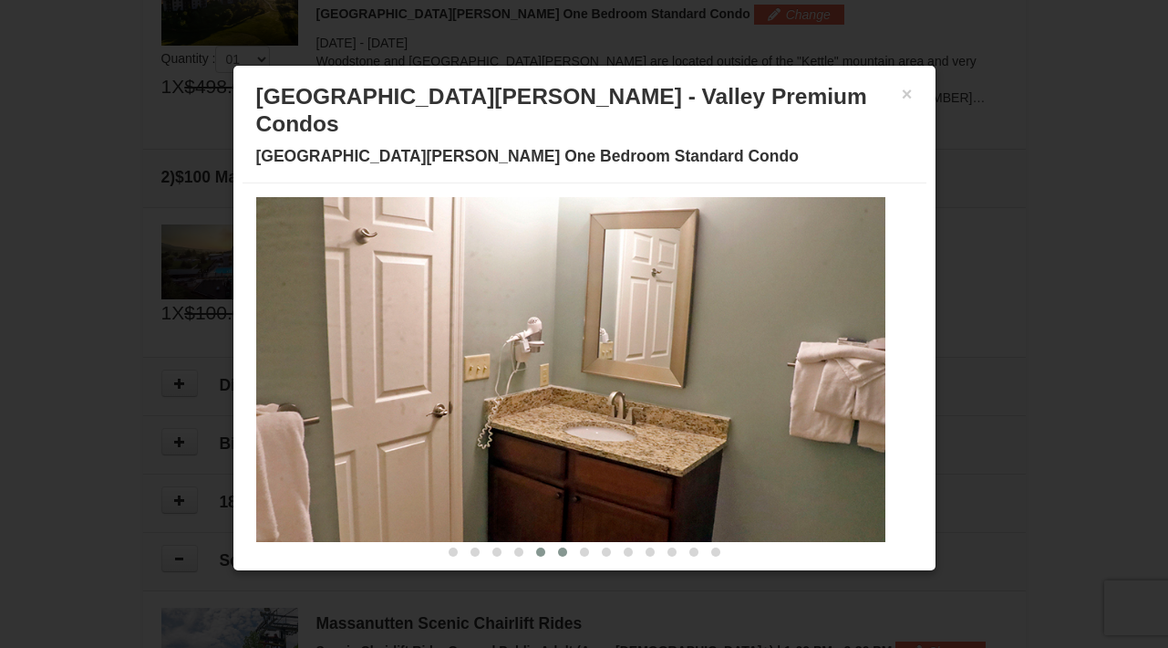
click at [558, 547] on span at bounding box center [562, 551] width 9 height 9
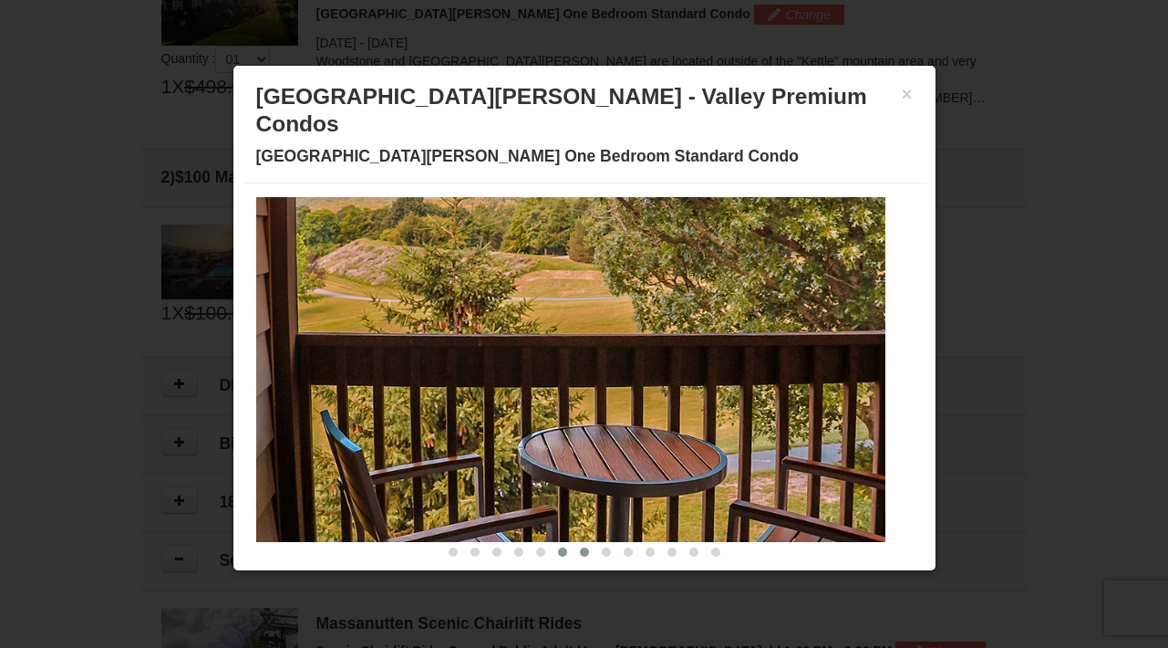
click at [580, 547] on span at bounding box center [584, 551] width 9 height 9
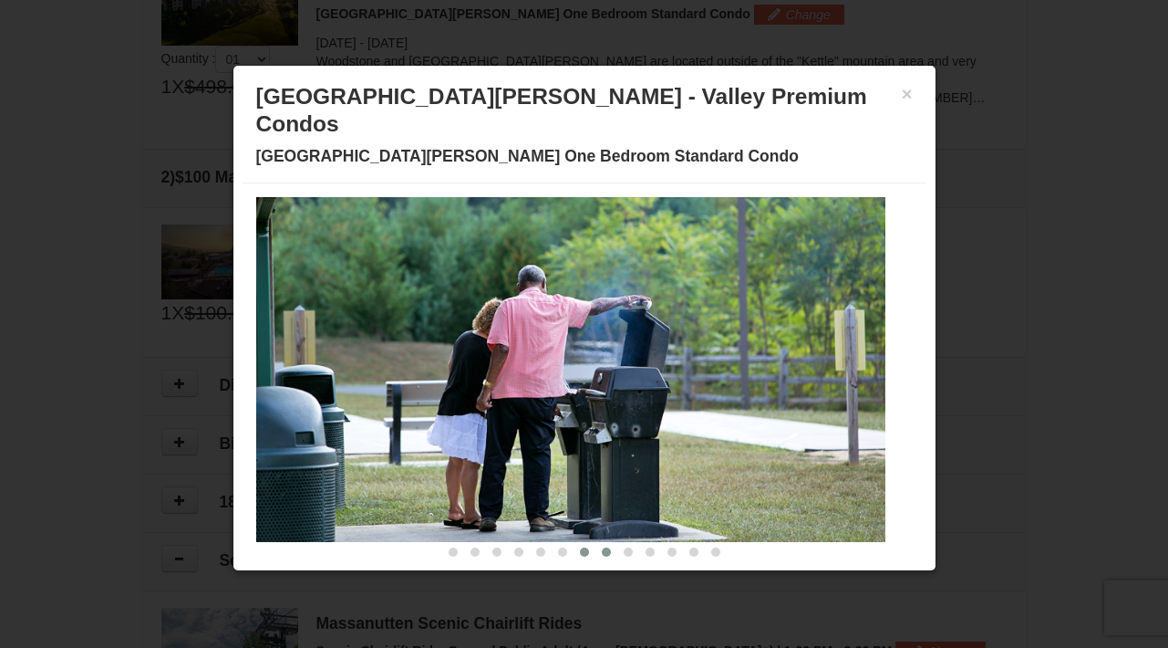
click at [602, 547] on span at bounding box center [606, 551] width 9 height 9
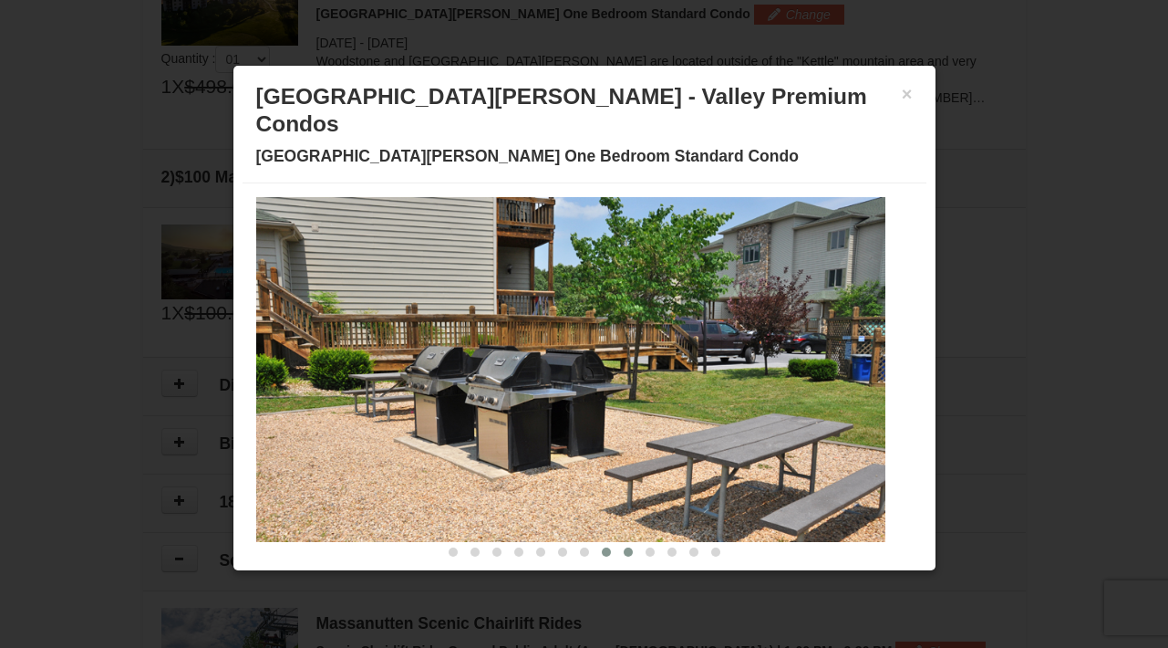
click at [624, 547] on span at bounding box center [628, 551] width 9 height 9
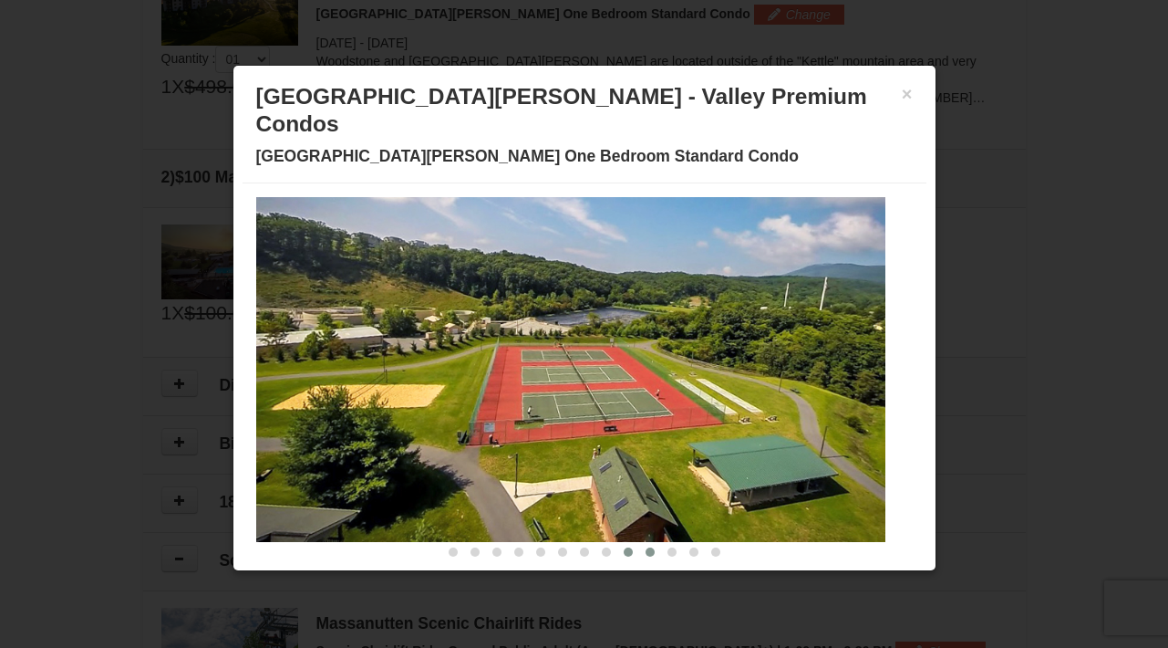
click at [646, 547] on span at bounding box center [650, 551] width 9 height 9
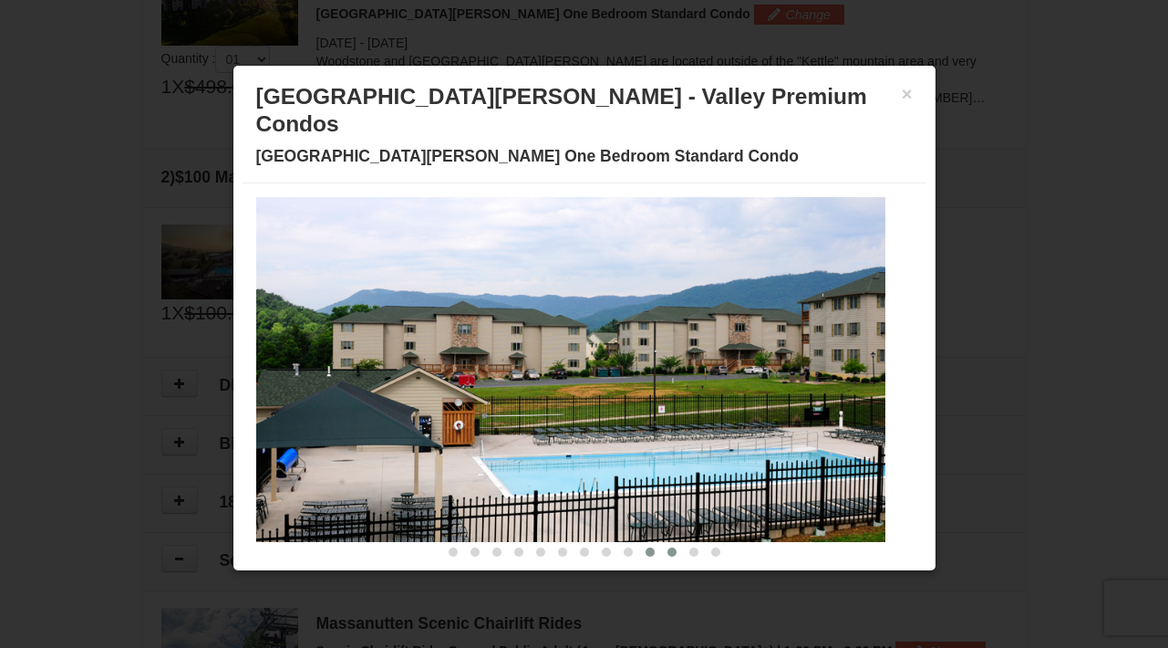
click at [668, 547] on span at bounding box center [672, 551] width 9 height 9
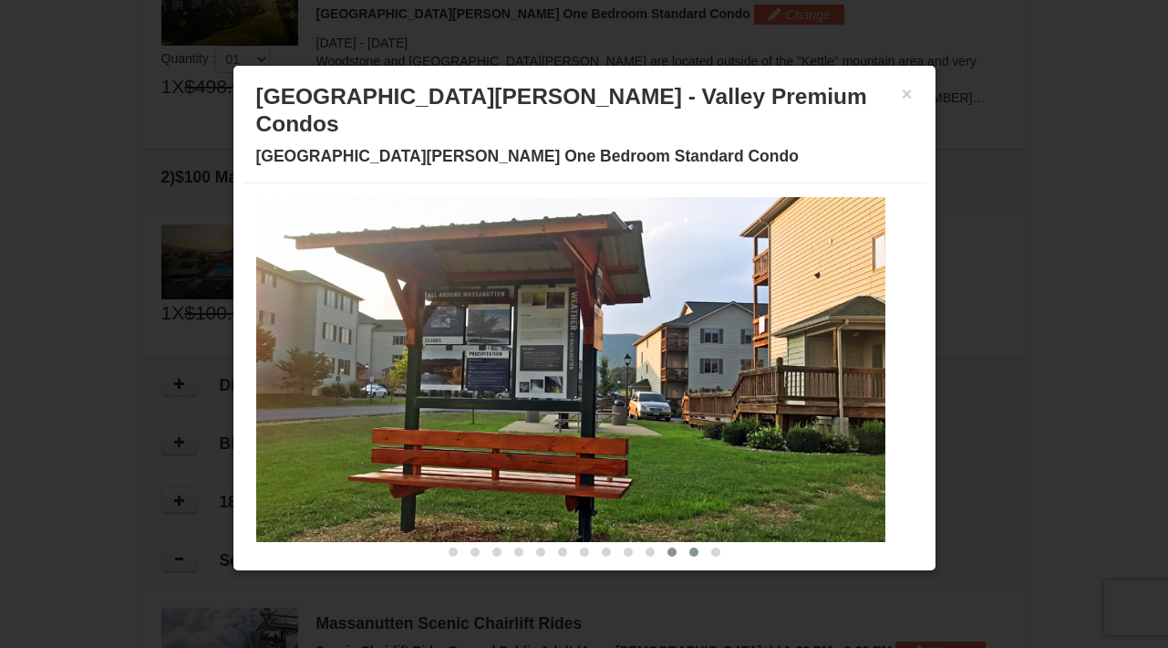
click at [689, 547] on span at bounding box center [693, 551] width 9 height 9
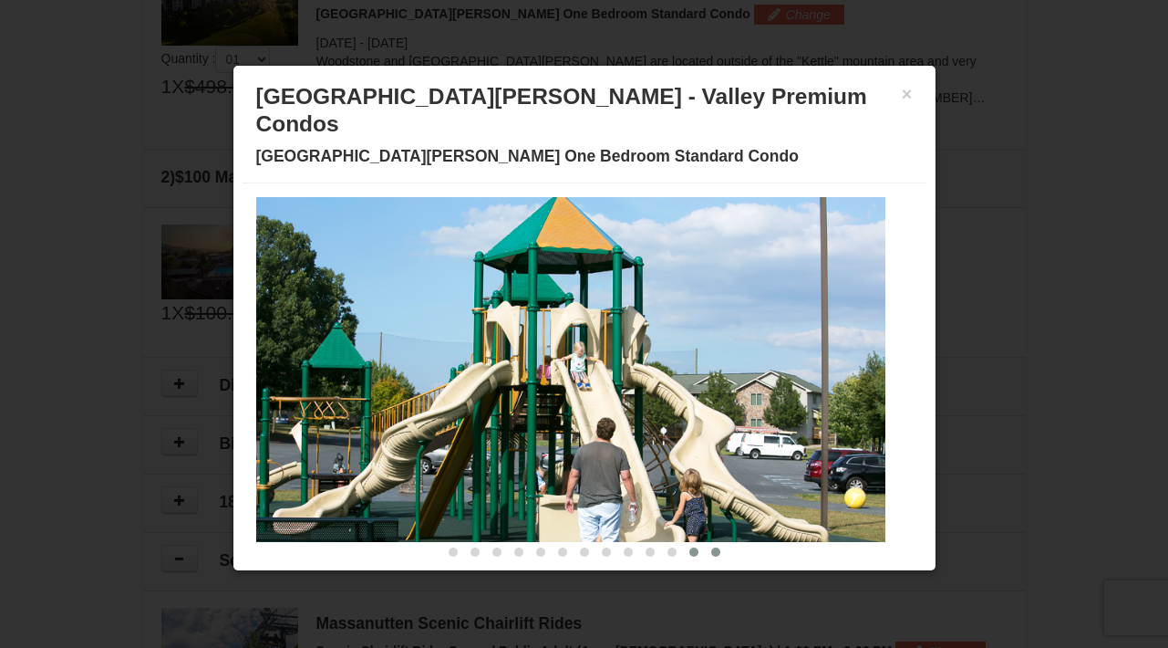
click at [711, 547] on span at bounding box center [715, 551] width 9 height 9
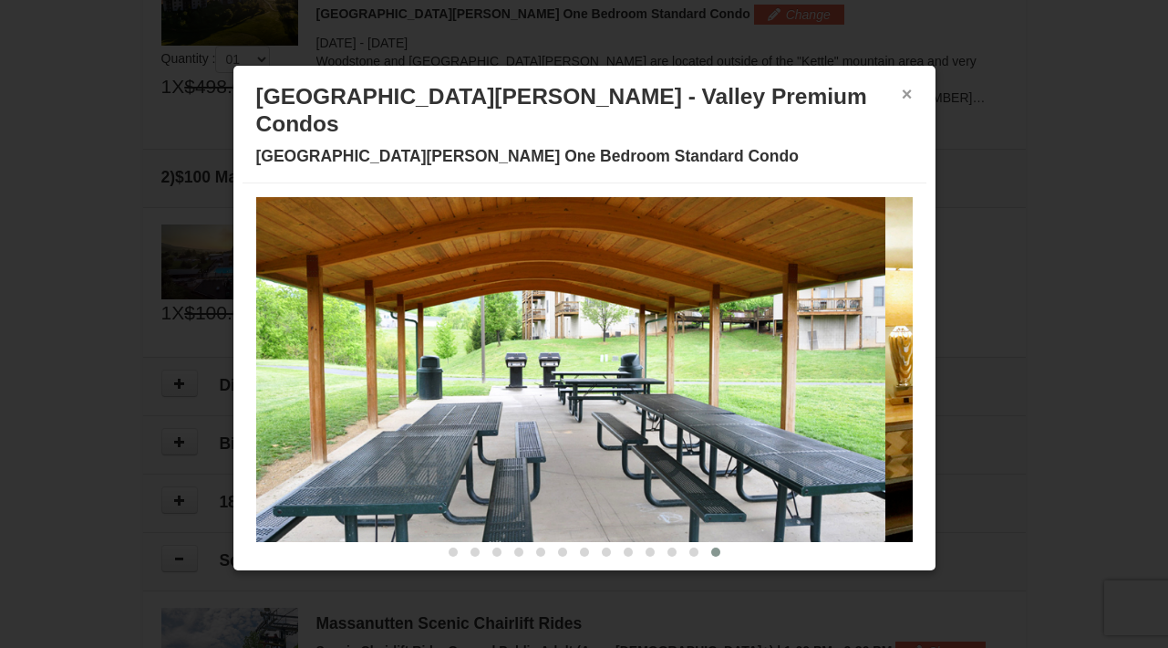
click at [902, 97] on button "×" at bounding box center [907, 94] width 11 height 18
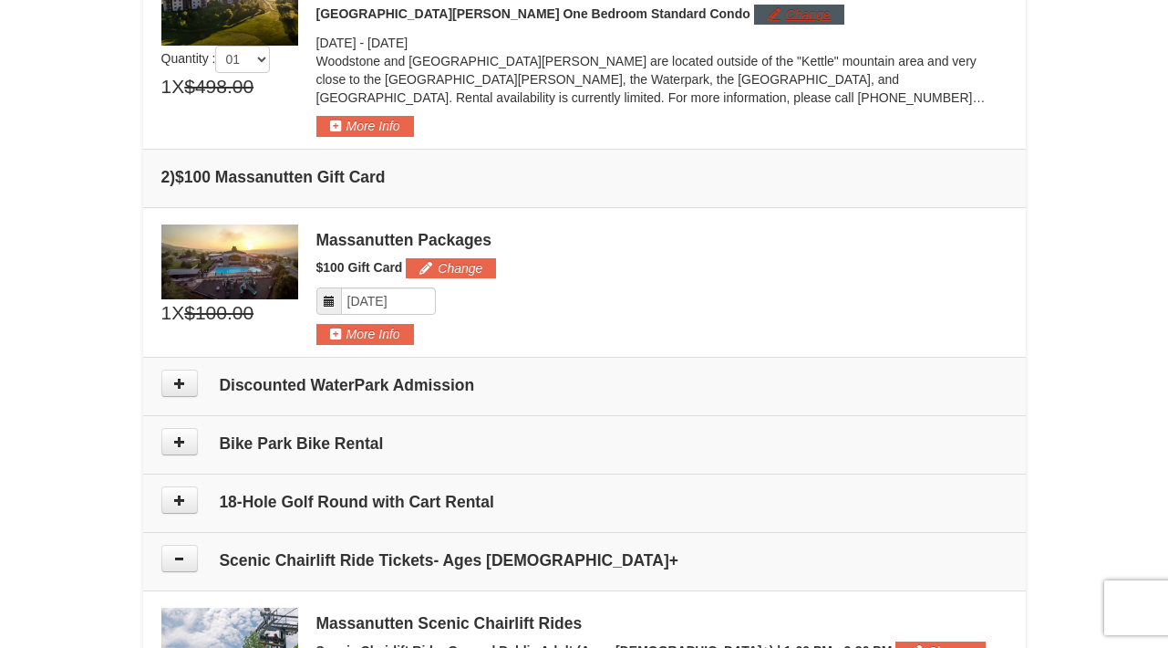
click at [754, 17] on button "Change" at bounding box center [799, 15] width 90 height 20
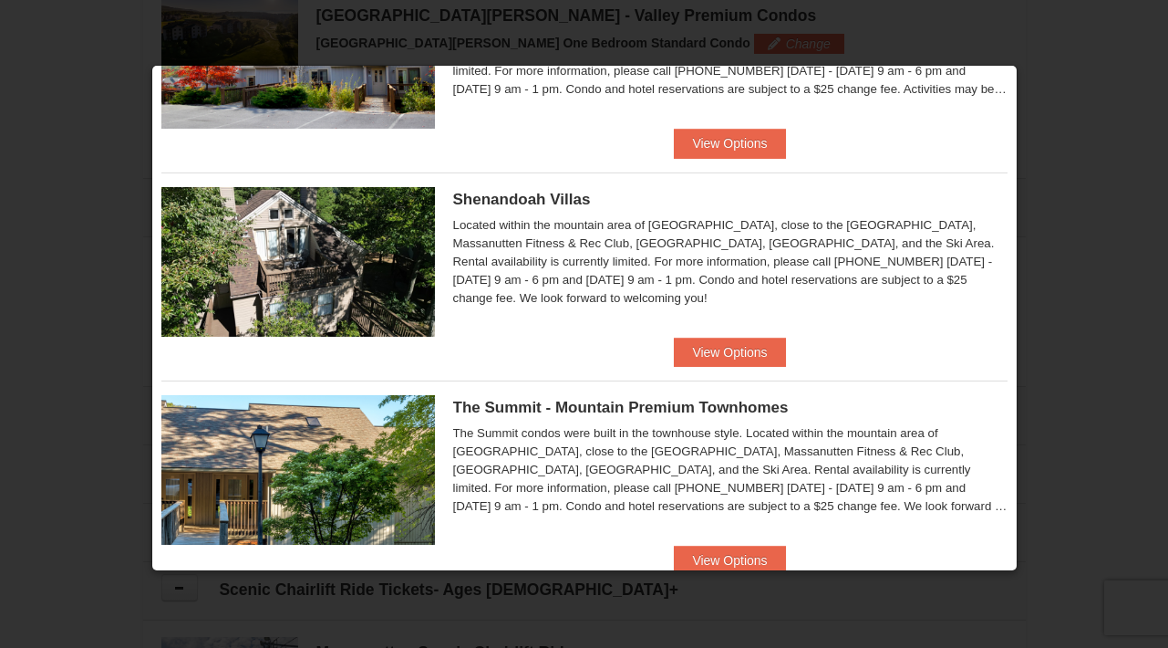
scroll to position [781, 0]
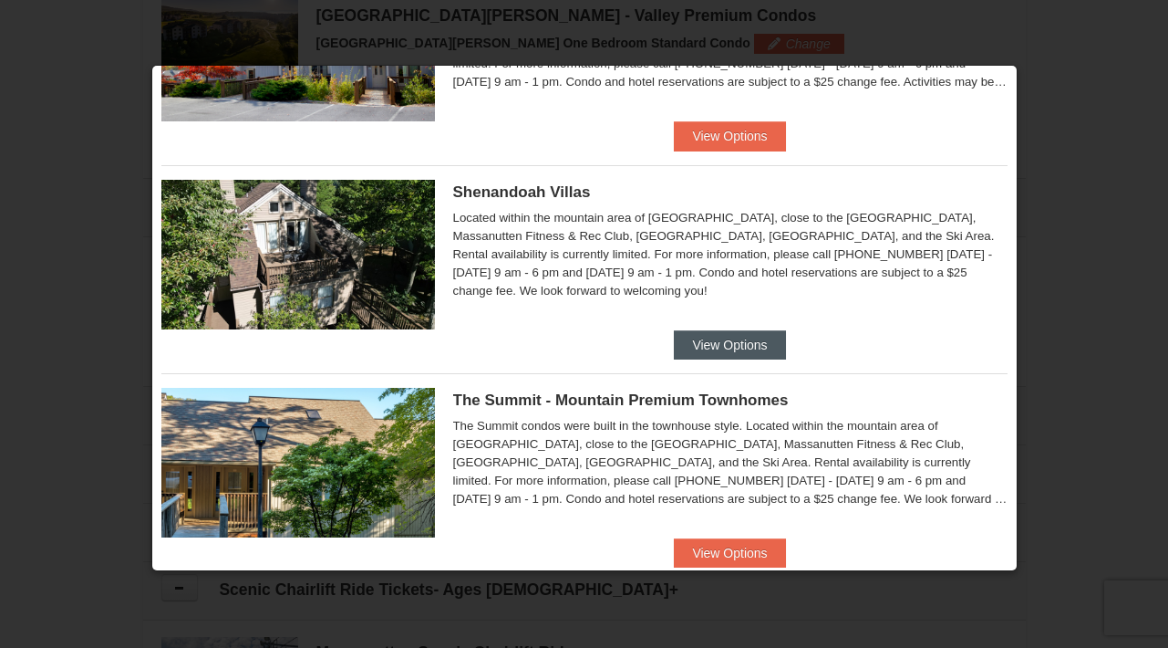
click at [708, 342] on button "View Options" at bounding box center [729, 344] width 111 height 29
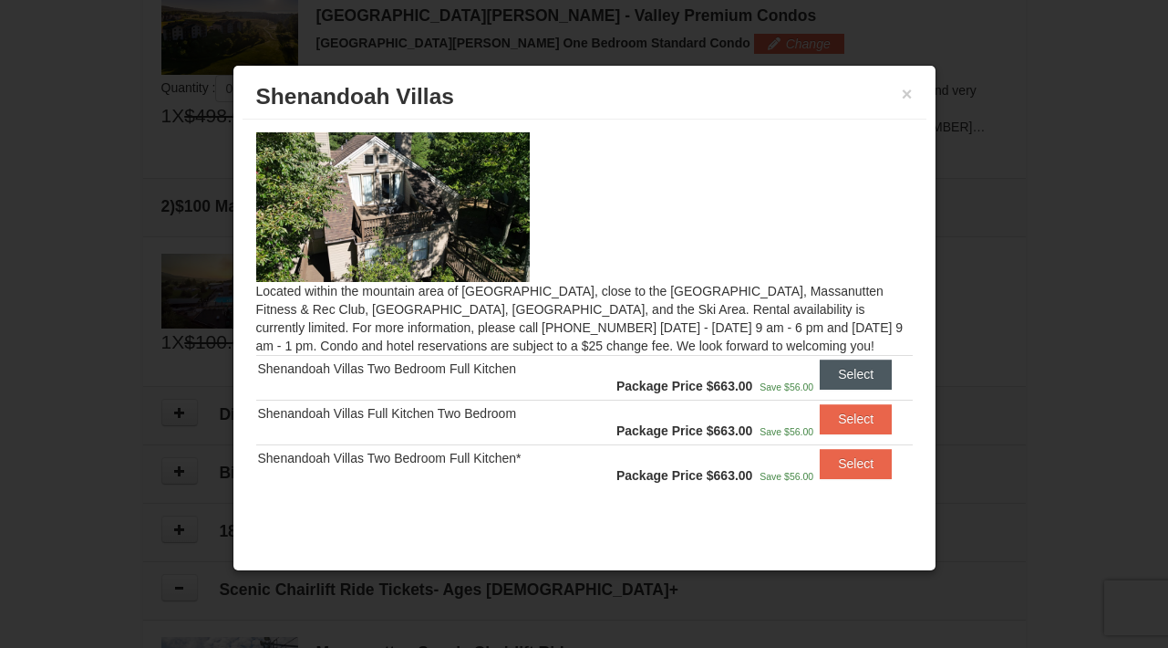
click at [832, 378] on button "Select" at bounding box center [856, 373] width 72 height 29
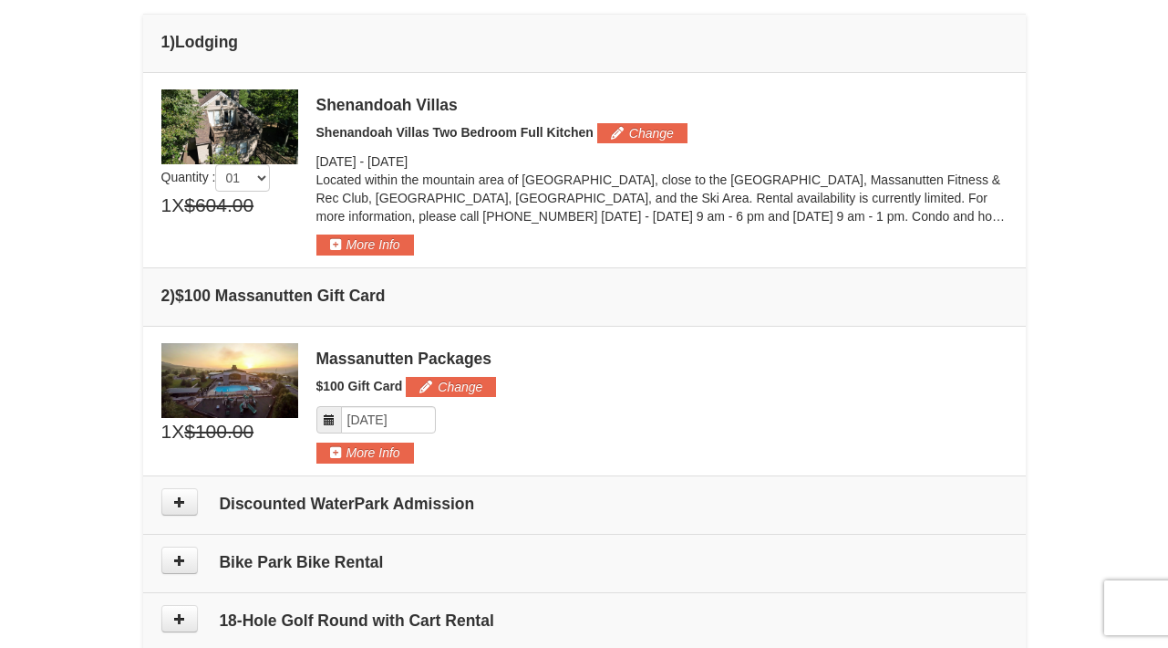
scroll to position [461, 0]
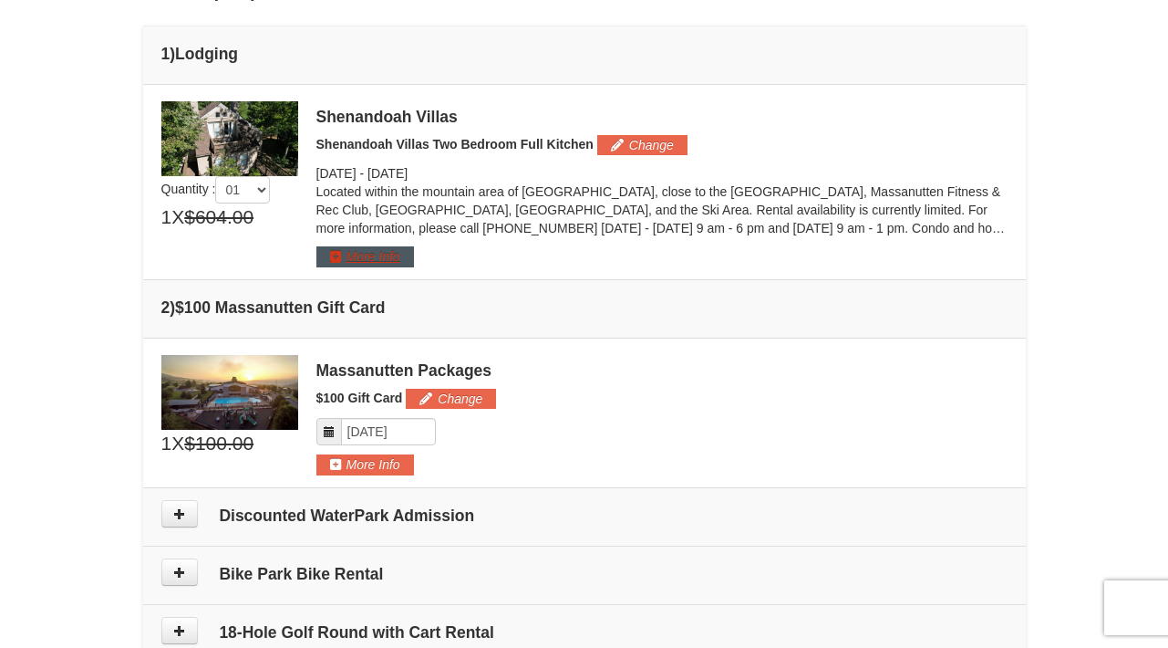
click at [384, 258] on button "More Info" at bounding box center [365, 256] width 98 height 20
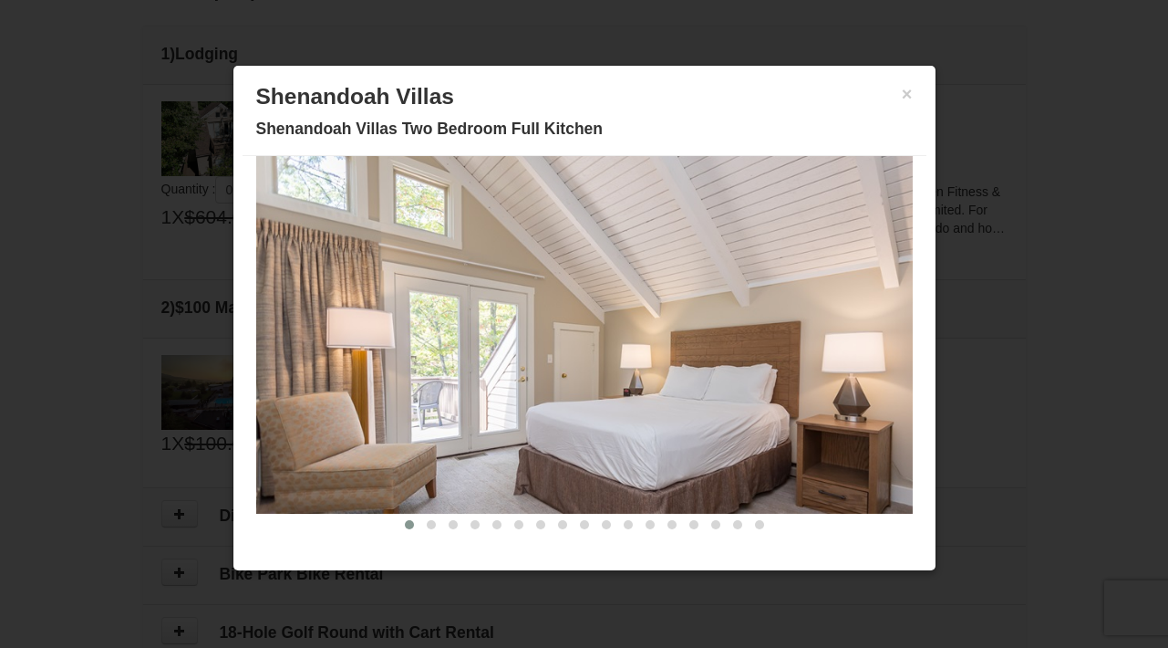
scroll to position [68, 0]
click at [427, 525] on span at bounding box center [431, 524] width 9 height 9
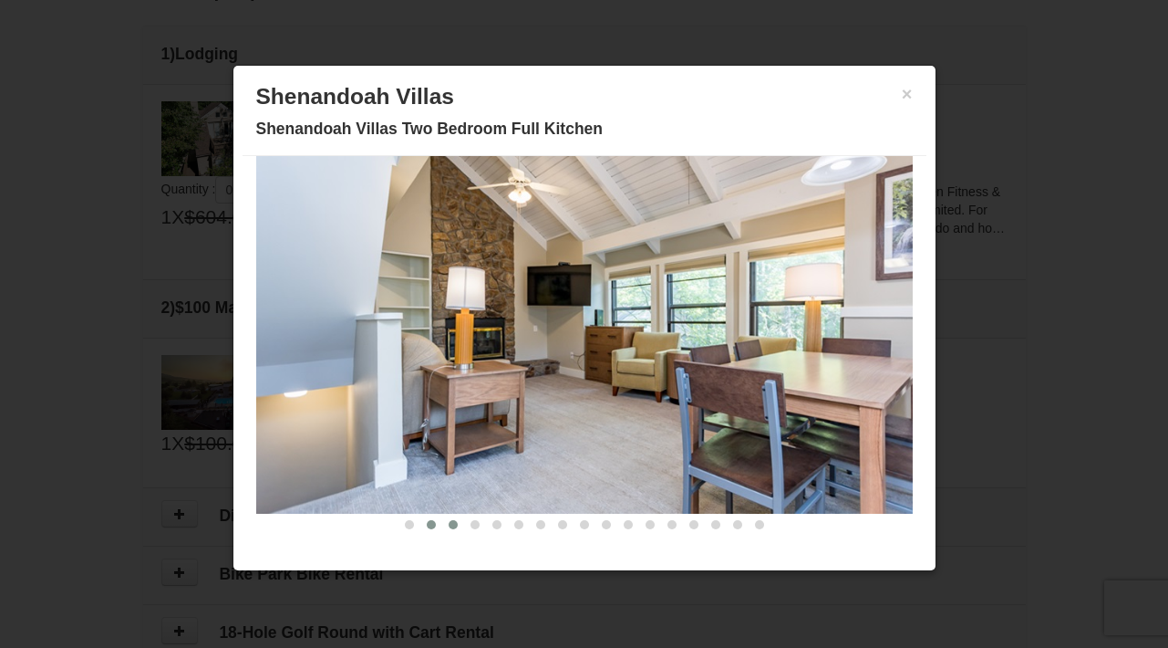
click at [449, 522] on span at bounding box center [453, 524] width 9 height 9
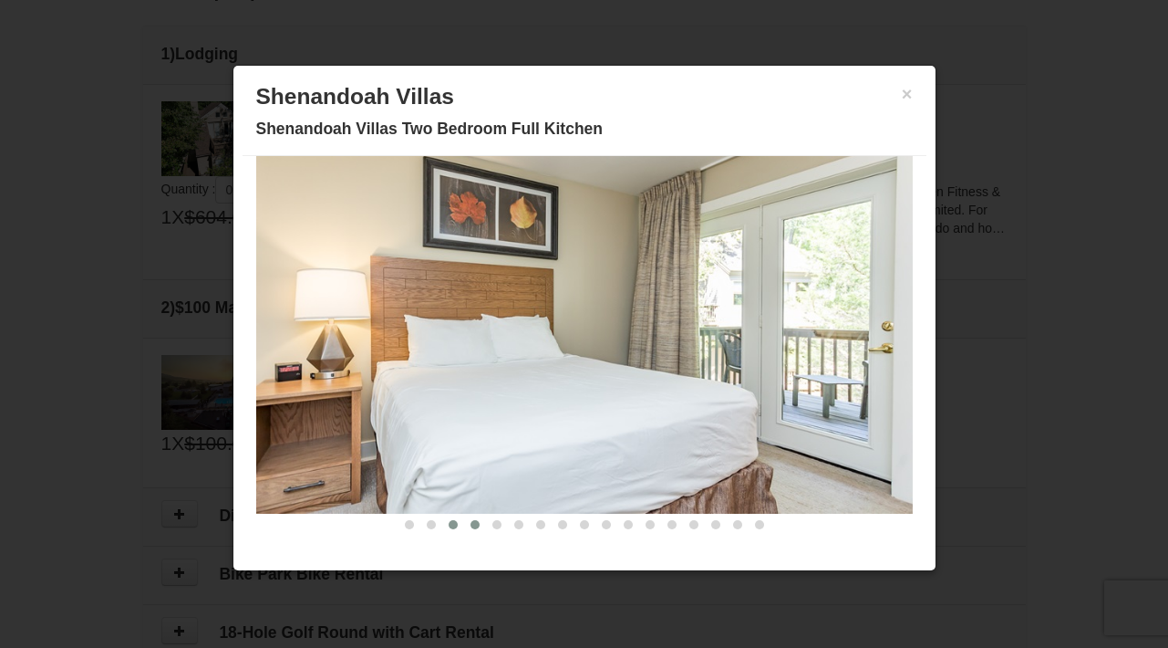
click at [471, 523] on span at bounding box center [475, 524] width 9 height 9
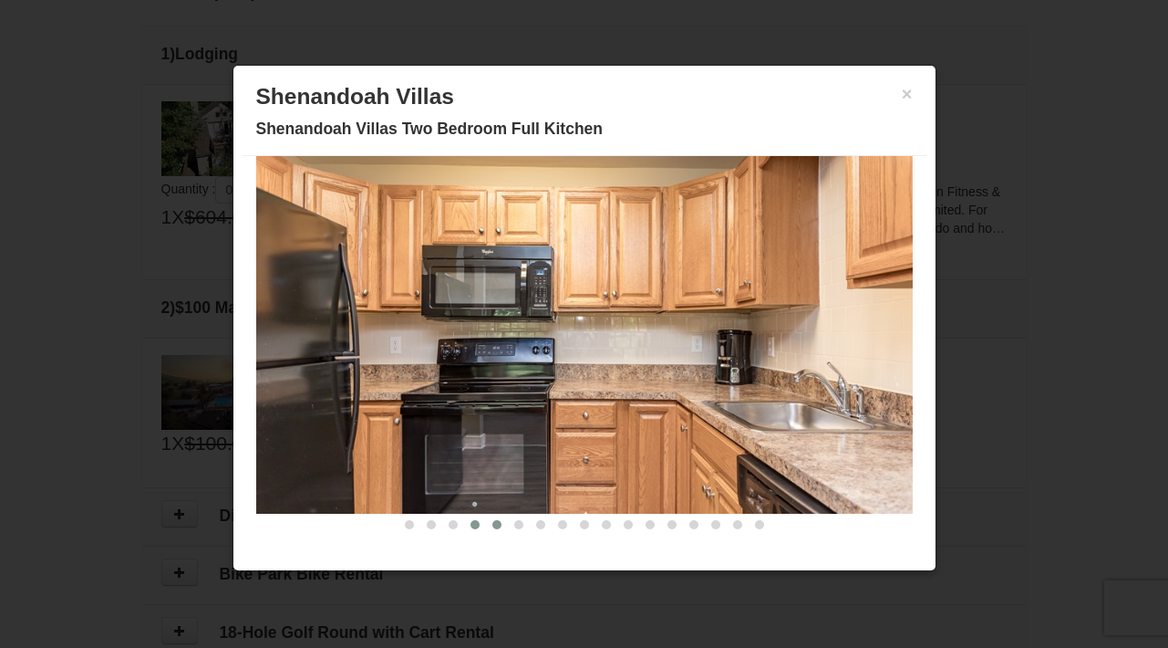
click at [492, 525] on span at bounding box center [496, 524] width 9 height 9
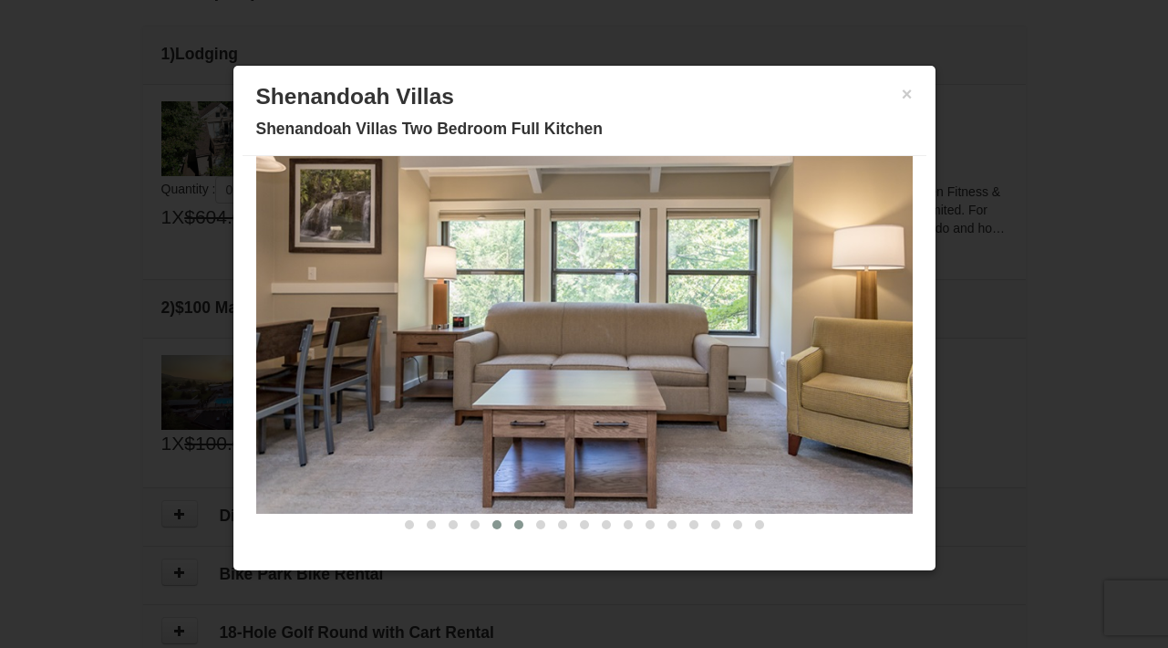
click at [514, 523] on span at bounding box center [518, 524] width 9 height 9
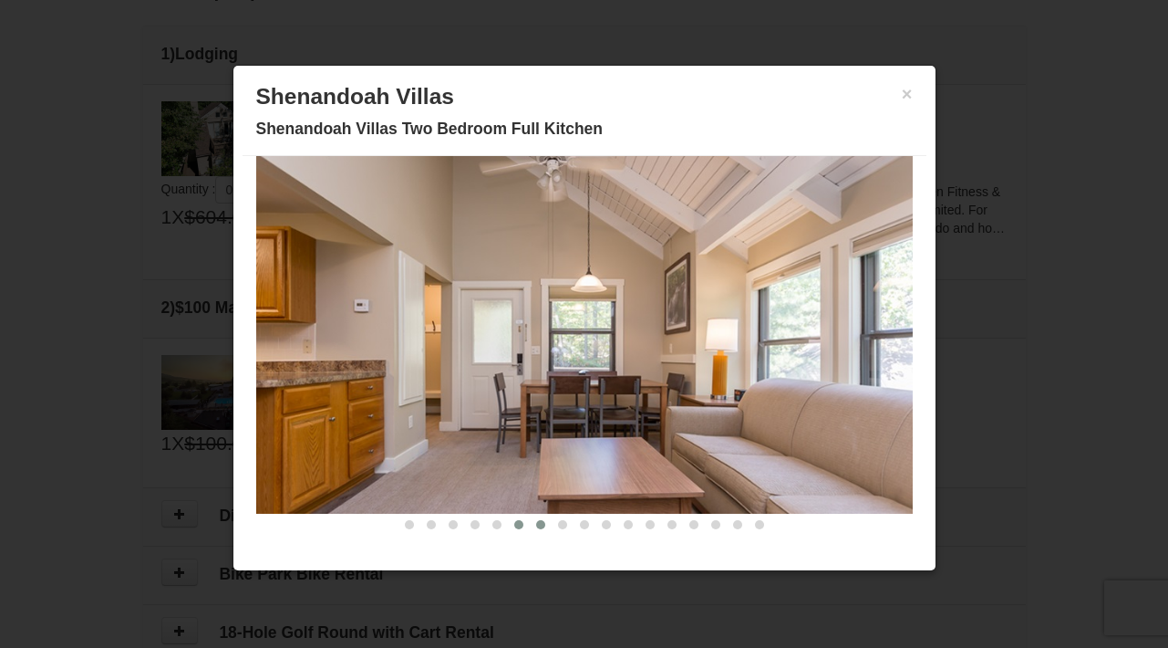
click at [536, 524] on span at bounding box center [540, 524] width 9 height 9
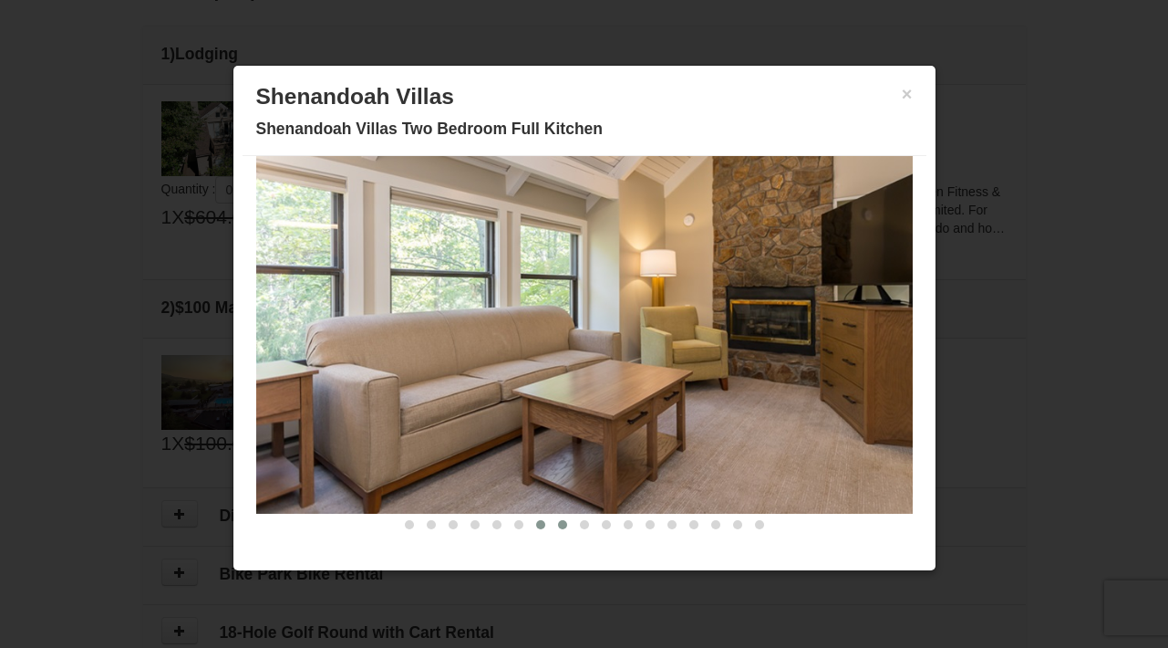
click at [558, 526] on span at bounding box center [562, 524] width 9 height 9
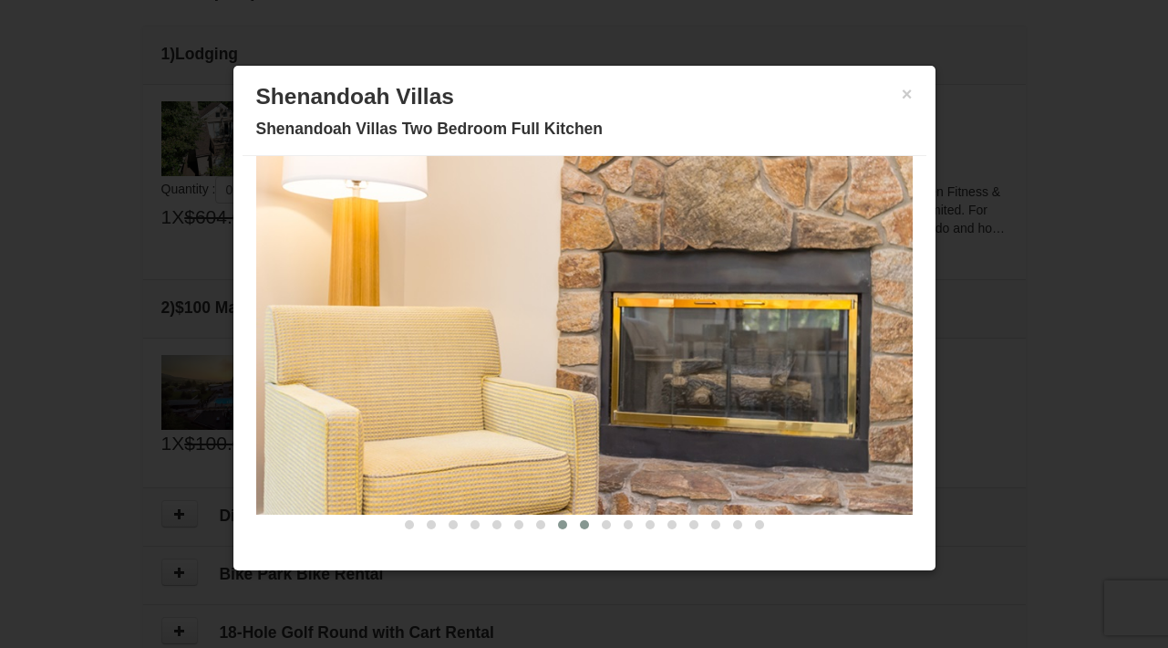
click at [580, 523] on span at bounding box center [584, 524] width 9 height 9
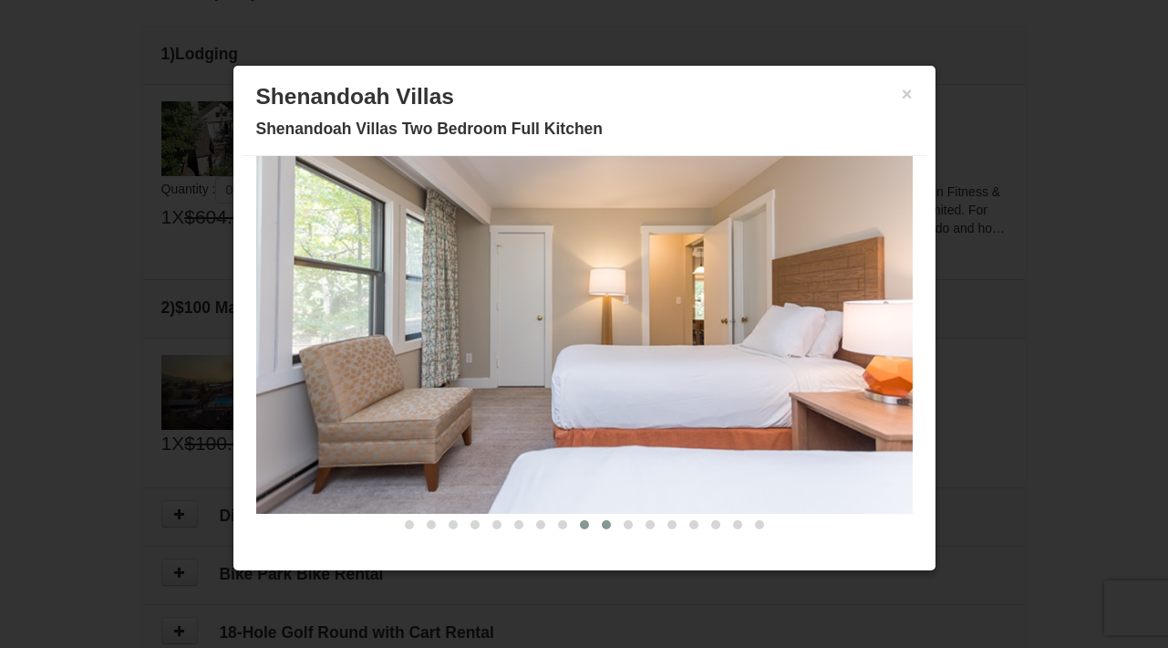
click at [602, 523] on span at bounding box center [606, 524] width 9 height 9
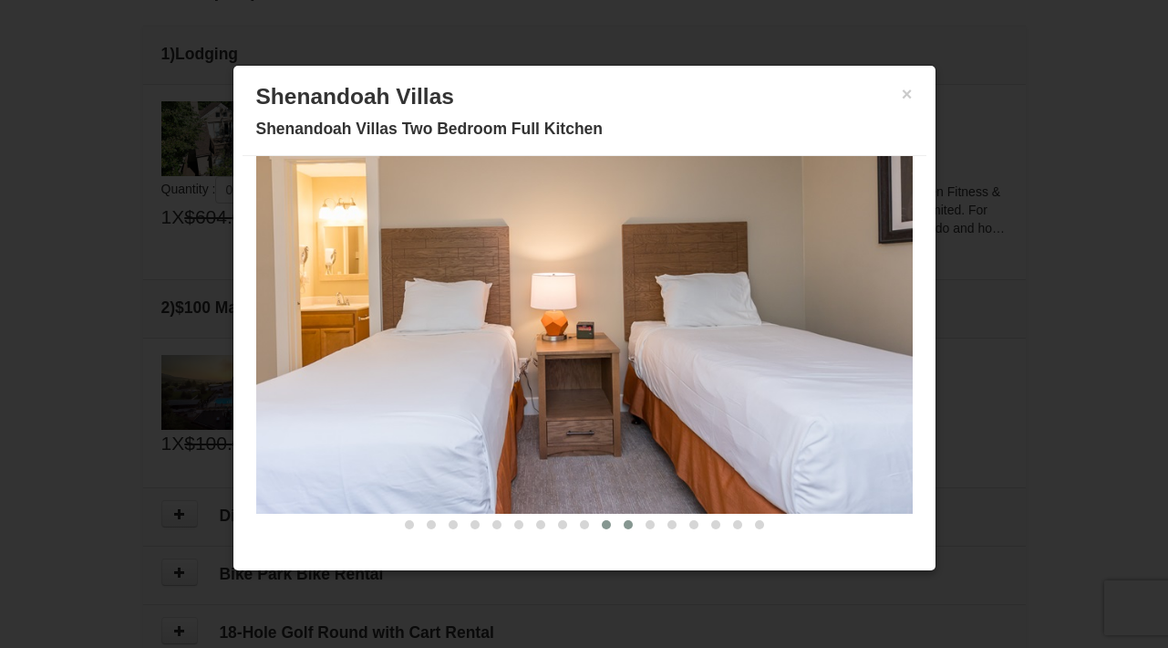
click at [624, 525] on span at bounding box center [628, 524] width 9 height 9
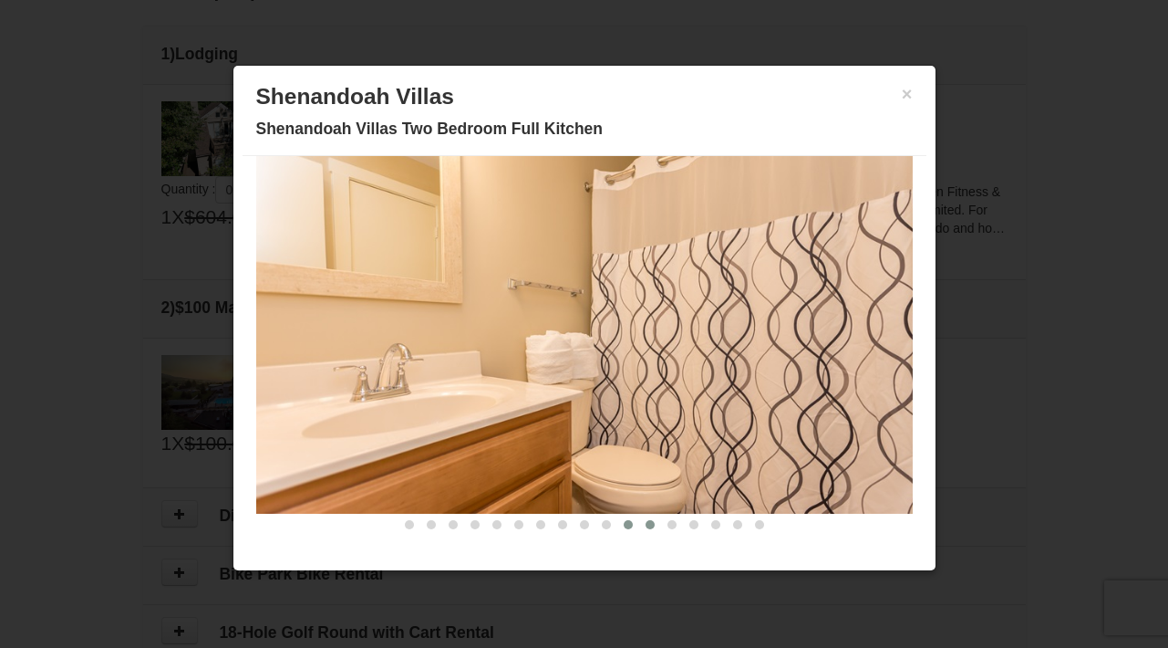
click at [646, 525] on span at bounding box center [650, 524] width 9 height 9
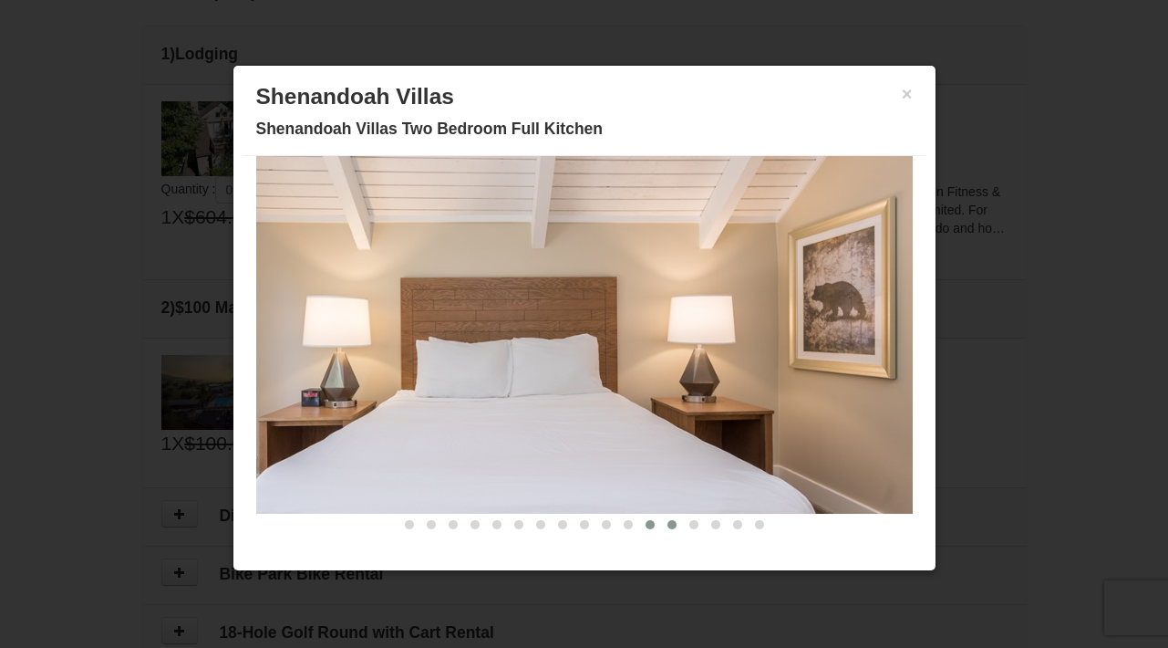
click at [668, 523] on span at bounding box center [672, 524] width 9 height 9
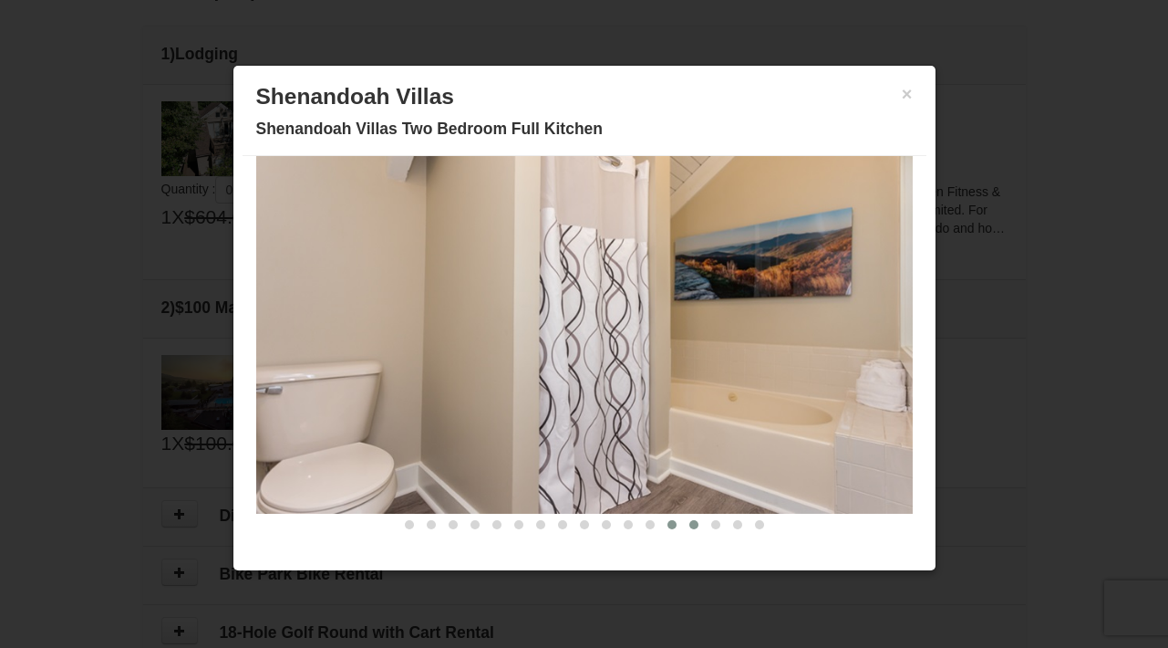
click at [689, 525] on span at bounding box center [693, 524] width 9 height 9
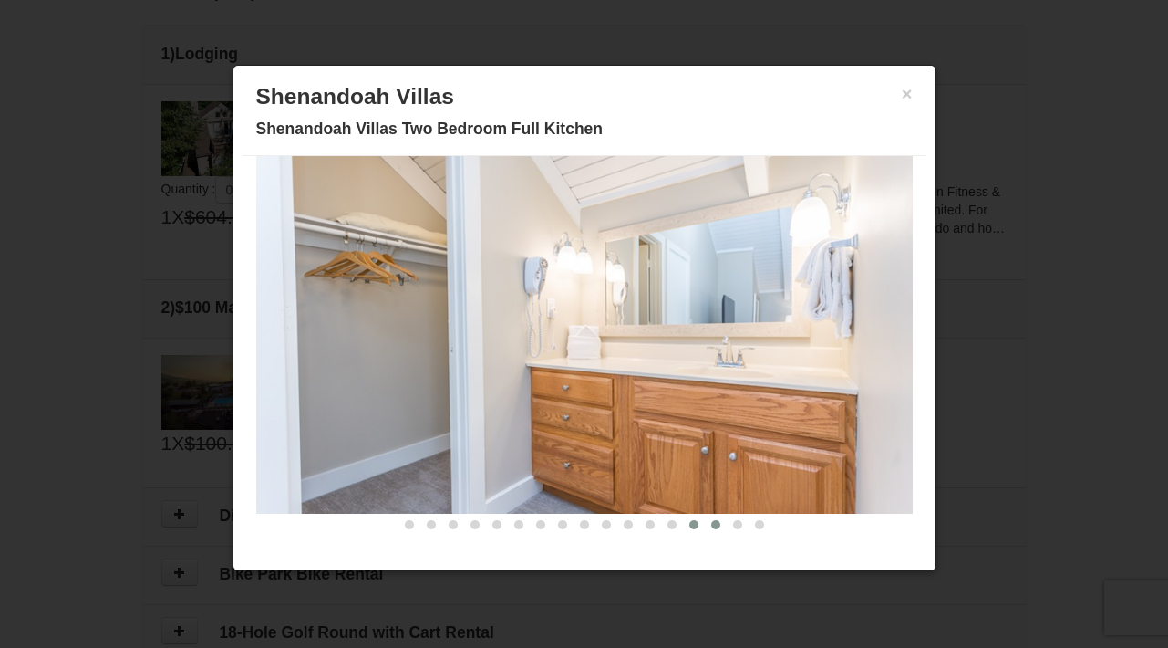
click at [711, 525] on span at bounding box center [715, 524] width 9 height 9
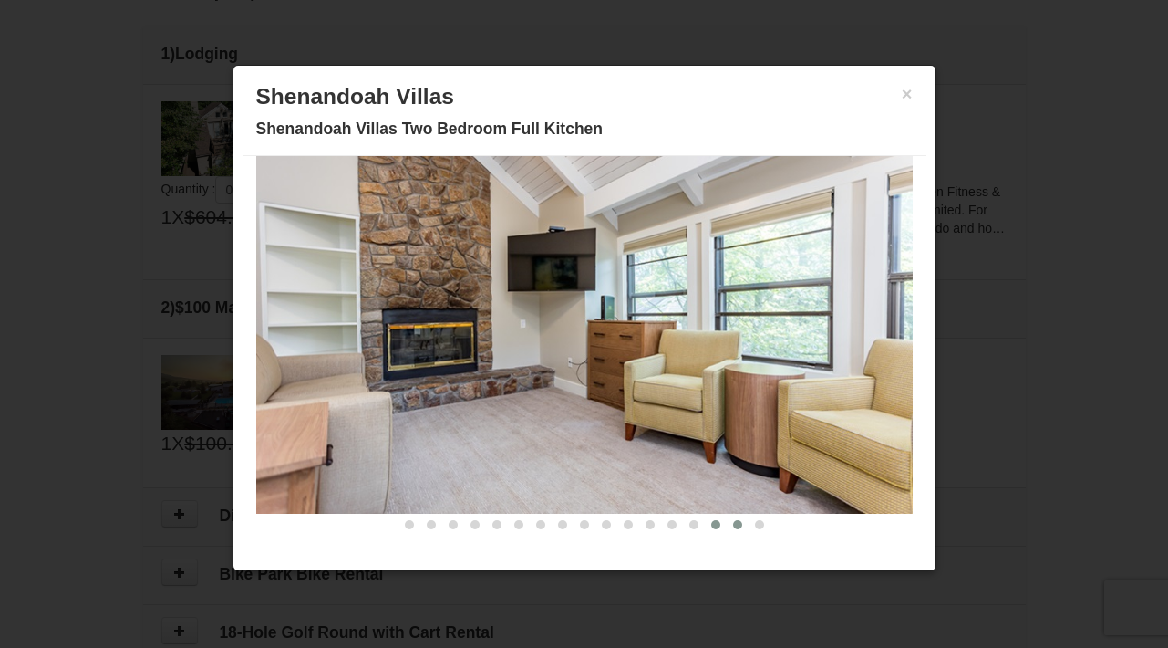
click at [733, 524] on span at bounding box center [737, 524] width 9 height 9
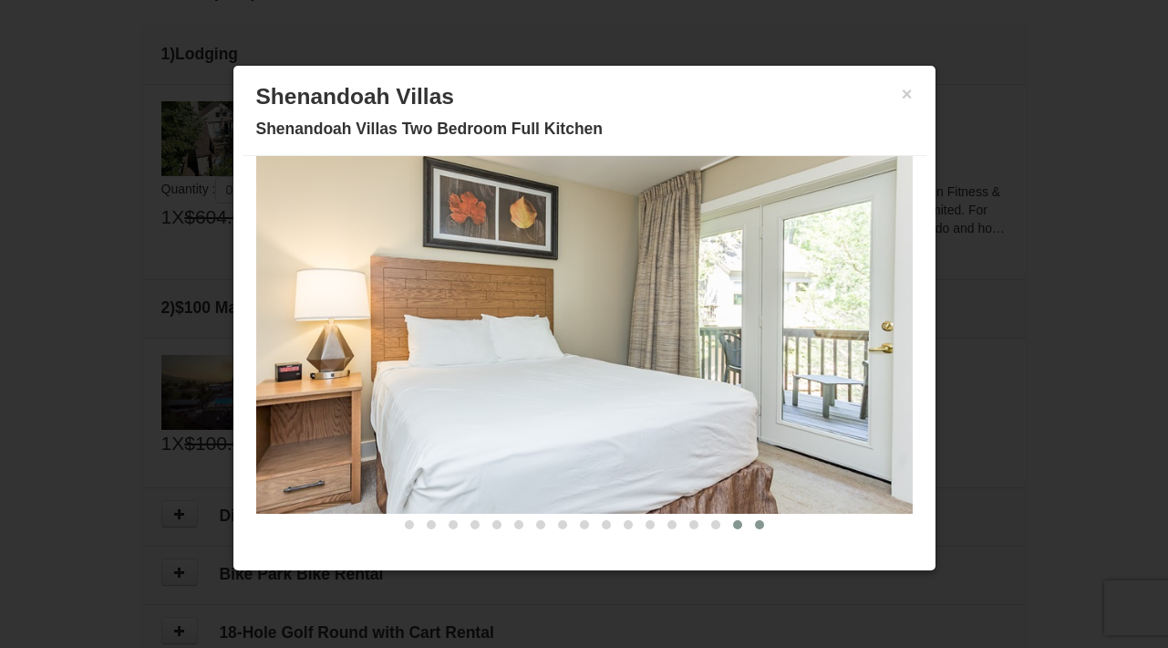
click at [755, 523] on span at bounding box center [759, 524] width 9 height 9
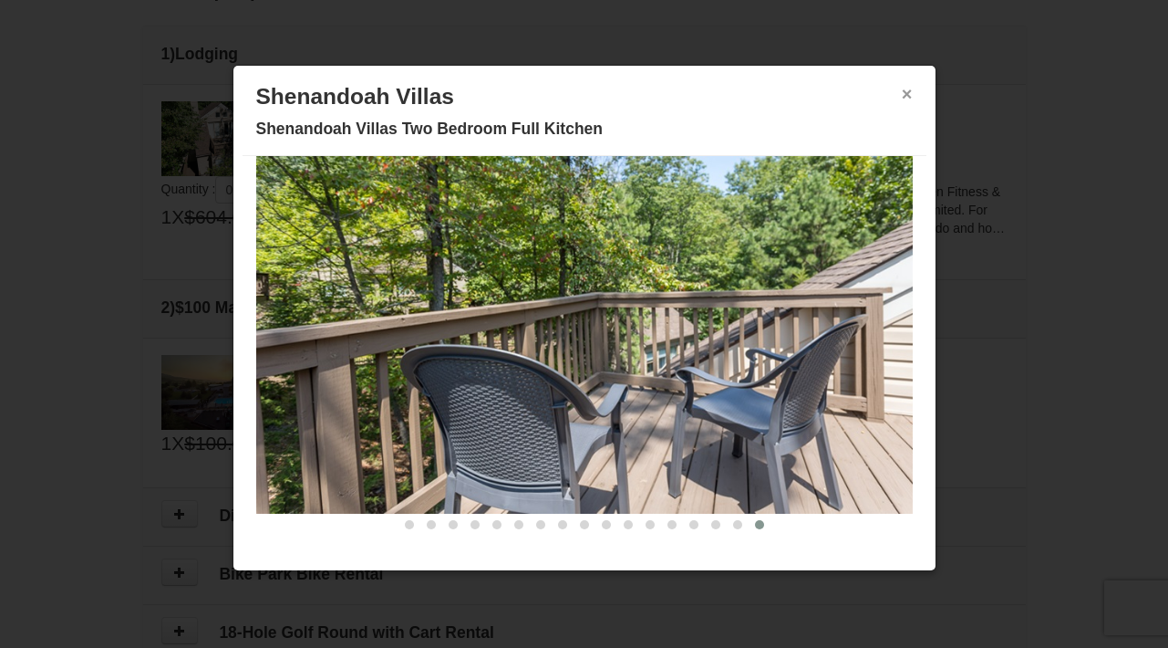
click at [902, 99] on button "×" at bounding box center [907, 94] width 11 height 18
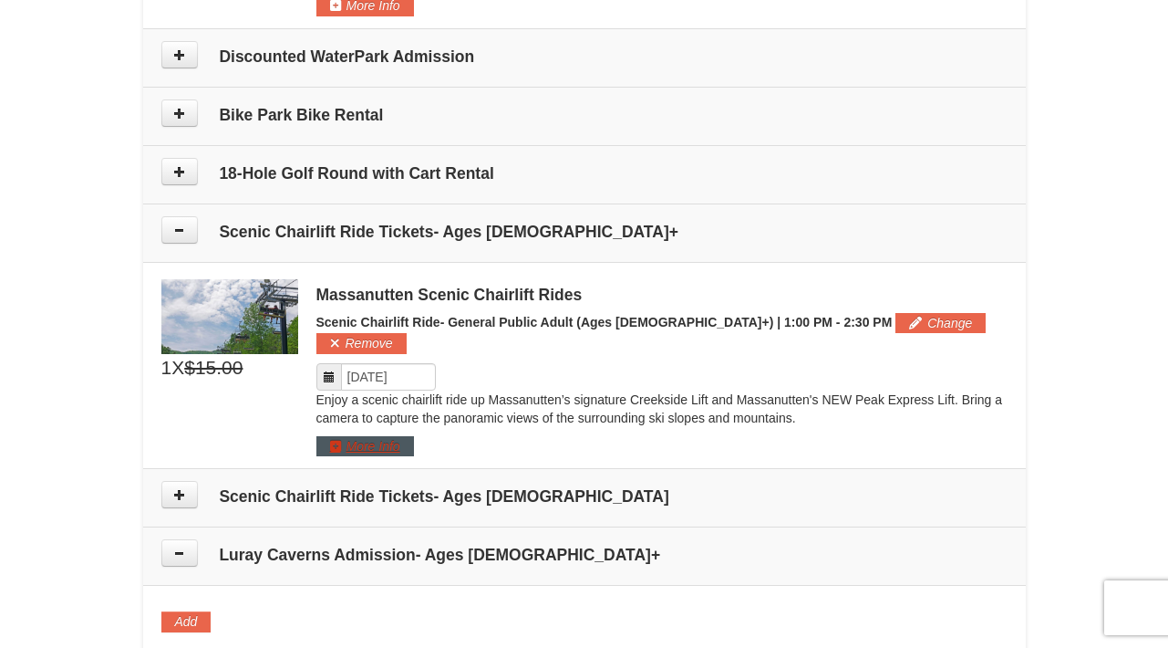
scroll to position [921, 0]
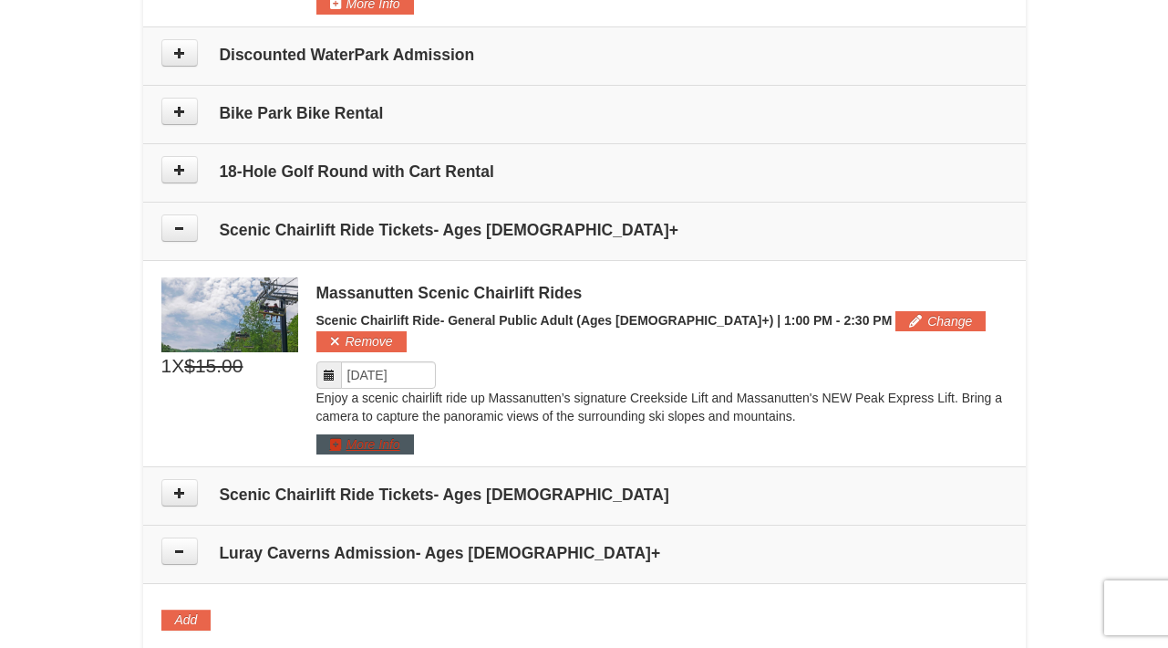
click at [354, 434] on button "More Info" at bounding box center [365, 444] width 98 height 20
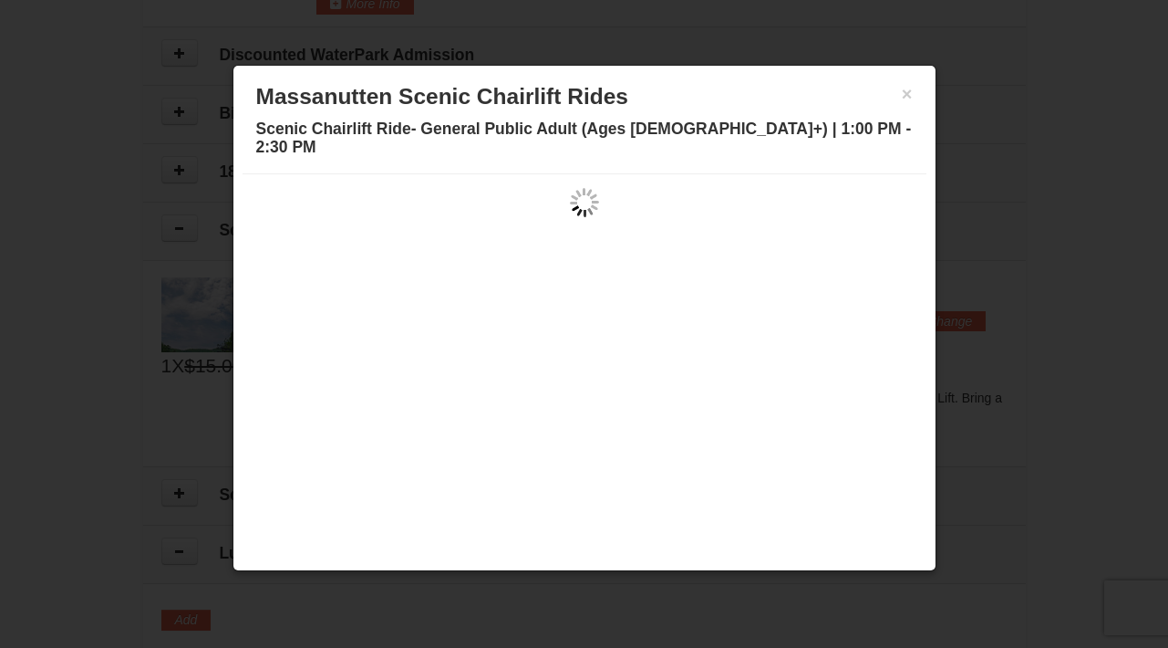
scroll to position [0, 0]
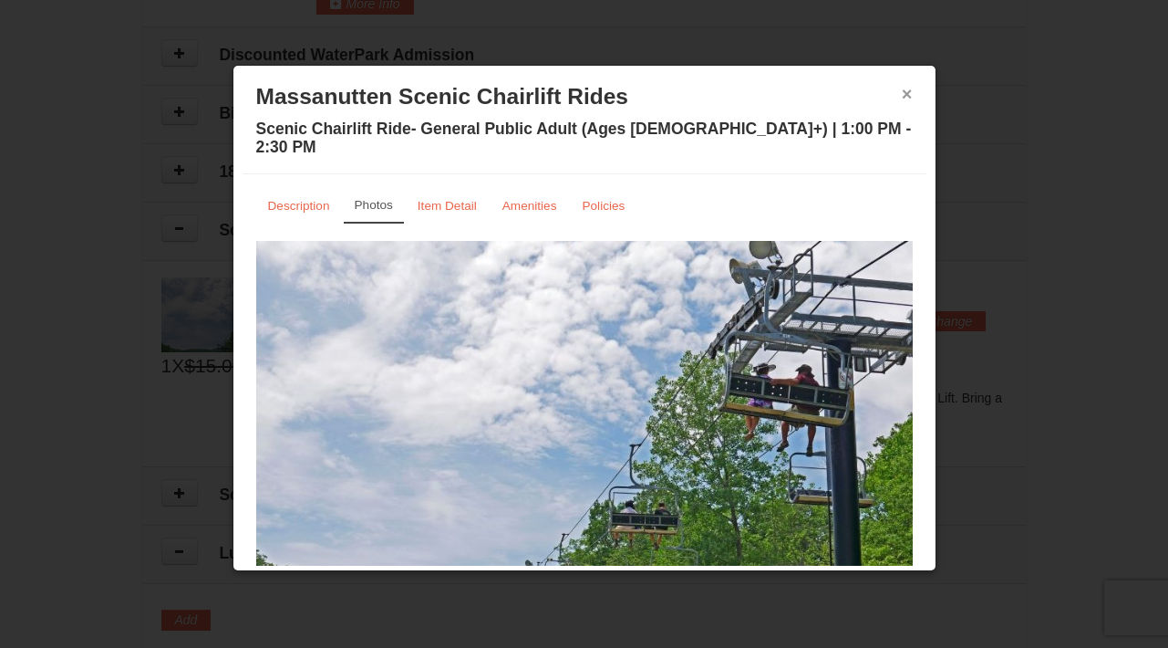
click at [902, 93] on button "×" at bounding box center [907, 94] width 11 height 18
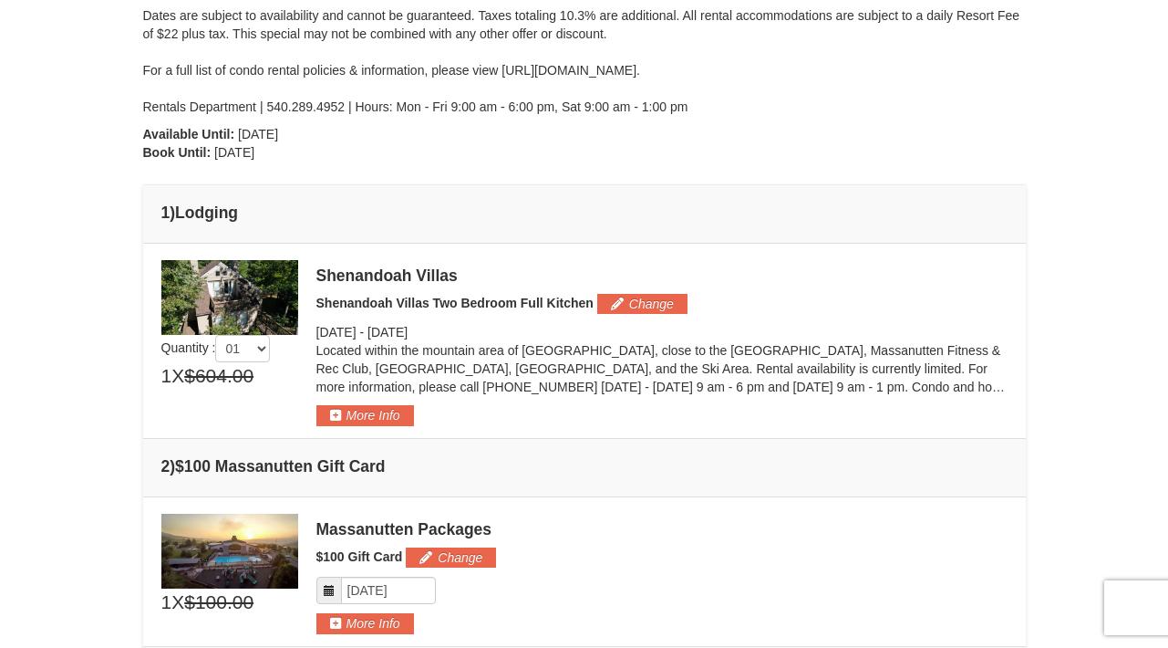
scroll to position [305, 0]
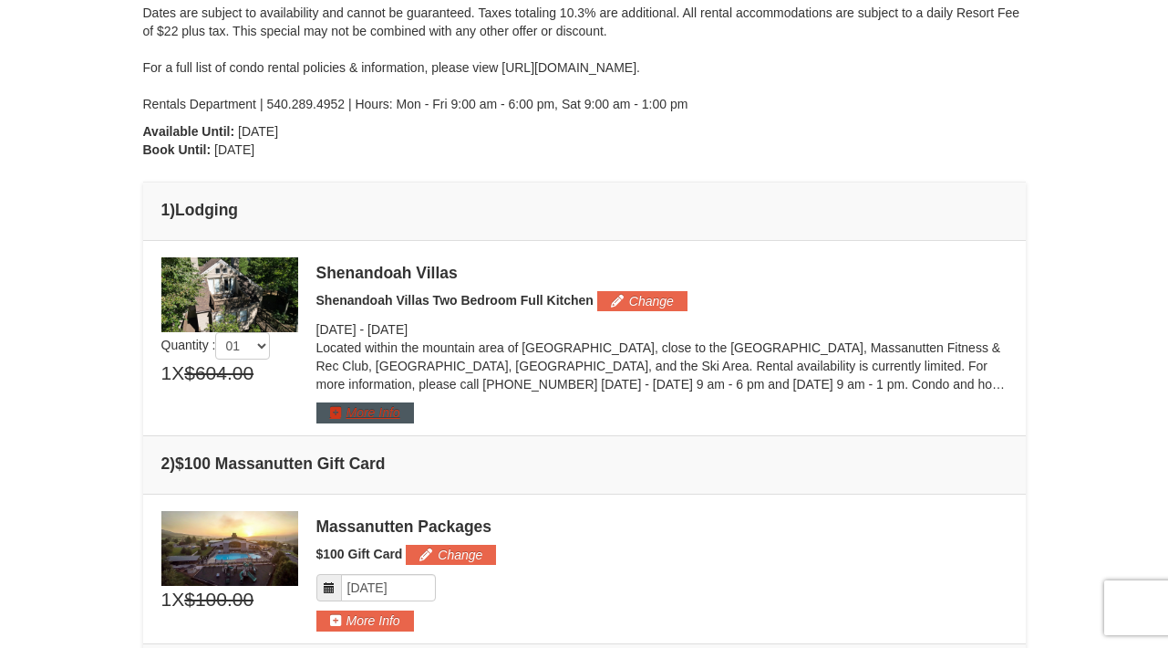
click at [375, 408] on button "More Info" at bounding box center [365, 412] width 98 height 20
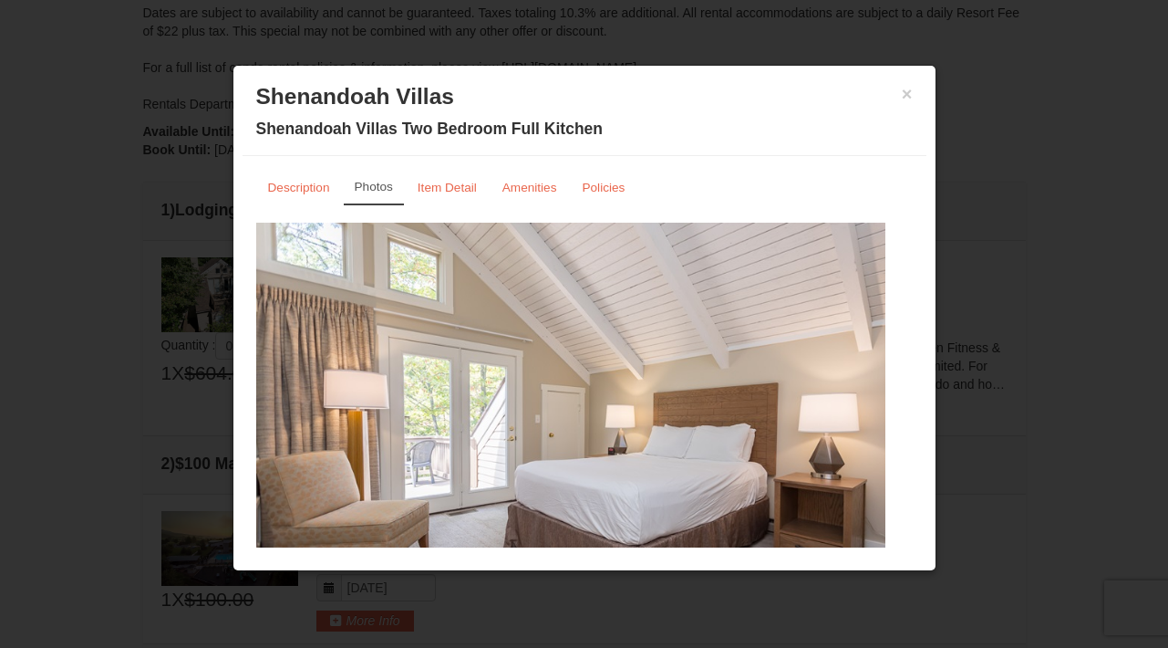
scroll to position [0, 0]
click at [466, 185] on small "Item Detail" at bounding box center [447, 188] width 59 height 14
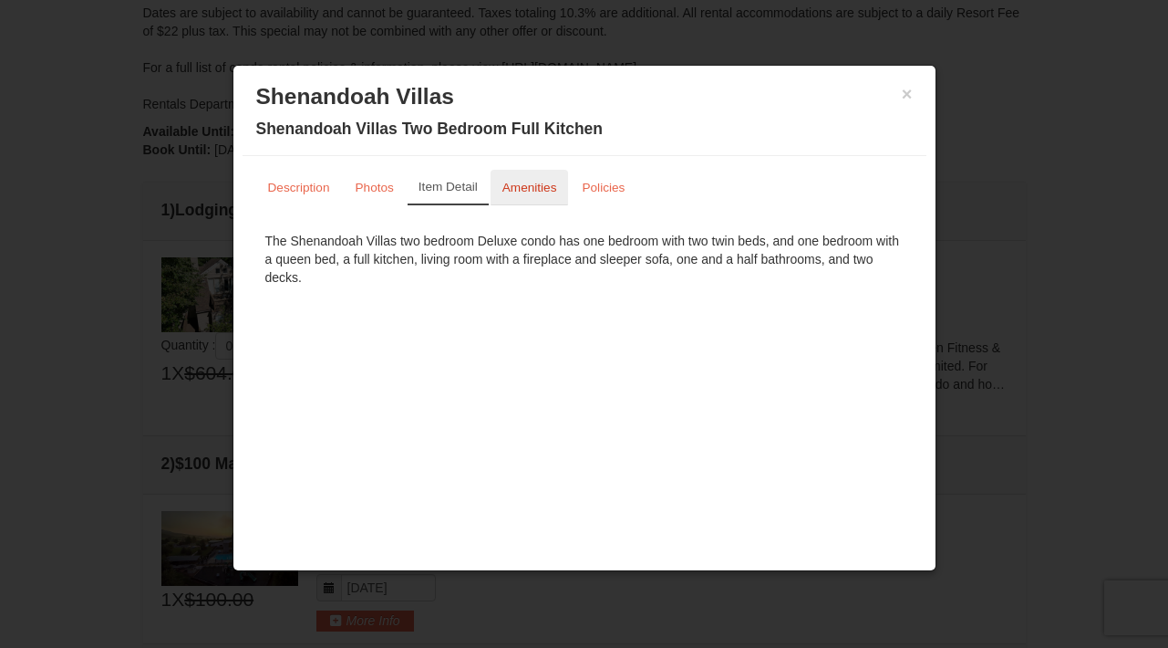
click at [533, 186] on small "Amenities" at bounding box center [530, 188] width 55 height 14
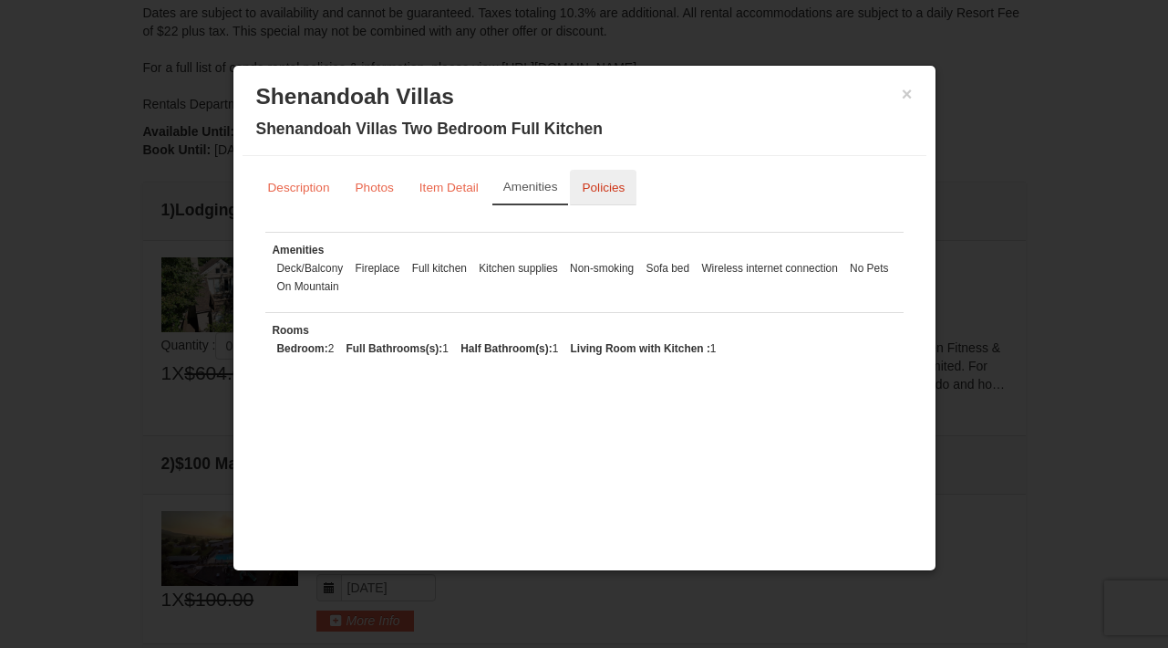
click at [593, 178] on link "Policies" at bounding box center [603, 188] width 67 height 36
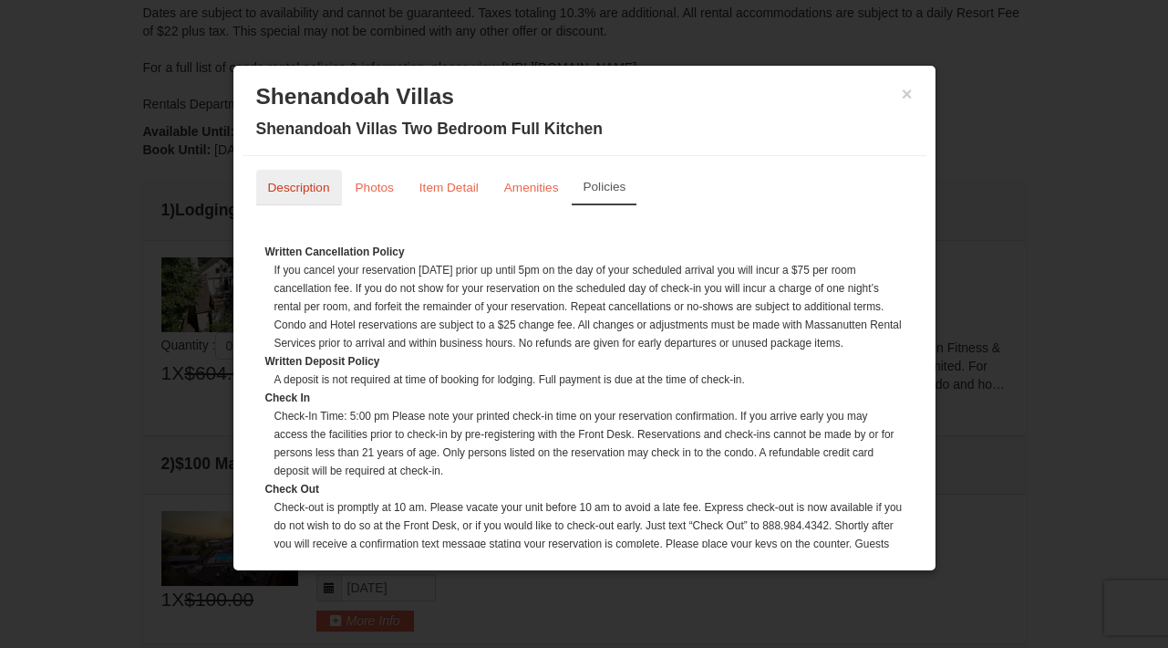
click at [297, 183] on small "Description" at bounding box center [299, 188] width 62 height 14
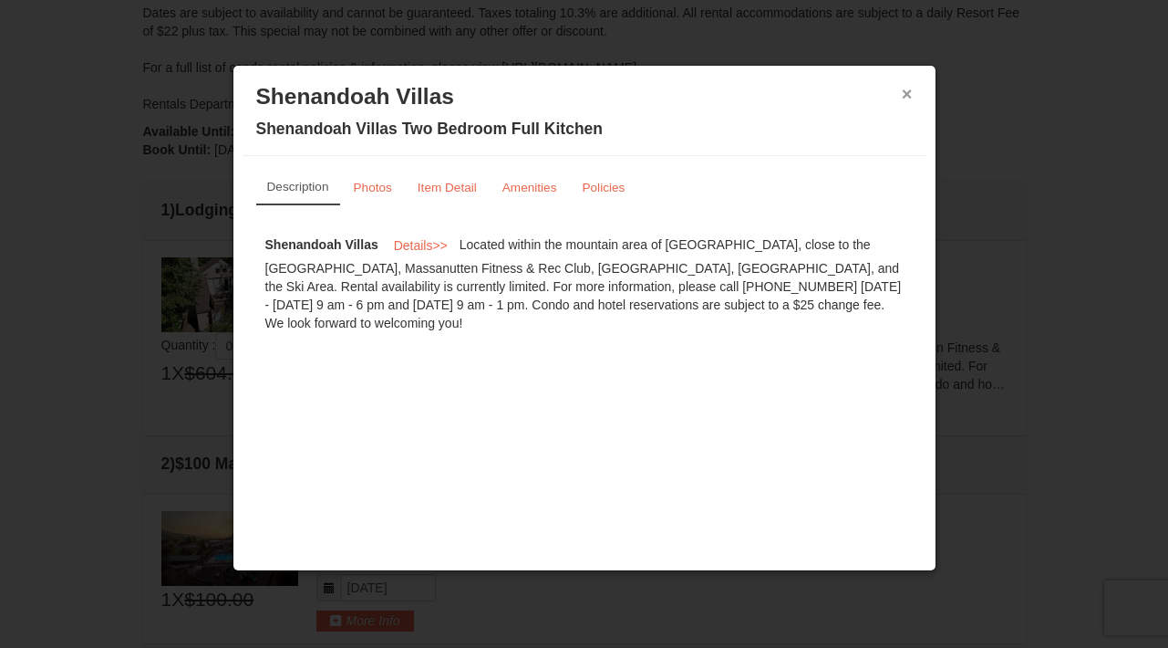
click at [907, 98] on button "×" at bounding box center [907, 94] width 11 height 18
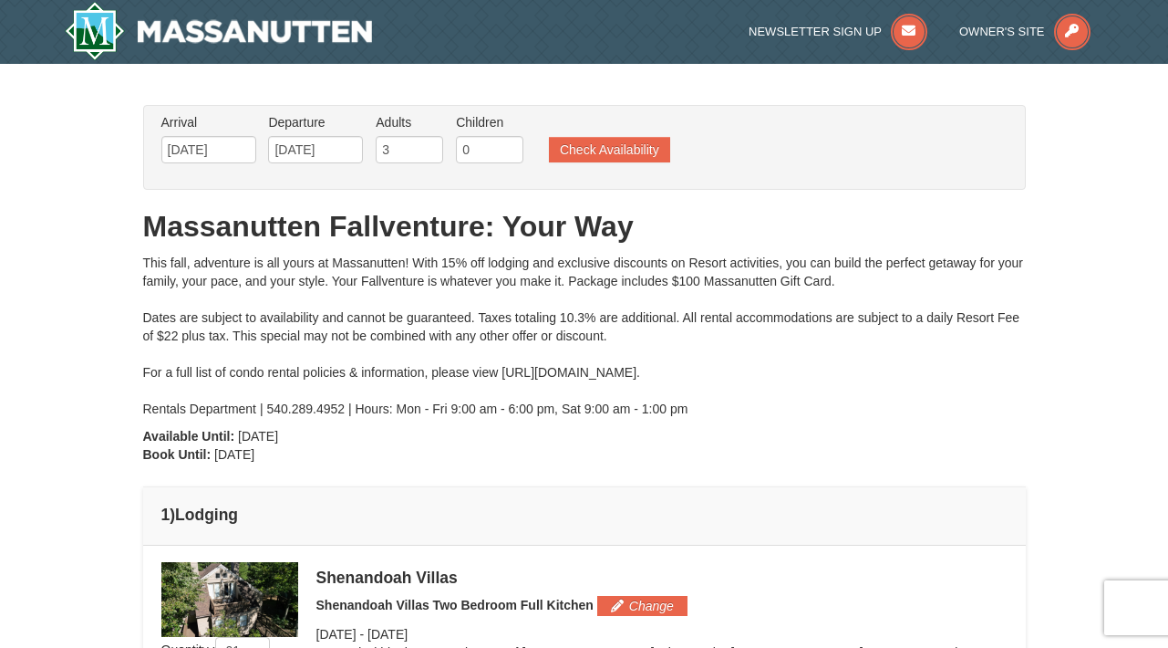
click at [234, 31] on img at bounding box center [219, 31] width 308 height 58
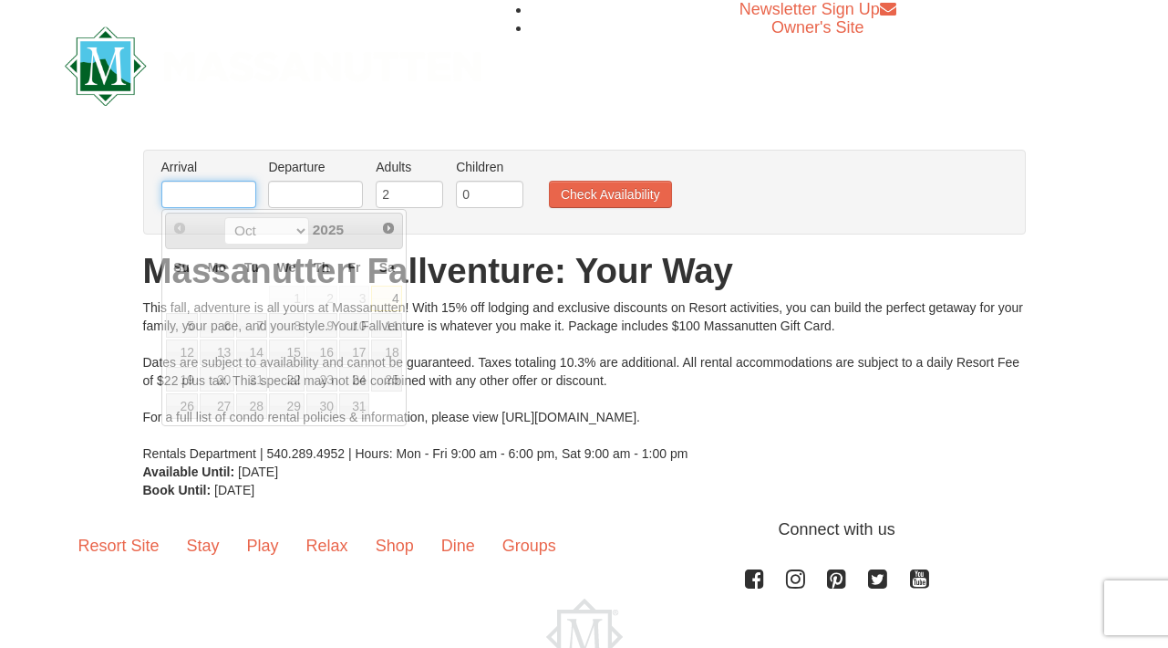
click at [230, 195] on input "text" at bounding box center [208, 194] width 95 height 27
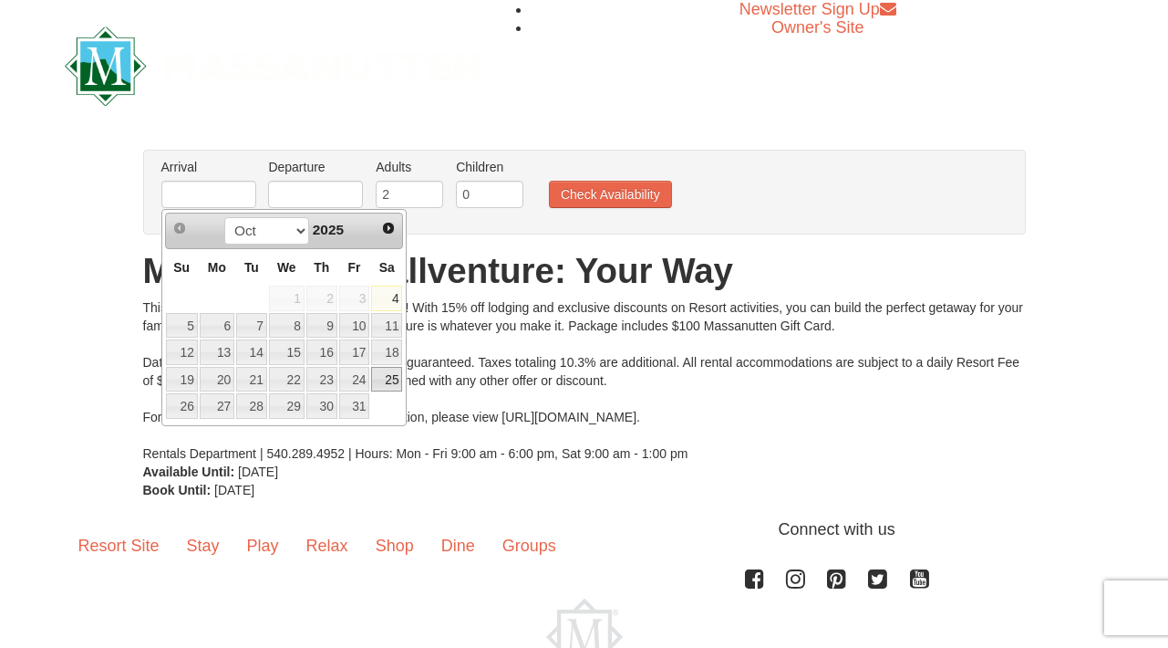
click at [388, 386] on link "25" at bounding box center [386, 380] width 31 height 26
type input "[DATE]"
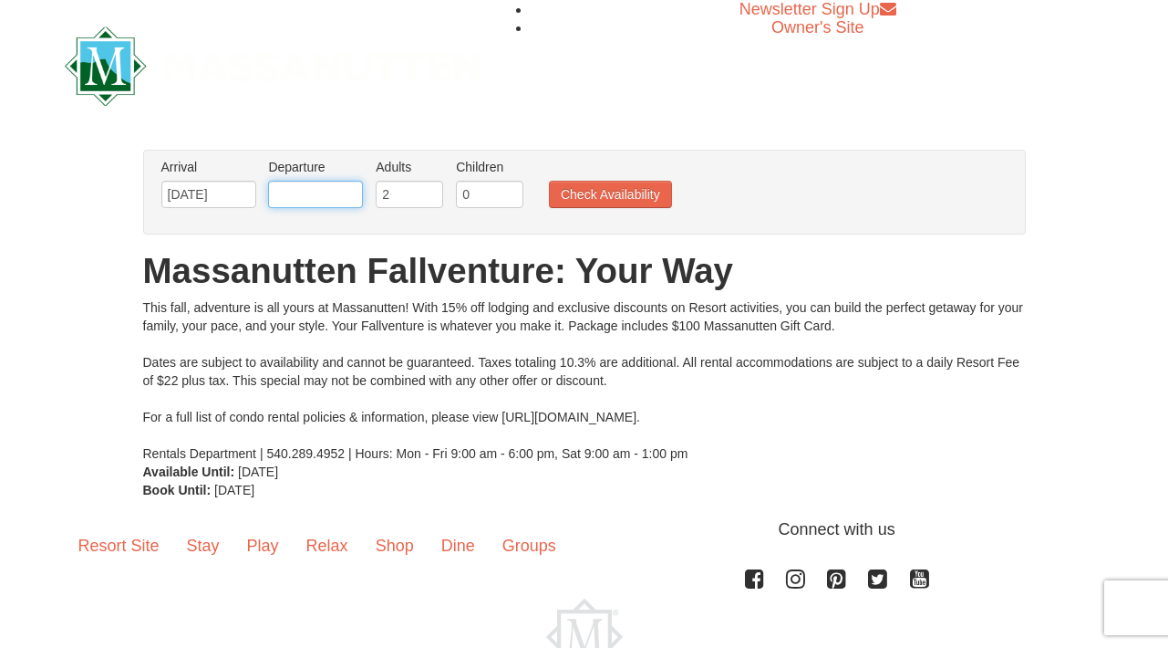
click at [306, 199] on input "text" at bounding box center [315, 194] width 95 height 27
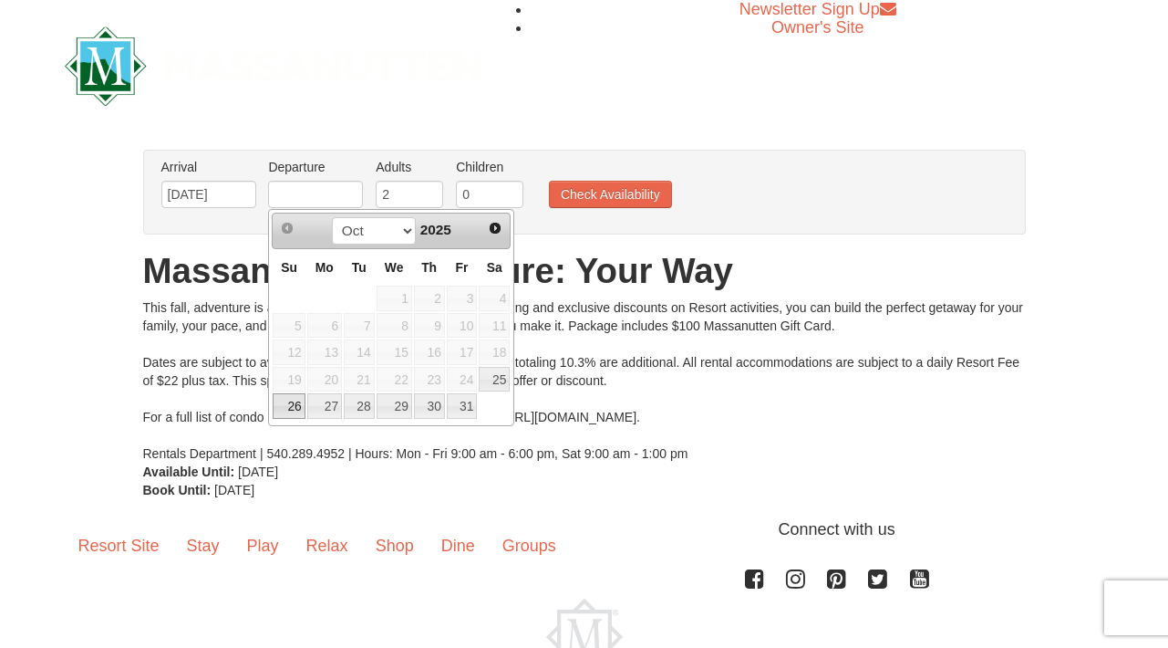
click at [296, 410] on link "26" at bounding box center [289, 406] width 32 height 26
type input "[DATE]"
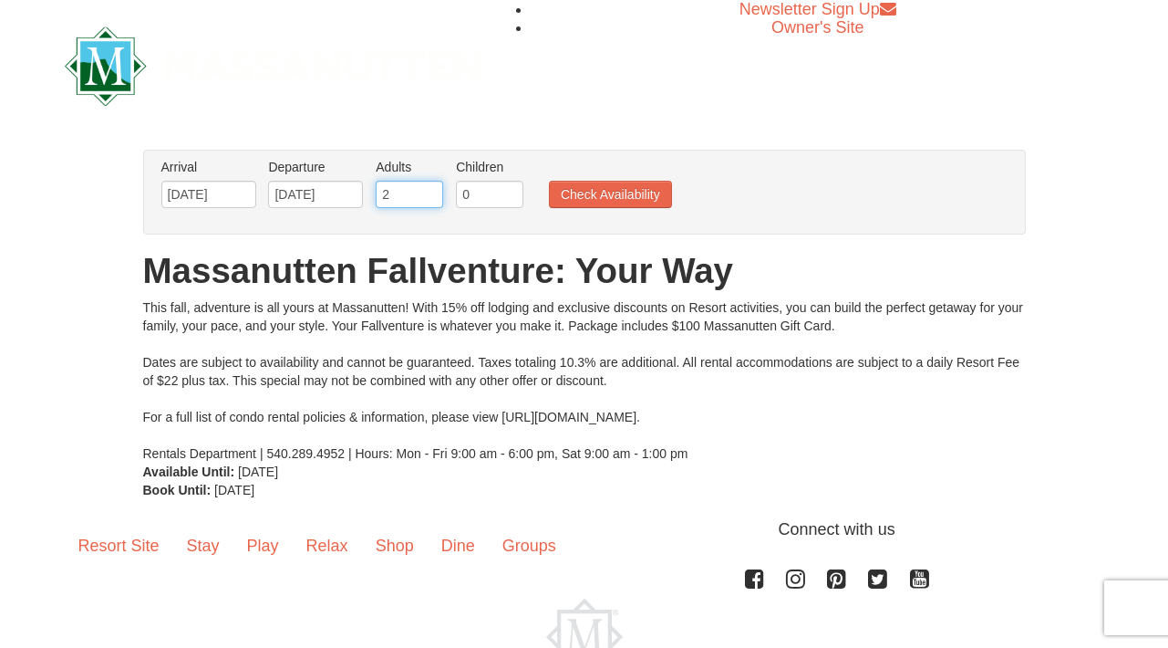
type input "3"
click at [435, 193] on input "3" at bounding box center [409, 194] width 67 height 27
click at [593, 196] on button "Check Availability" at bounding box center [610, 194] width 123 height 27
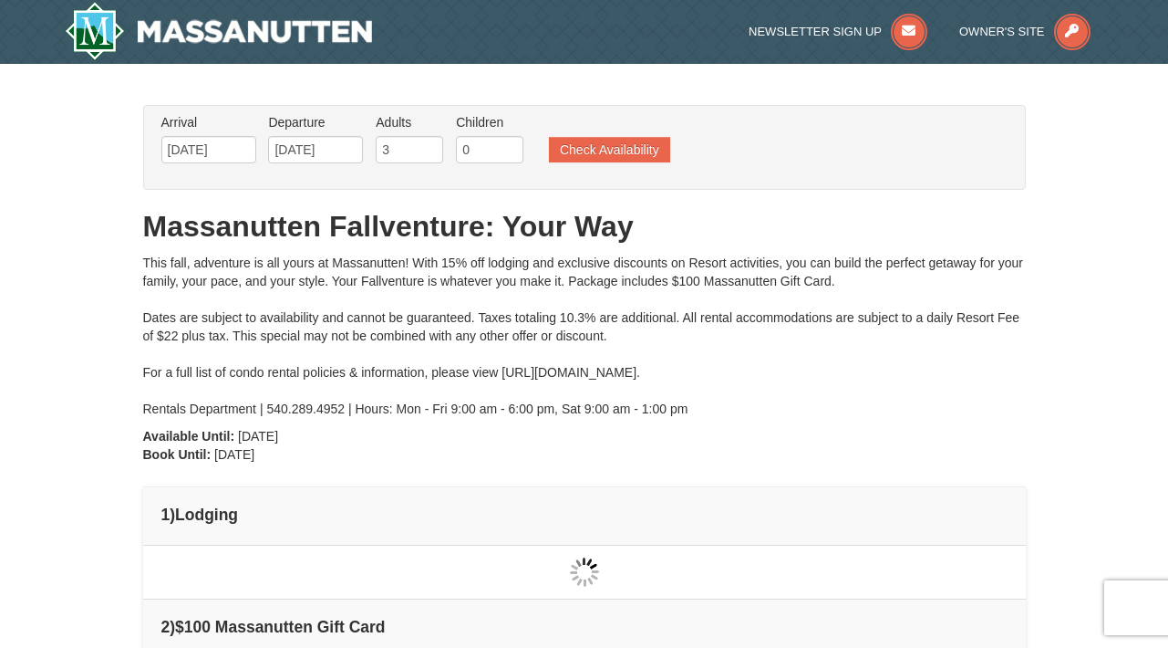
type input "[DATE]"
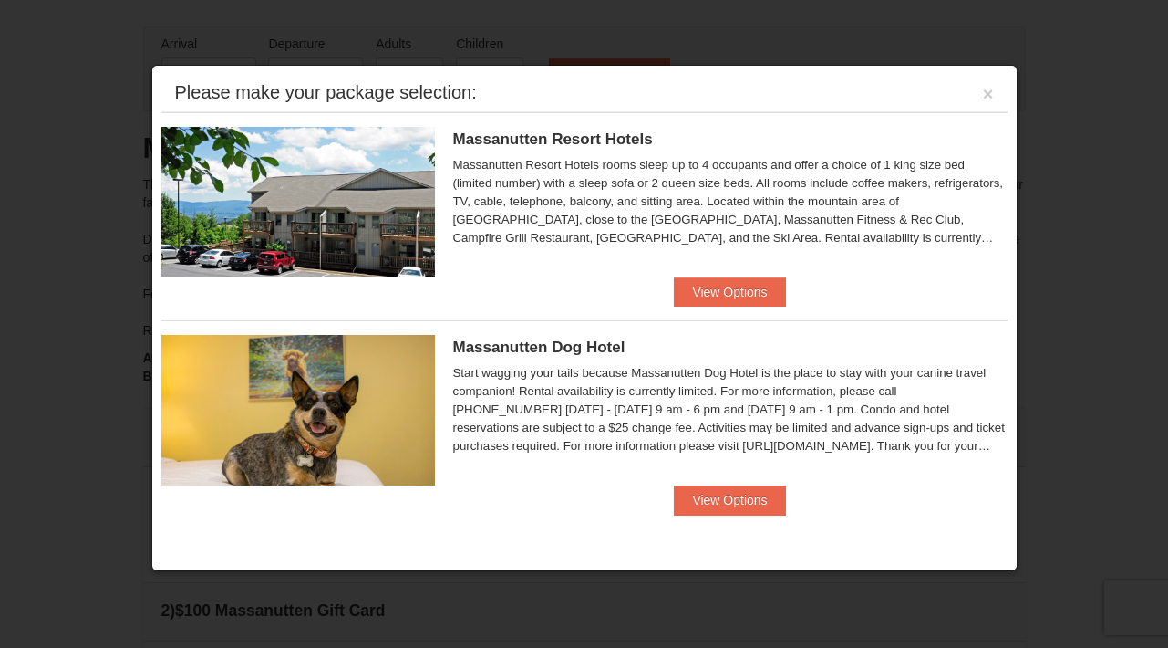
scroll to position [76, 0]
click at [748, 289] on button "View Options" at bounding box center [729, 291] width 111 height 29
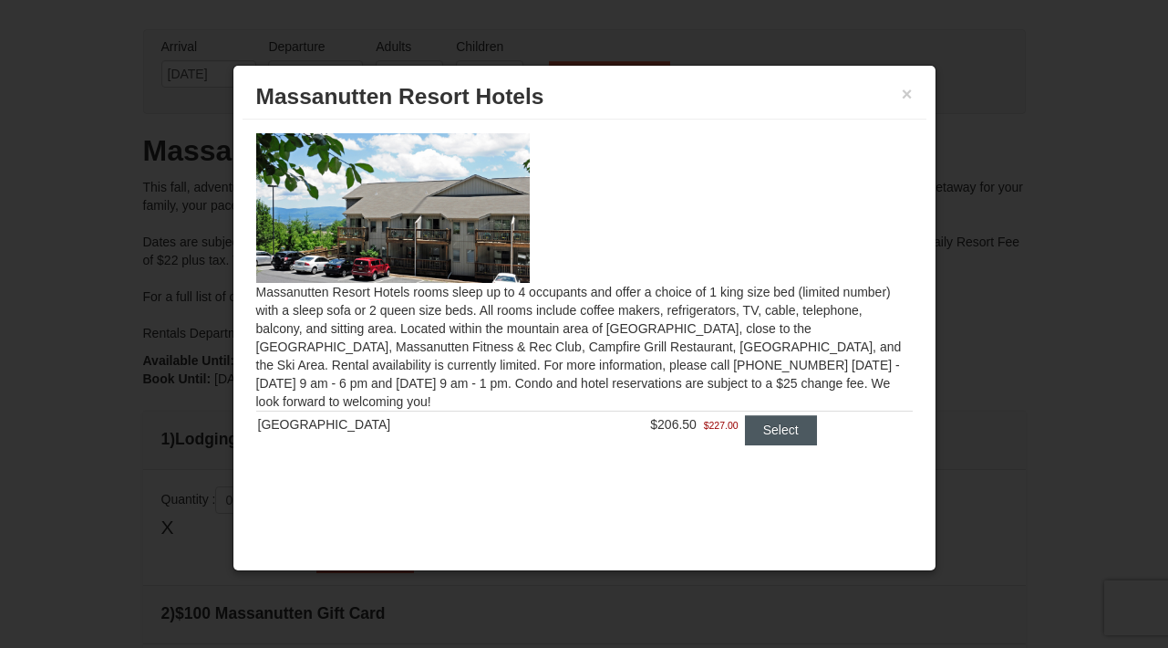
click at [752, 430] on button "Select" at bounding box center [781, 429] width 72 height 29
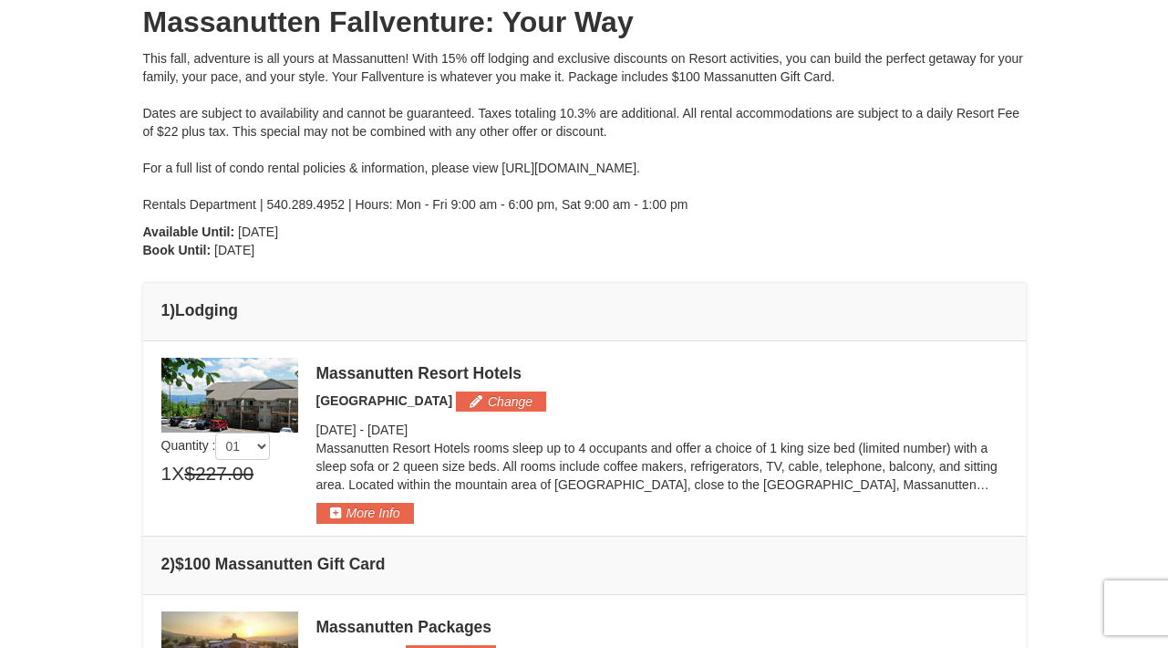
scroll to position [243, 0]
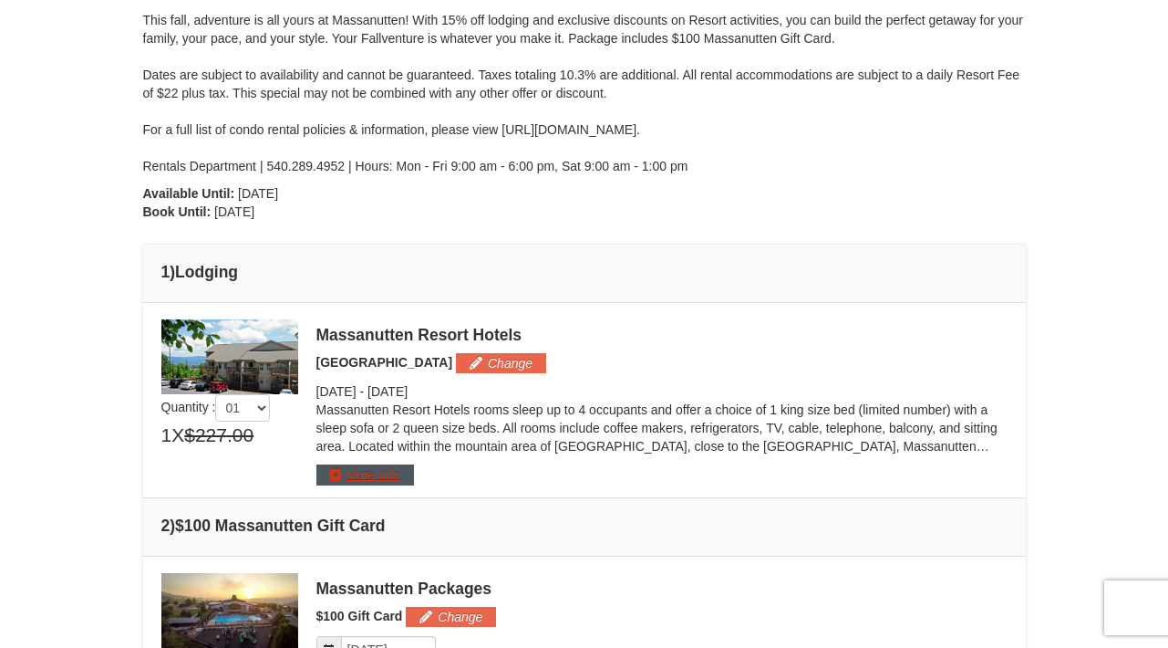
click at [357, 479] on button "More Info" at bounding box center [365, 474] width 98 height 20
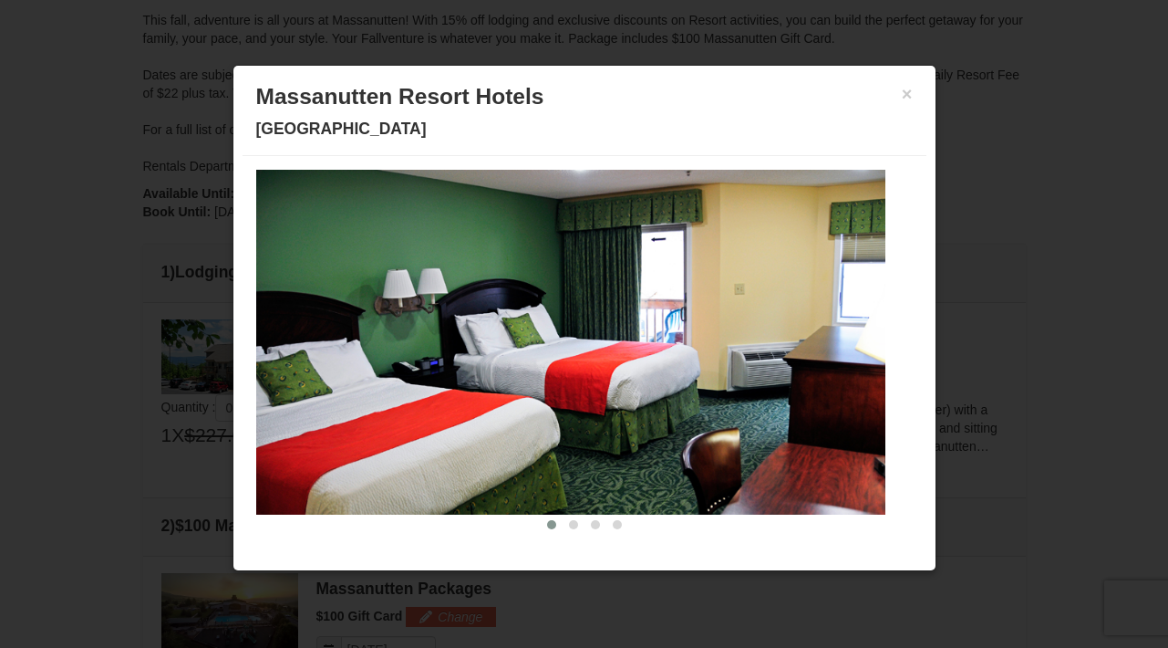
scroll to position [53, 0]
click at [569, 527] on span at bounding box center [573, 524] width 9 height 9
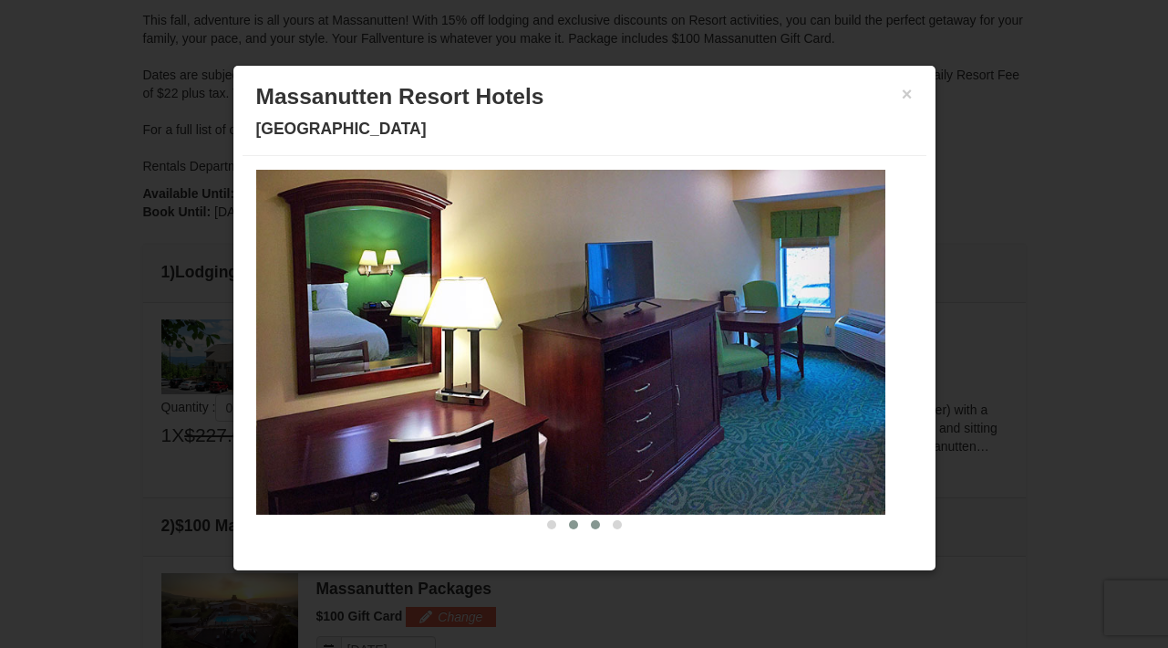
click at [591, 526] on span at bounding box center [595, 524] width 9 height 9
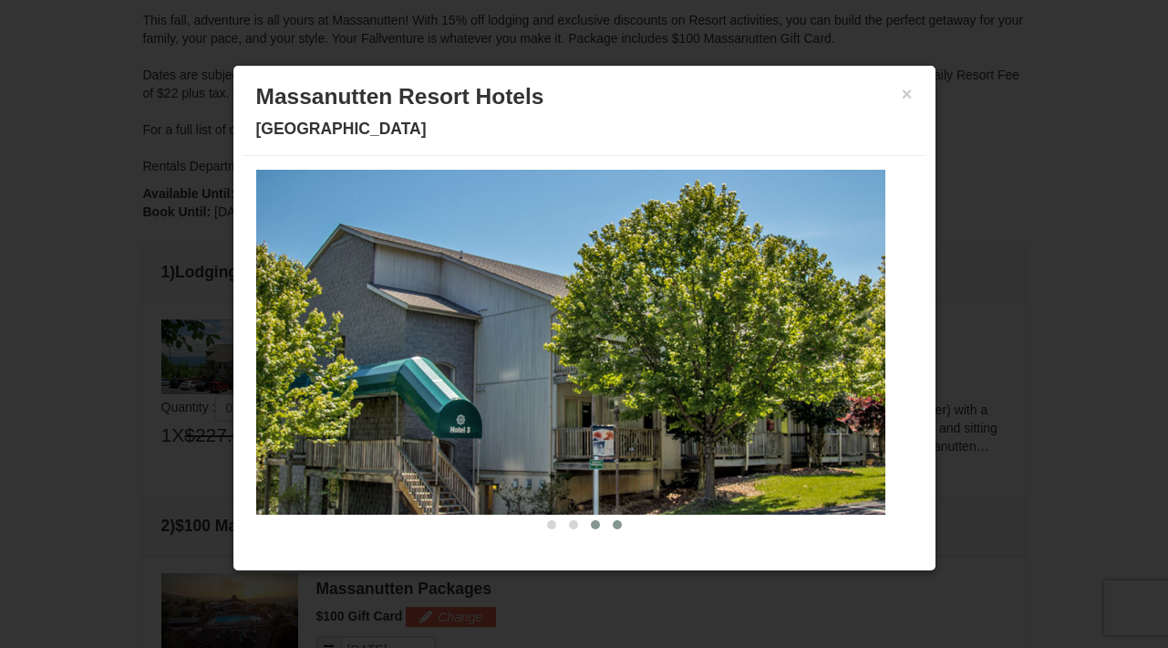
click at [613, 523] on span at bounding box center [617, 524] width 9 height 9
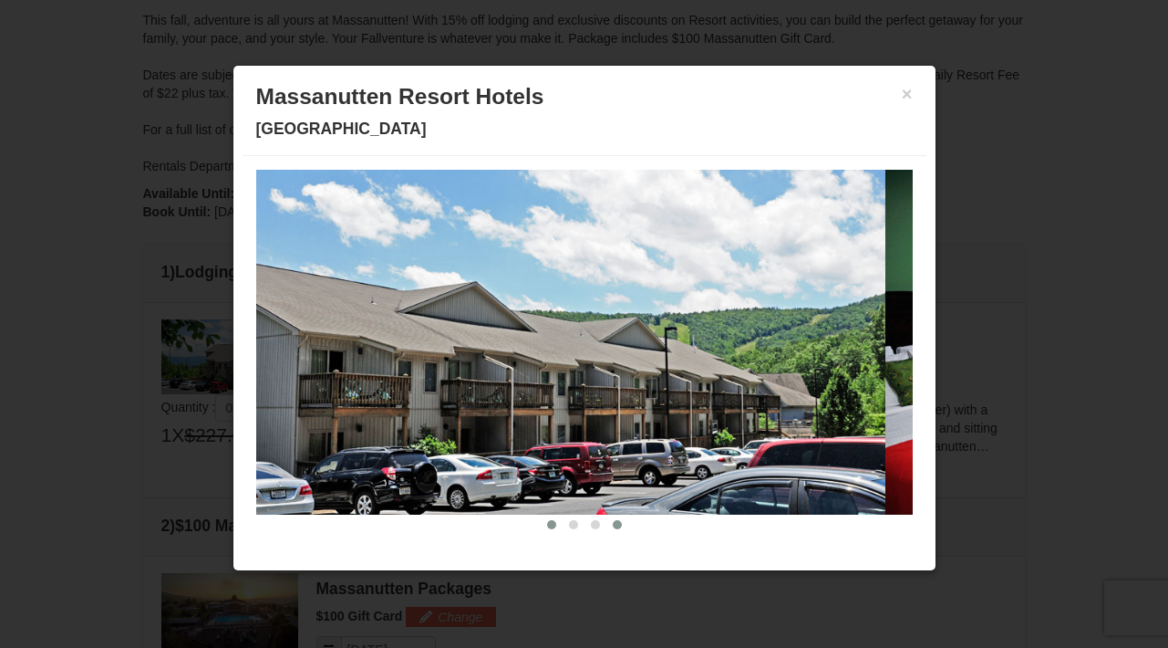
click at [547, 523] on span at bounding box center [551, 524] width 9 height 9
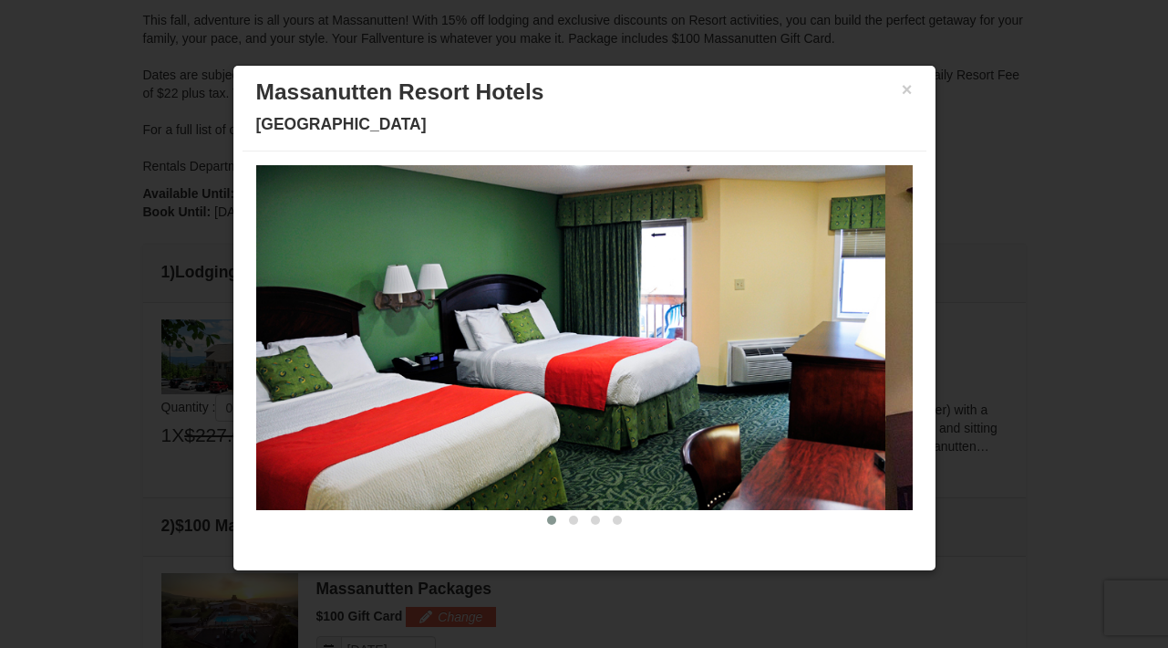
scroll to position [5, 0]
click at [902, 97] on button "×" at bounding box center [907, 89] width 11 height 18
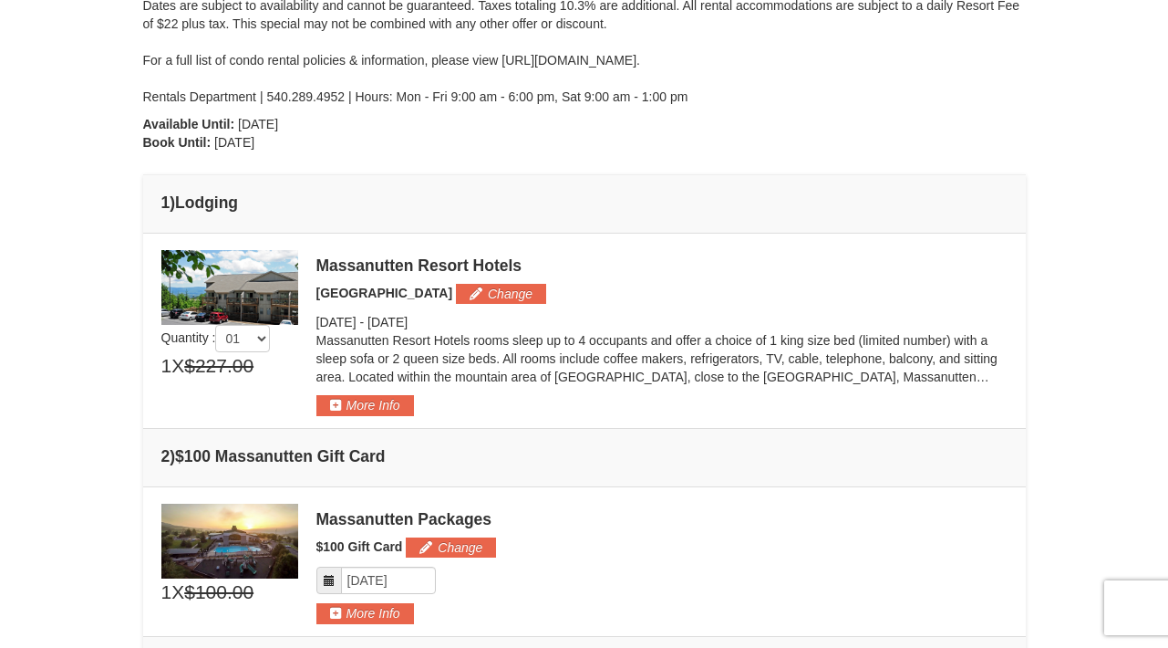
scroll to position [312, 0]
click at [474, 294] on button "Change" at bounding box center [501, 294] width 90 height 20
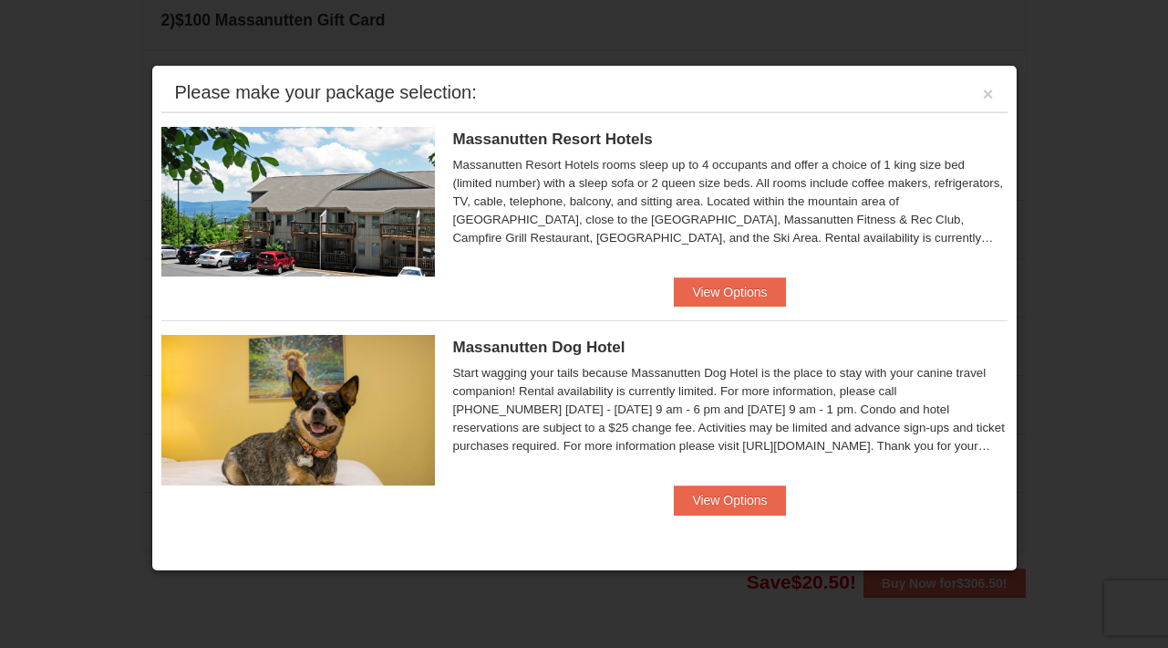
scroll to position [750, 0]
click at [719, 294] on button "View Options" at bounding box center [729, 291] width 111 height 29
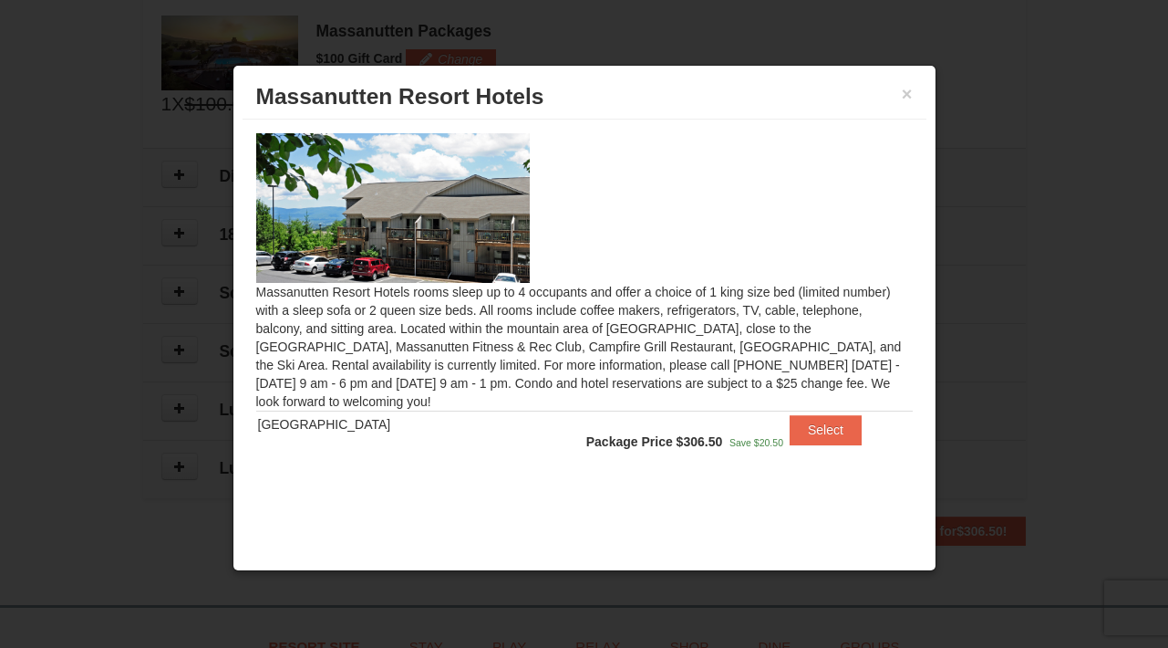
scroll to position [805, 0]
click at [907, 93] on button "×" at bounding box center [907, 94] width 11 height 18
